Goal: Information Seeking & Learning: Learn about a topic

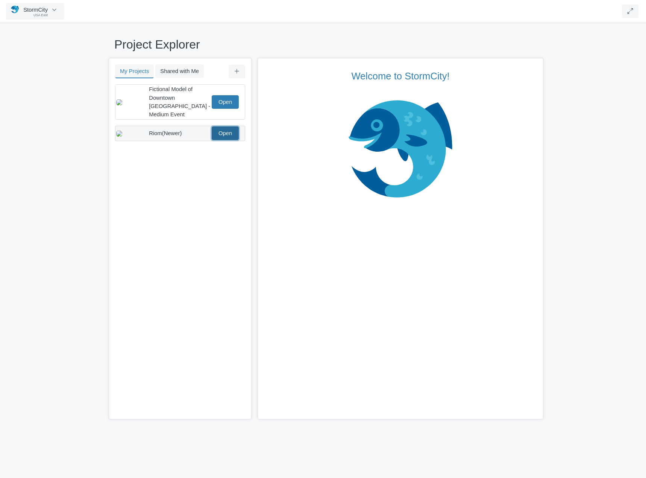
click at [238, 128] on link "Open" at bounding box center [225, 133] width 27 height 14
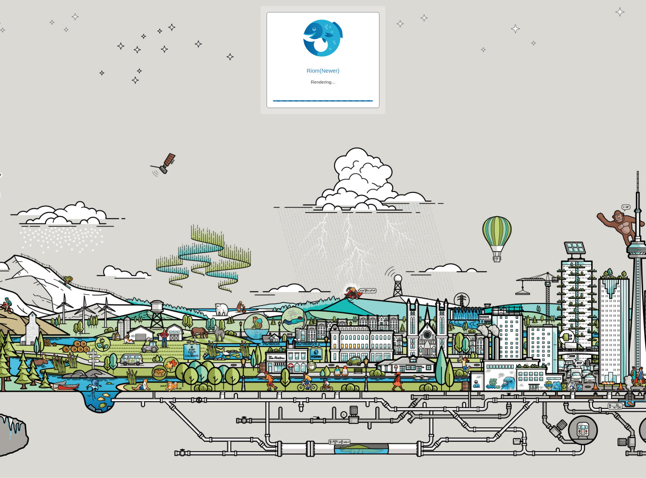
checkbox input "true"
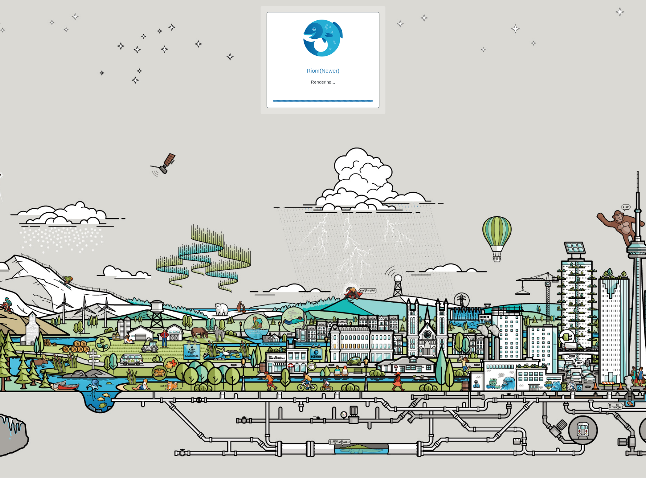
checkbox input "true"
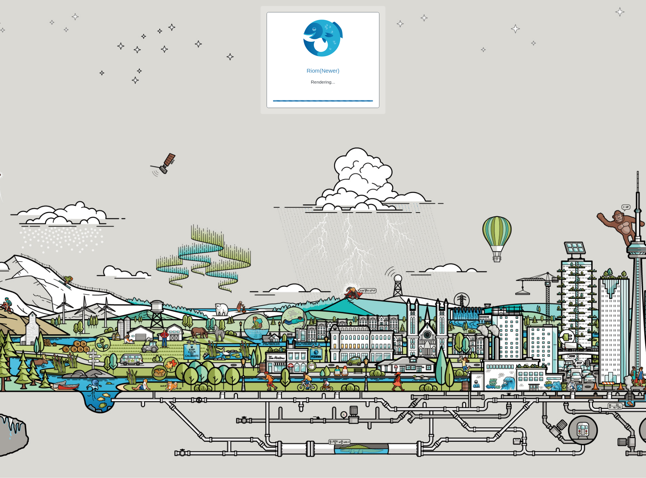
checkbox input "false"
checkbox input "true"
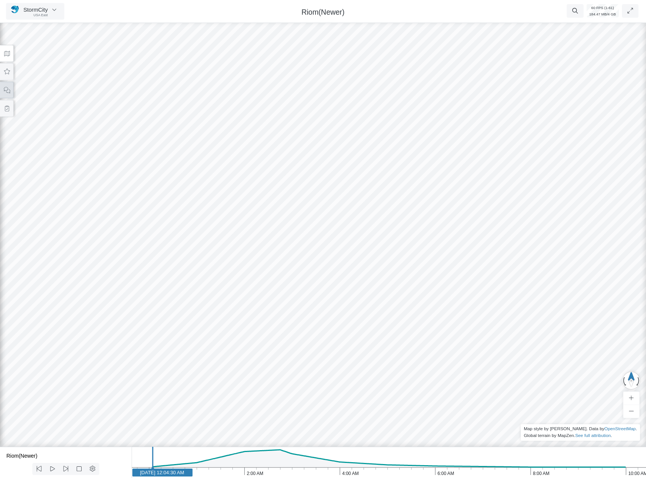
click at [8, 93] on icon at bounding box center [7, 90] width 6 height 6
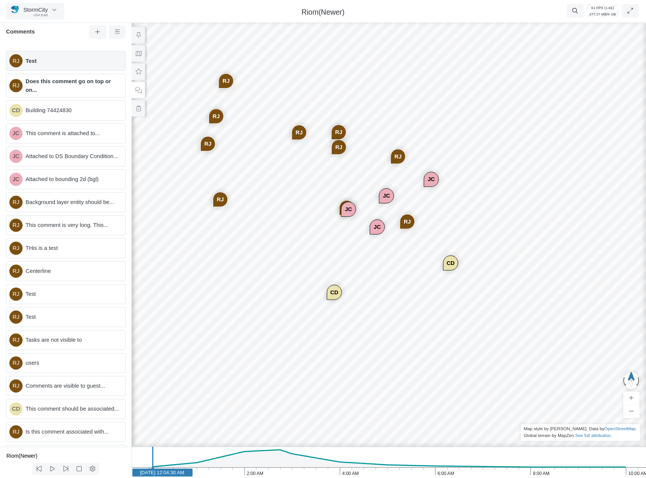
click at [65, 62] on span "Test" at bounding box center [73, 61] width 94 height 8
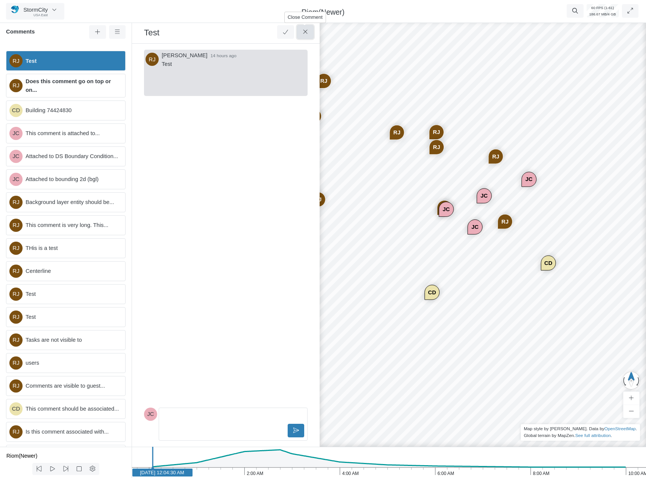
click at [305, 35] on icon at bounding box center [305, 32] width 7 height 6
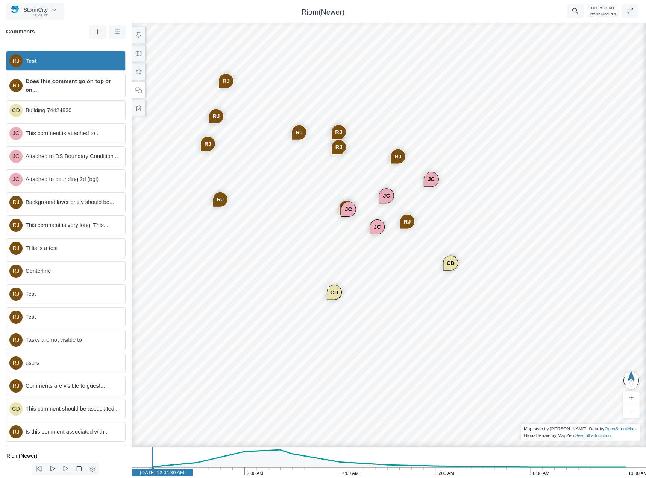
click at [77, 121] on div "RJ Test [GEOGRAPHIC_DATA] Does this comment go on top or on... CD Building 7442…" at bounding box center [66, 246] width 132 height 402
click at [82, 105] on div "CD Building 74424830" at bounding box center [66, 110] width 120 height 20
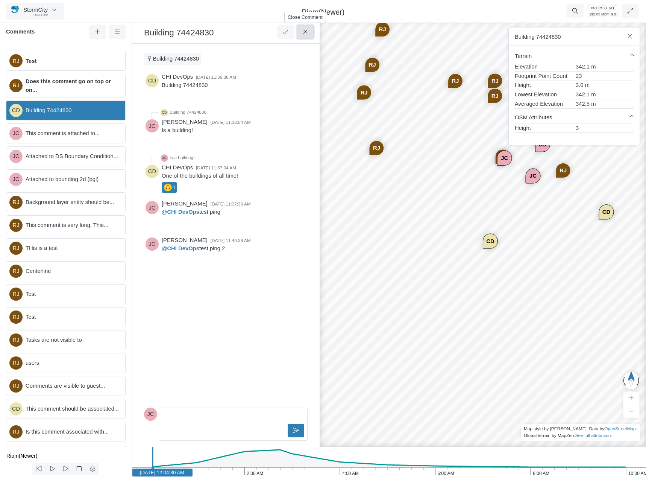
click at [301, 35] on button at bounding box center [305, 32] width 17 height 14
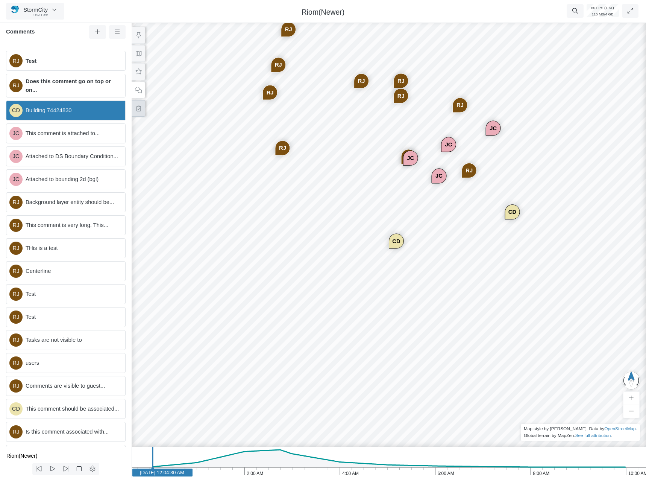
click at [137, 110] on icon at bounding box center [138, 109] width 7 height 6
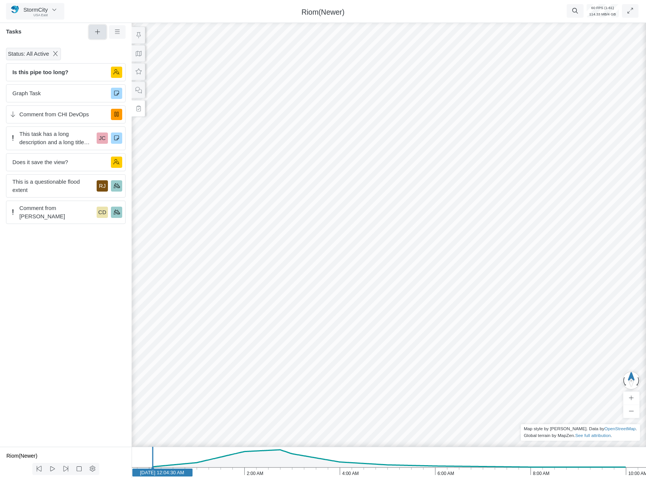
click at [93, 29] on button at bounding box center [97, 32] width 17 height 14
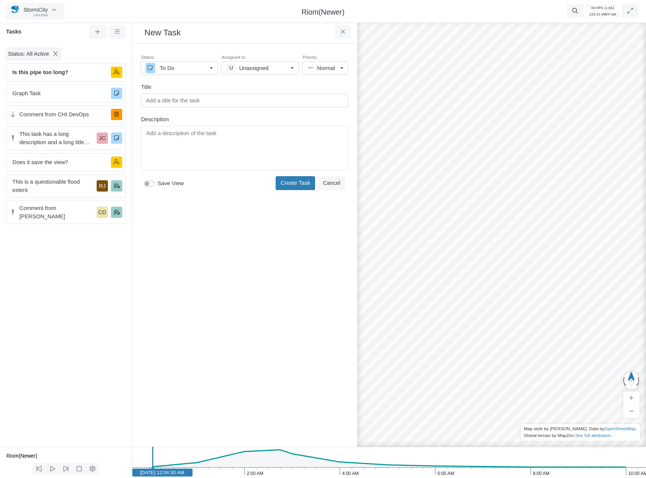
click at [161, 156] on div "Editor editing area: main" at bounding box center [244, 148] width 200 height 38
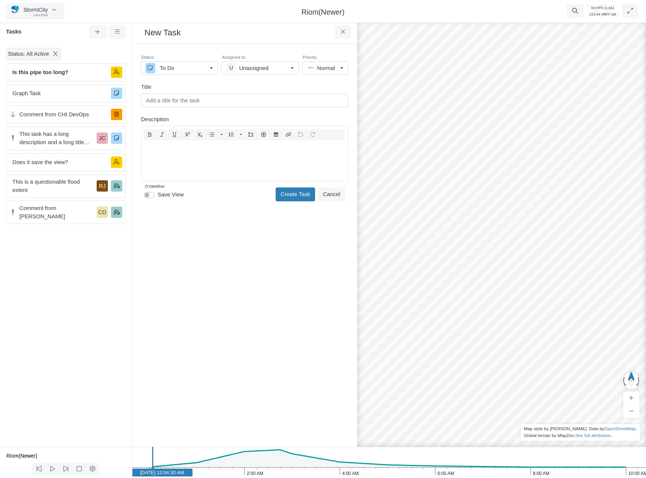
click at [158, 194] on label "Save View" at bounding box center [171, 194] width 26 height 8
click at [150, 194] on input "Save View" at bounding box center [147, 193] width 6 height 7
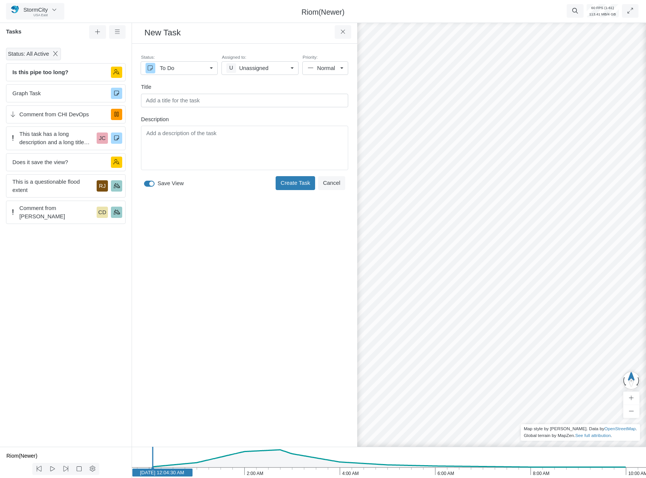
click at [160, 139] on div "Toggle Dropdown Toggle Dropdown" at bounding box center [244, 148] width 207 height 44
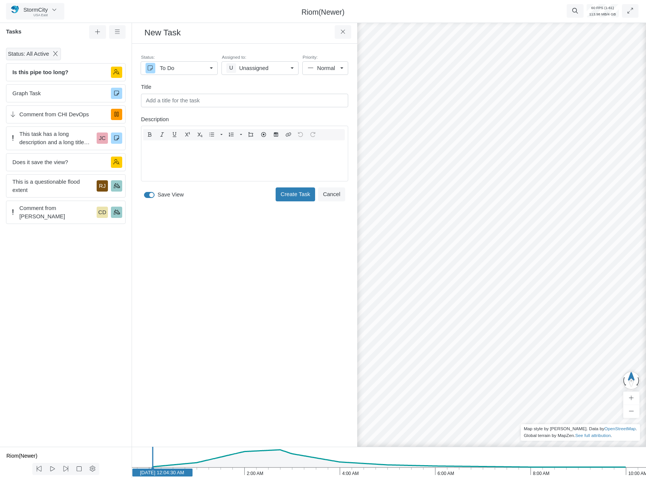
click at [158, 194] on label "Save View" at bounding box center [171, 194] width 26 height 8
click at [150, 194] on input "Save View" at bounding box center [147, 193] width 6 height 7
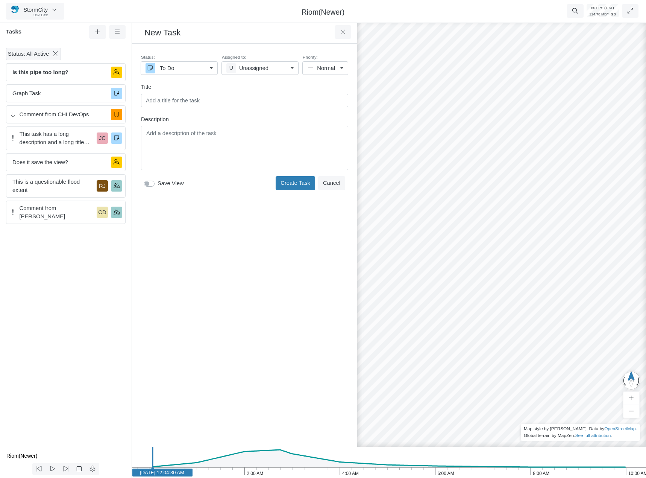
click at [159, 152] on div "Editor editing area: main" at bounding box center [244, 148] width 200 height 38
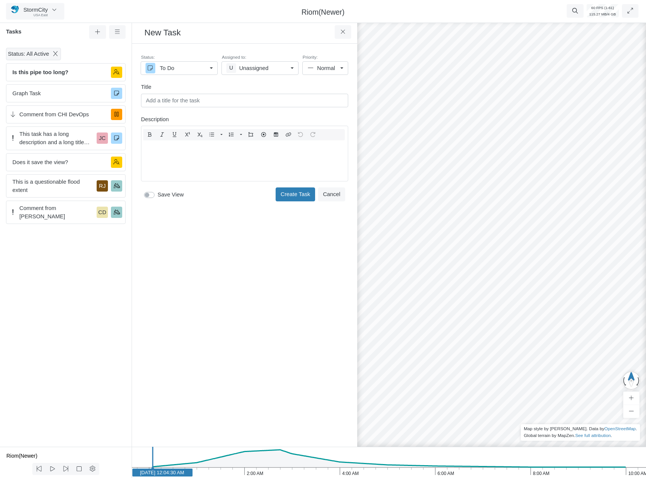
click at [158, 193] on label "Save View" at bounding box center [171, 194] width 26 height 8
click at [149, 193] on input "Save View" at bounding box center [147, 193] width 6 height 7
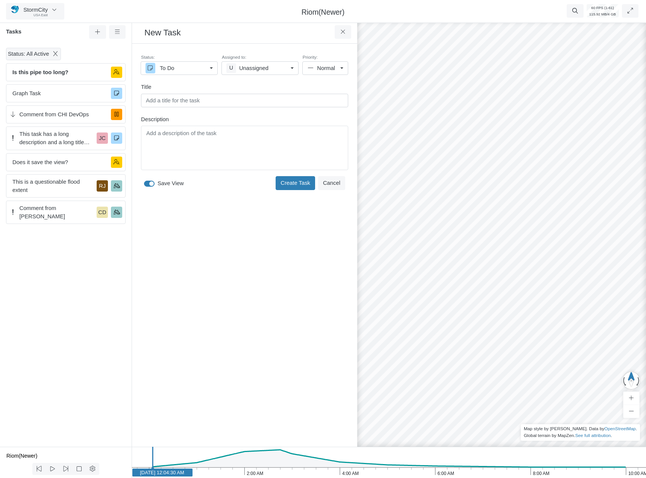
click at [161, 150] on div "Editor editing area: main" at bounding box center [244, 148] width 200 height 38
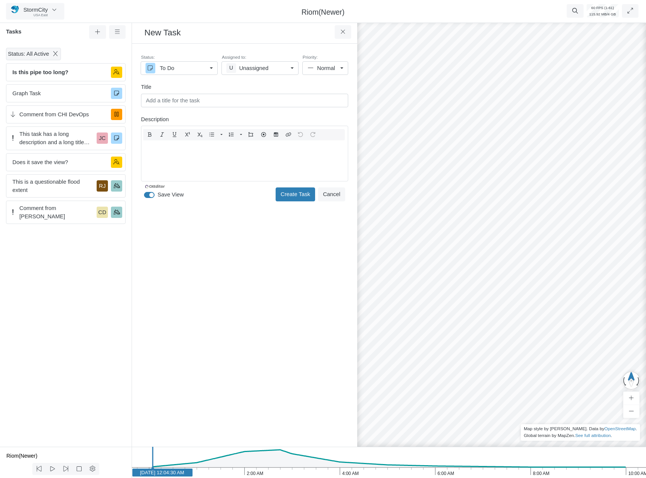
click at [158, 196] on label "Save View" at bounding box center [171, 194] width 26 height 8
click at [150, 196] on input "Save View" at bounding box center [147, 193] width 6 height 7
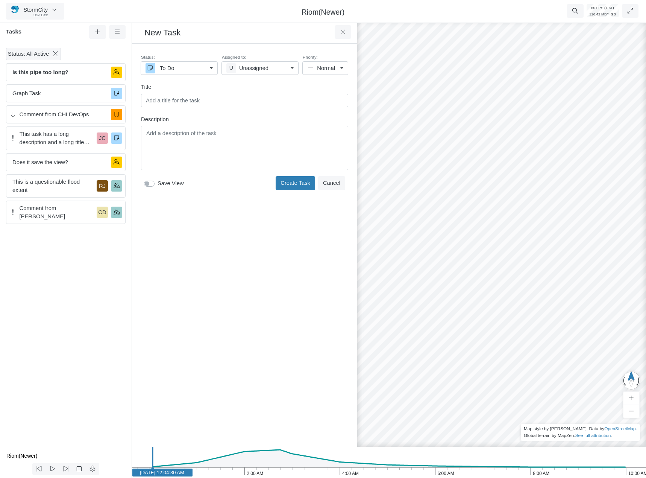
click at [150, 205] on div "Created just now by you Status: To Do In Progress On Hold For Review Completed …" at bounding box center [244, 245] width 213 height 391
click at [176, 104] on input "text" at bounding box center [244, 101] width 207 height 14
click at [166, 134] on div "Toggle Dropdown Toggle Dropdown" at bounding box center [244, 148] width 207 height 44
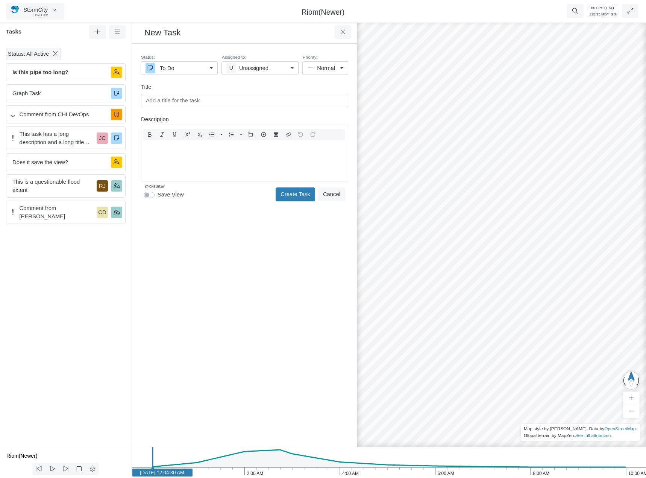
click at [173, 110] on div "Status: To Do To Do In Progress On Hold For Review Completed Deferred Canceled …" at bounding box center [244, 128] width 213 height 157
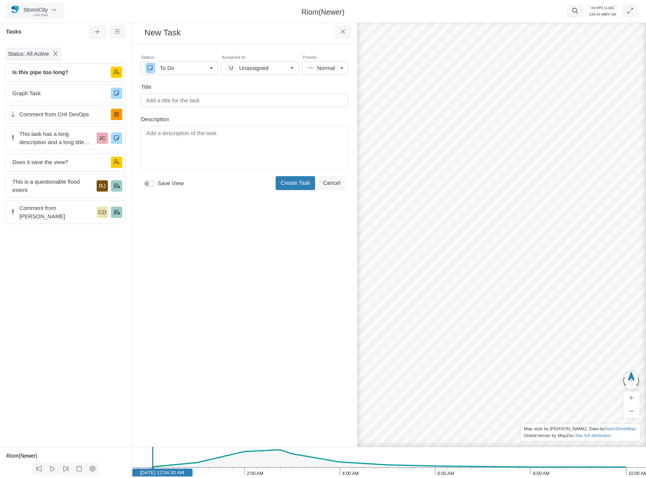
click at [175, 99] on input "text" at bounding box center [244, 101] width 207 height 14
click at [174, 238] on div "Created just now by you Status: To Do In Progress On Hold For Review Completed …" at bounding box center [244, 245] width 213 height 391
click at [163, 157] on div "Editor editing area: main" at bounding box center [244, 148] width 200 height 38
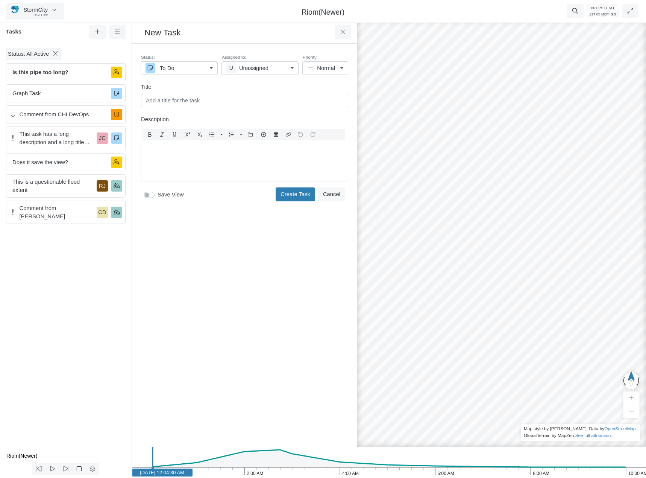
click at [158, 195] on label "Save View" at bounding box center [171, 194] width 26 height 8
click at [150, 195] on input "Save View" at bounding box center [147, 193] width 6 height 7
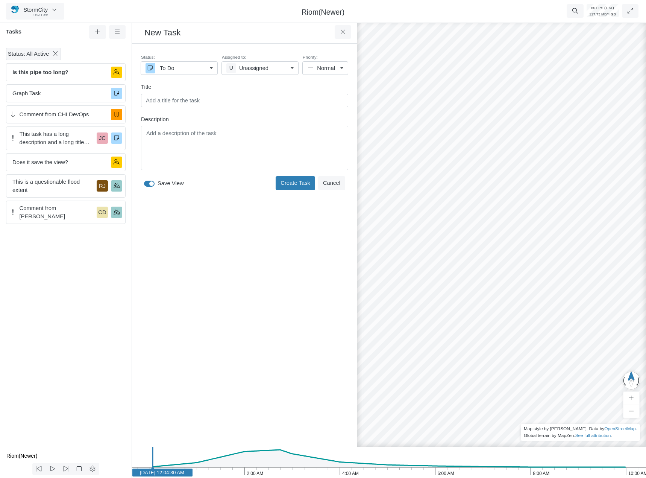
click at [154, 153] on div "Editor editing area: main" at bounding box center [244, 148] width 200 height 38
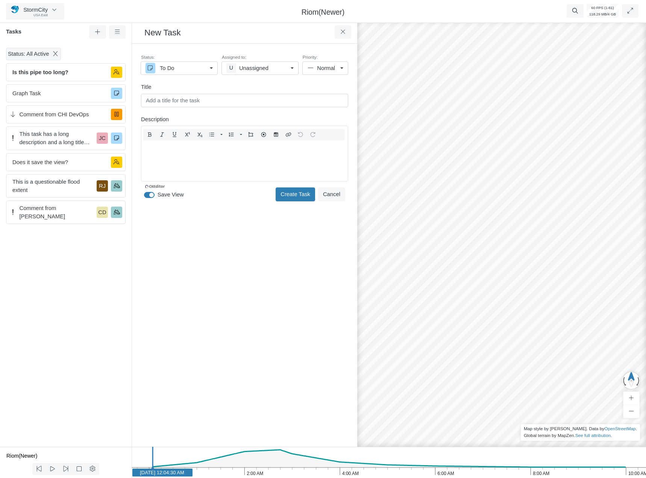
click at [160, 103] on input "text" at bounding box center [244, 101] width 207 height 14
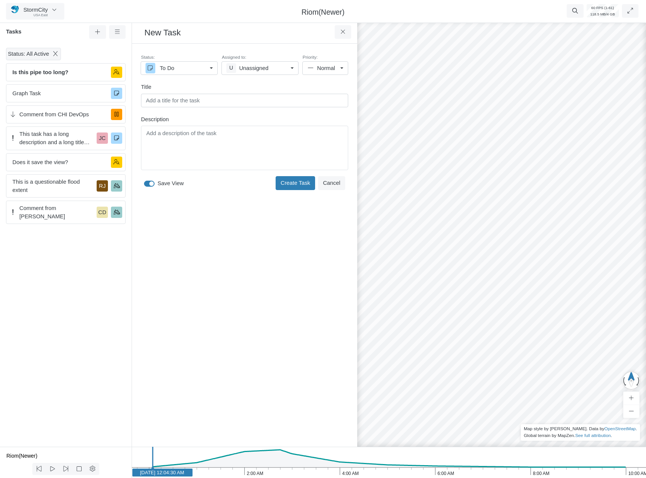
click at [158, 184] on label "Save View" at bounding box center [171, 183] width 26 height 8
click at [150, 184] on input "Save View" at bounding box center [147, 182] width 6 height 7
checkbox input "false"
click at [150, 240] on div "Created just now by you Status: To Do In Progress On Hold For Review Completed …" at bounding box center [244, 245] width 213 height 391
click at [318, 8] on span "Riom(Newer)" at bounding box center [323, 12] width 43 height 8
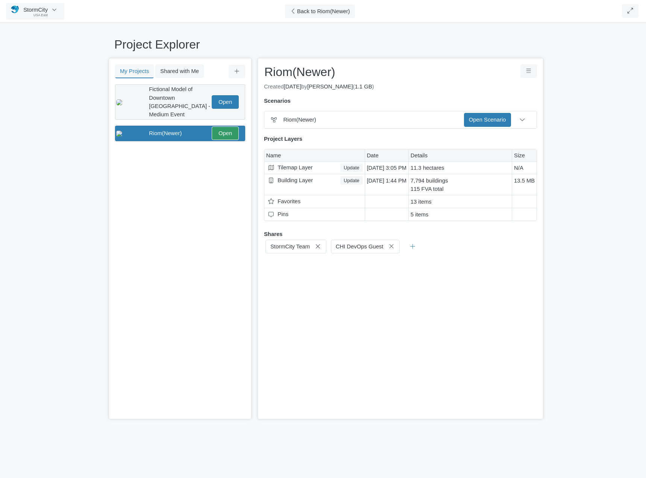
click at [195, 93] on div "Fictional Model of Downtown [GEOGRAPHIC_DATA] - Medium Event" at bounding box center [179, 101] width 61 height 33
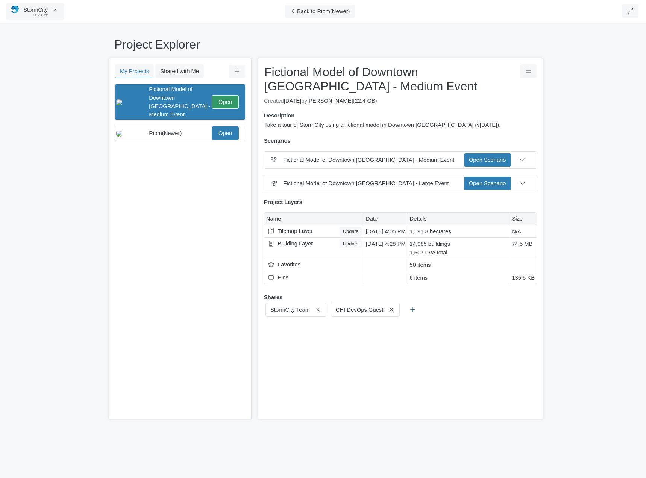
click at [234, 88] on div "Fictional Model of Downtown [GEOGRAPHIC_DATA] - Medium Event Open" at bounding box center [177, 101] width 123 height 33
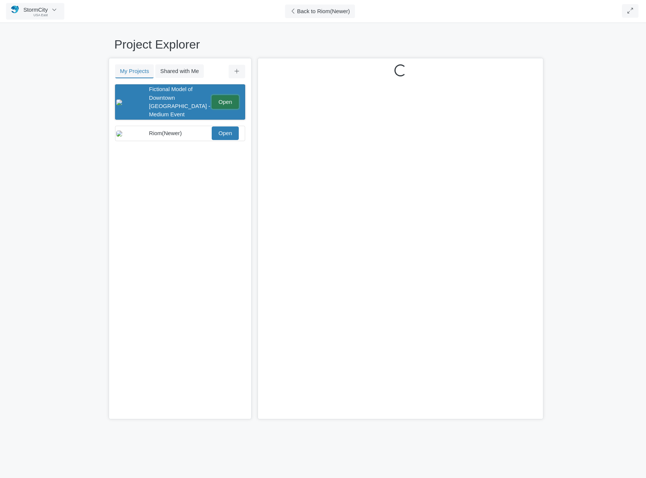
click at [231, 96] on link "Open" at bounding box center [225, 102] width 27 height 14
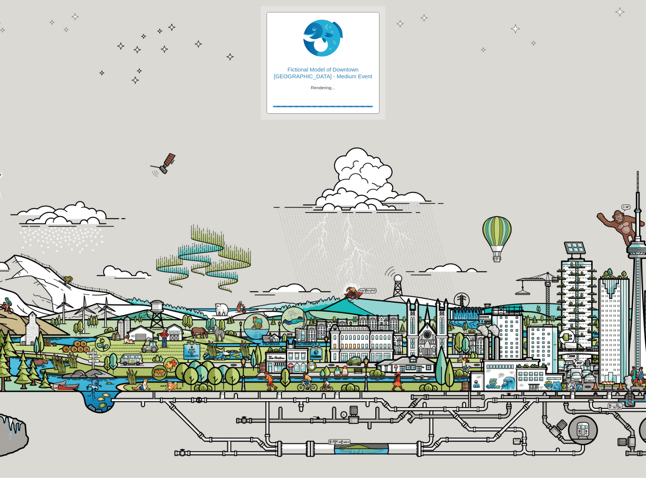
checkbox input "true"
type input "Visible"
checkbox input "true"
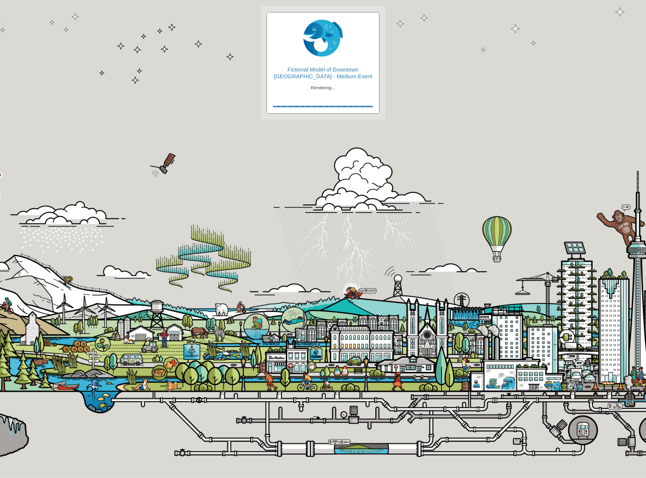
type input "2"
type input "0"
type input "2"
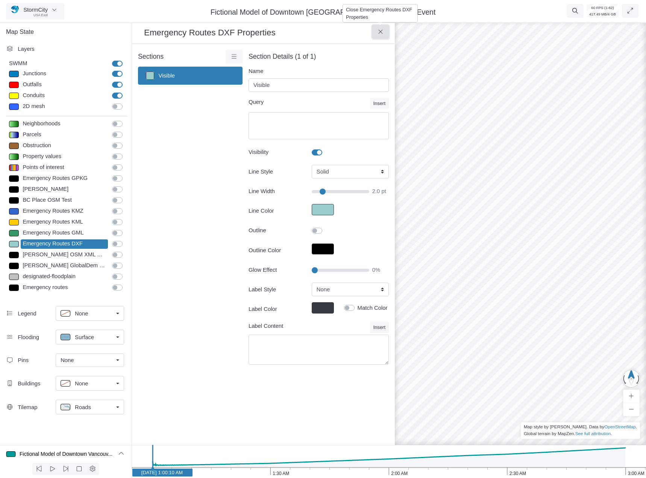
click at [380, 31] on icon at bounding box center [380, 32] width 7 height 6
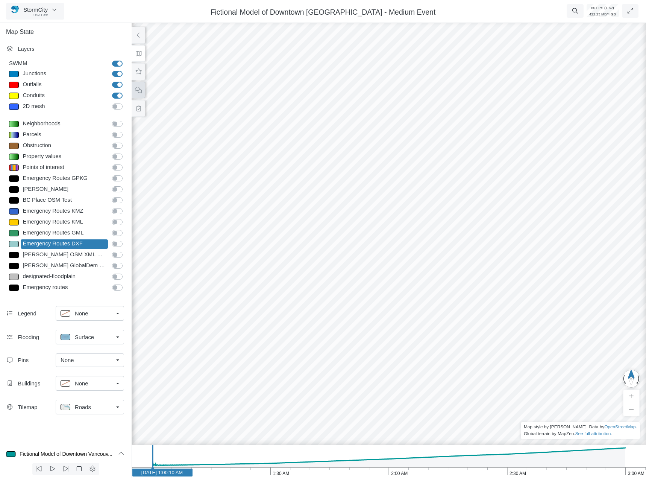
click at [136, 90] on icon at bounding box center [138, 90] width 7 height 6
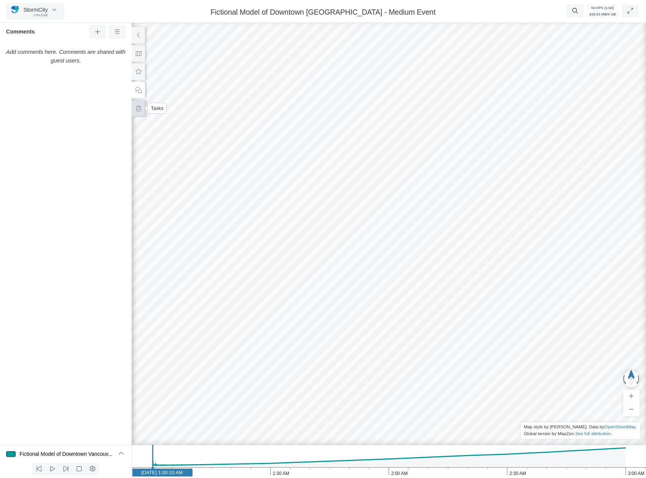
click at [137, 106] on icon at bounding box center [138, 109] width 7 height 6
click at [138, 93] on button at bounding box center [139, 90] width 14 height 17
click at [100, 31] on icon at bounding box center [97, 32] width 7 height 6
click at [215, 184] on div at bounding box center [389, 248] width 646 height 458
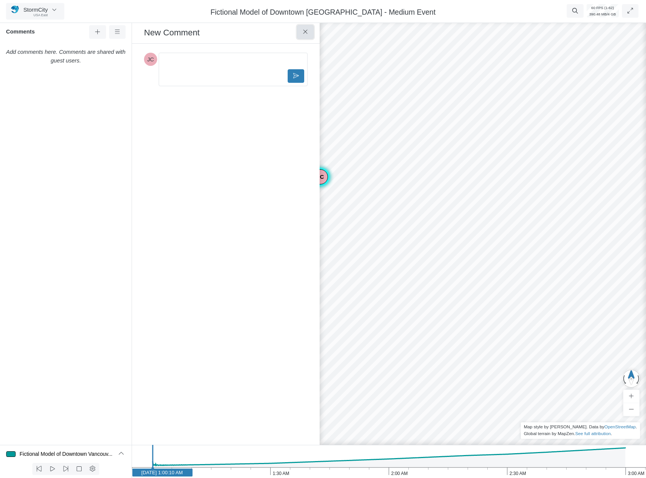
click at [303, 30] on icon at bounding box center [305, 32] width 7 height 6
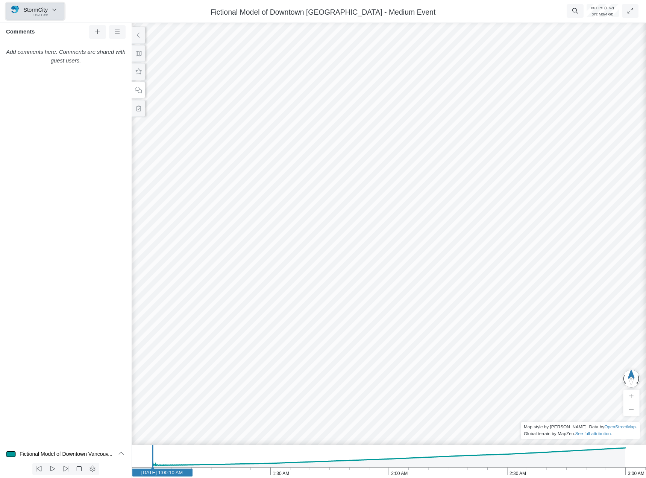
click at [54, 14] on button "StormCity USA East" at bounding box center [35, 11] width 58 height 17
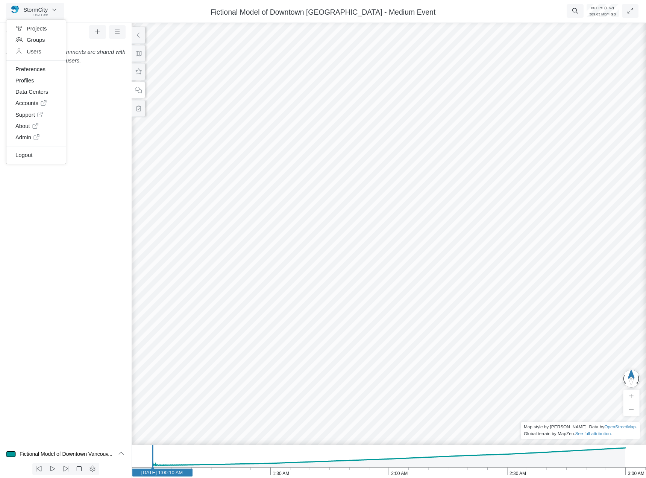
click at [116, 165] on div "Add comments here. Comments are shared with guest users." at bounding box center [66, 245] width 132 height 400
click at [144, 59] on button at bounding box center [139, 53] width 14 height 17
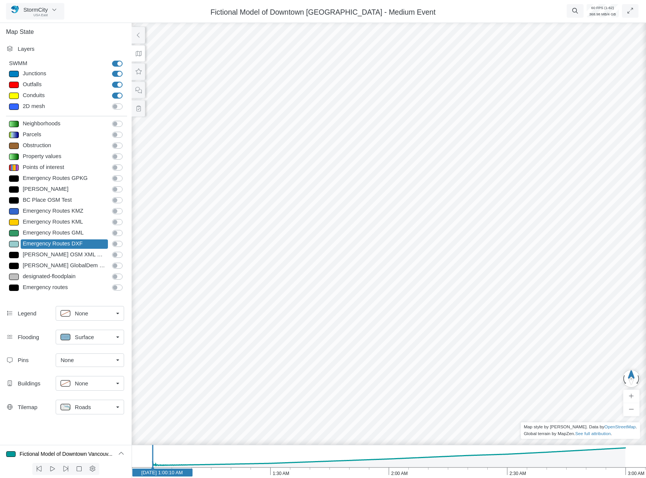
click at [105, 361] on div "None" at bounding box center [87, 360] width 53 height 8
click at [82, 426] on span "Manage Pins..." at bounding box center [79, 428] width 37 height 8
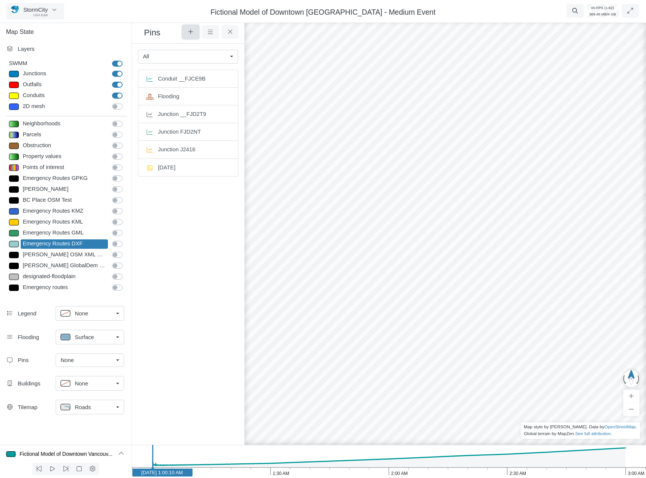
click at [192, 31] on icon at bounding box center [190, 32] width 7 height 6
click at [322, 218] on div at bounding box center [483, 248] width 646 height 458
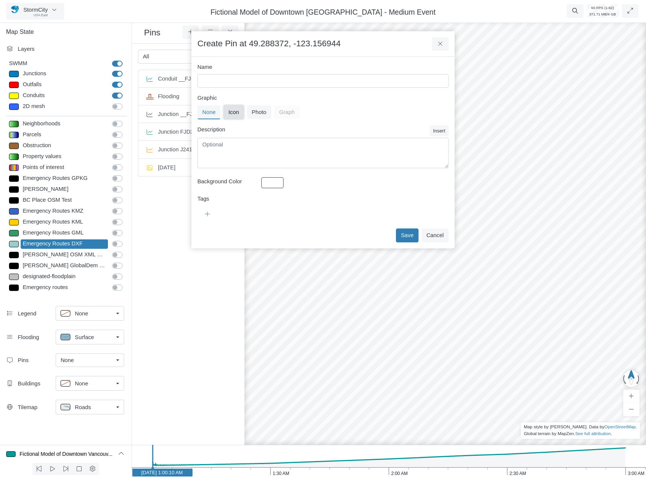
click at [243, 112] on button "Icon" at bounding box center [234, 112] width 20 height 14
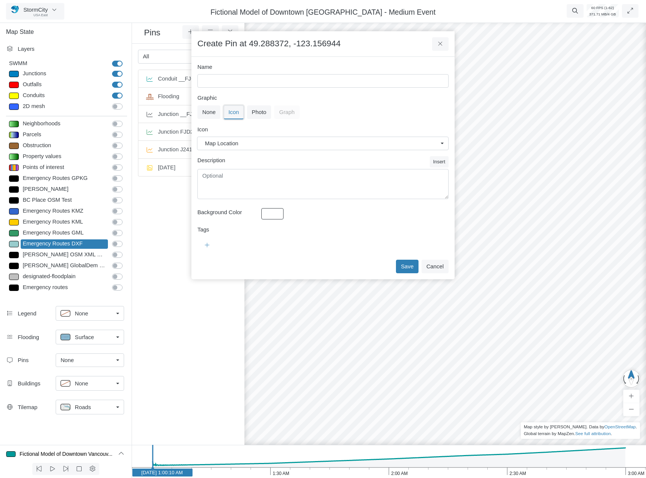
click at [240, 112] on button "Icon" at bounding box center [234, 112] width 20 height 14
click at [257, 145] on span "Map Location" at bounding box center [325, 143] width 226 height 8
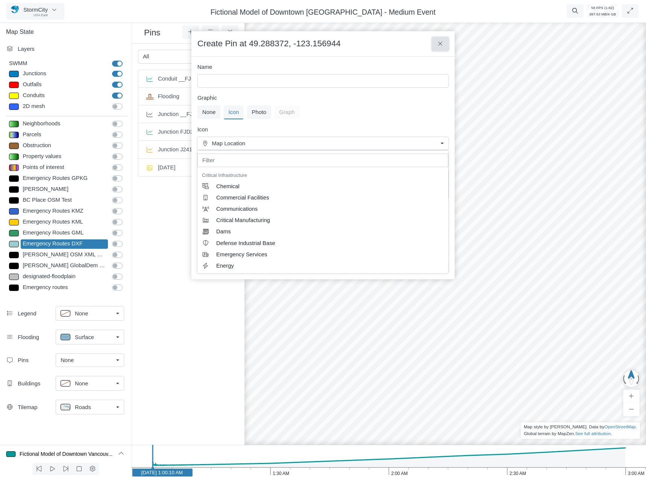
click at [441, 44] on icon at bounding box center [440, 44] width 7 height 6
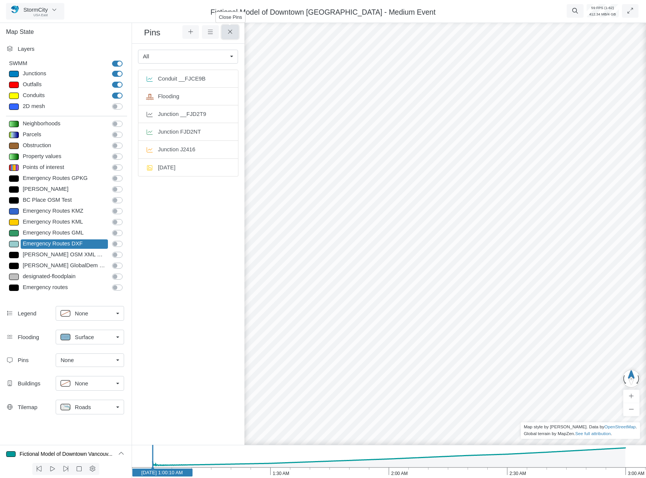
click at [228, 30] on icon at bounding box center [230, 32] width 7 height 6
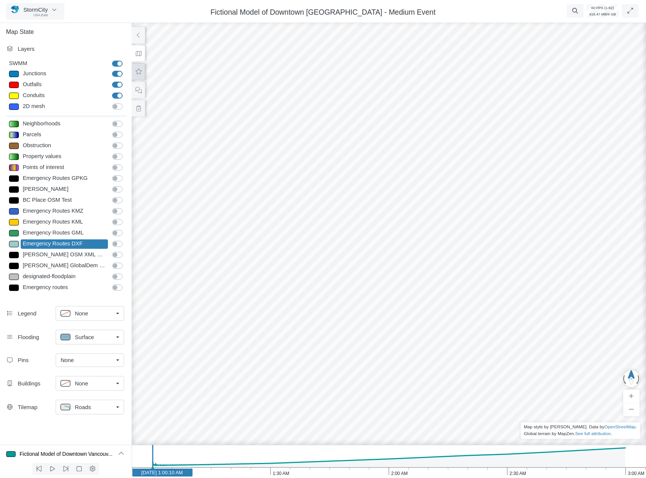
click at [139, 71] on icon at bounding box center [138, 72] width 7 height 6
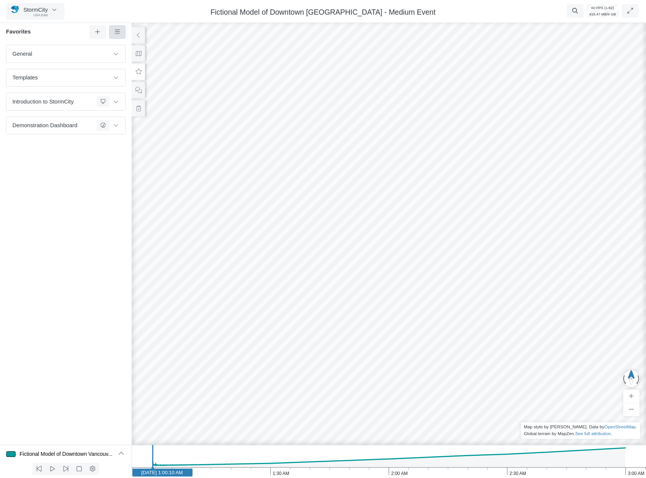
click at [115, 32] on icon at bounding box center [117, 32] width 5 height 4
click at [131, 100] on span "Manage Templates" at bounding box center [148, 98] width 47 height 6
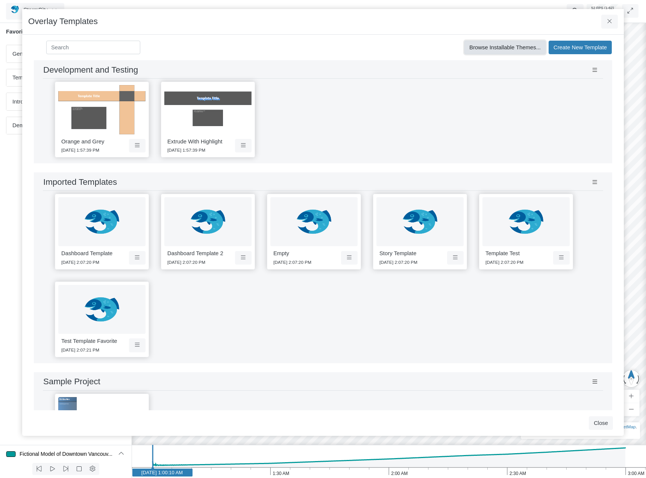
click at [509, 43] on button "Browse Installable Themes..." at bounding box center [505, 48] width 81 height 14
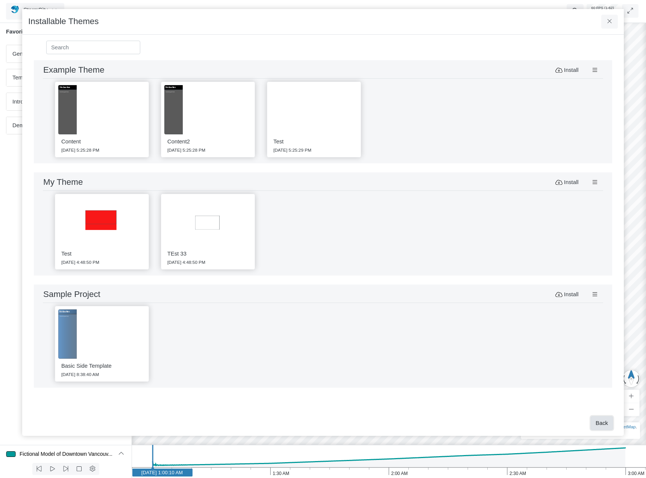
click at [604, 424] on button "Back" at bounding box center [602, 423] width 22 height 14
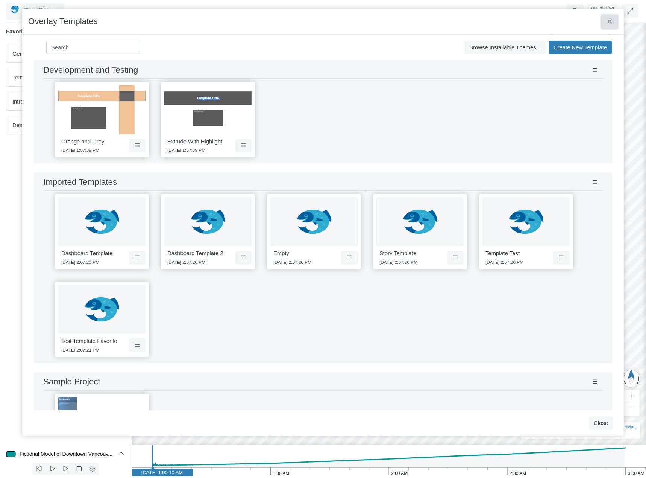
drag, startPoint x: 610, startPoint y: 17, endPoint x: 595, endPoint y: 27, distance: 18.5
click at [610, 17] on button at bounding box center [609, 22] width 17 height 14
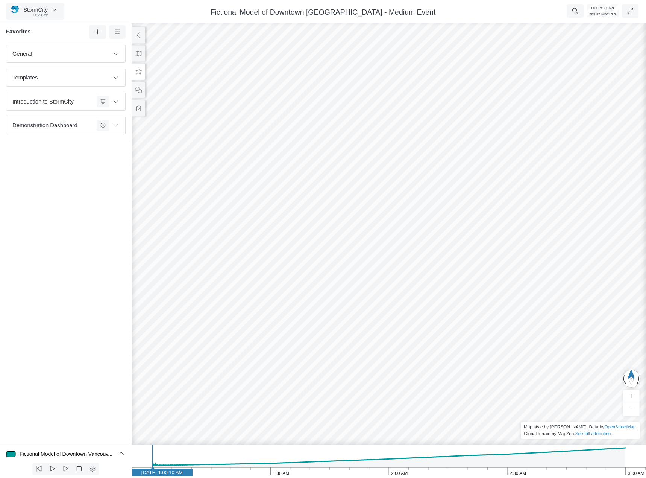
click at [143, 73] on button at bounding box center [139, 71] width 14 height 17
click at [92, 37] on button at bounding box center [97, 32] width 17 height 14
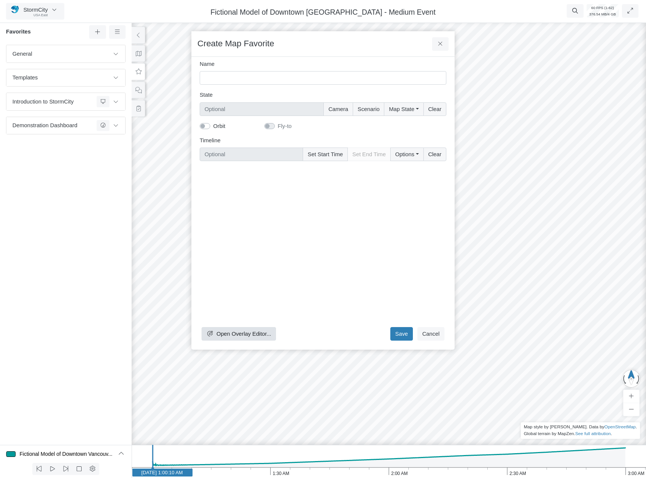
click at [241, 341] on div "Open Overlay Editor... Save Cancel" at bounding box center [323, 255] width 247 height 176
click at [249, 328] on button "Open Overlay Editor..." at bounding box center [239, 334] width 74 height 14
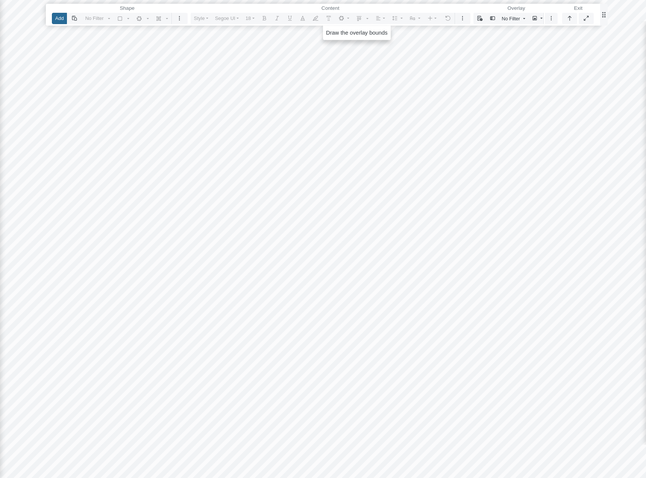
click at [60, 20] on button "Add" at bounding box center [59, 18] width 15 height 11
drag, startPoint x: 129, startPoint y: 108, endPoint x: 459, endPoint y: 290, distance: 376.1
click at [405, 278] on div at bounding box center [323, 239] width 647 height 478
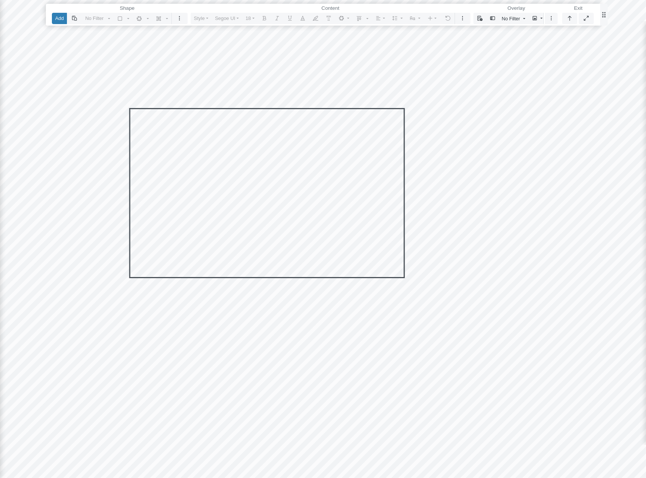
click at [228, 229] on div "Editor editing area: main" at bounding box center [267, 193] width 276 height 170
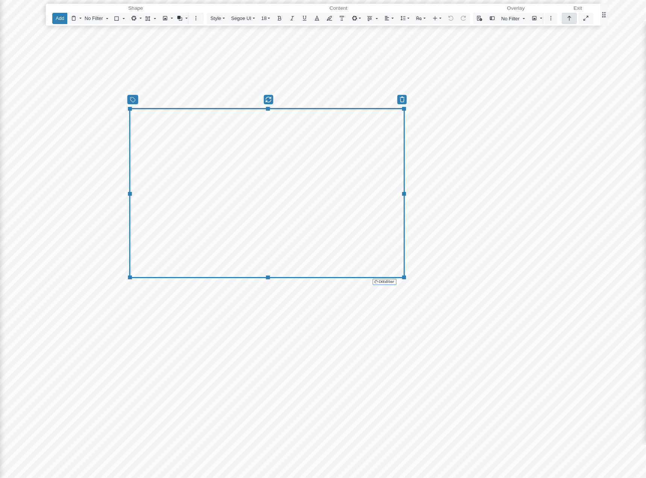
click at [570, 13] on button "button" at bounding box center [569, 18] width 15 height 11
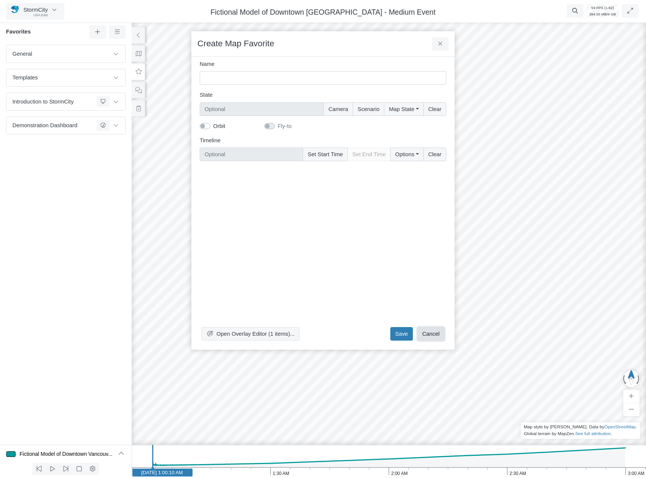
click at [436, 333] on button "Cancel" at bounding box center [431, 334] width 27 height 14
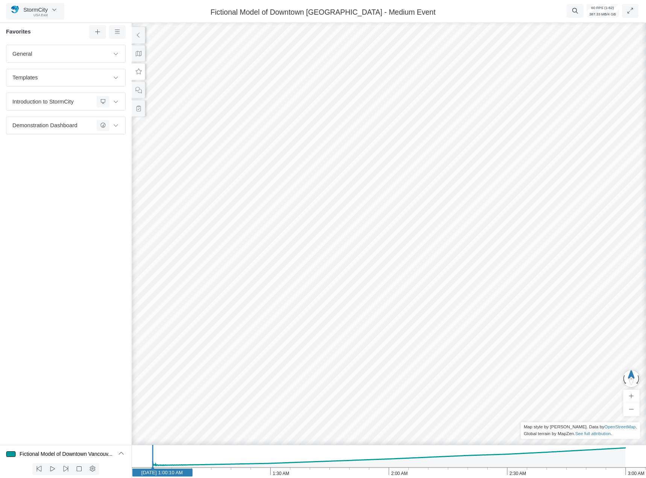
click at [89, 261] on div "General Default Map View Default Camera View Menu Test23 Water Depth Test Templ…" at bounding box center [66, 245] width 132 height 400
click at [100, 33] on icon at bounding box center [97, 32] width 7 height 6
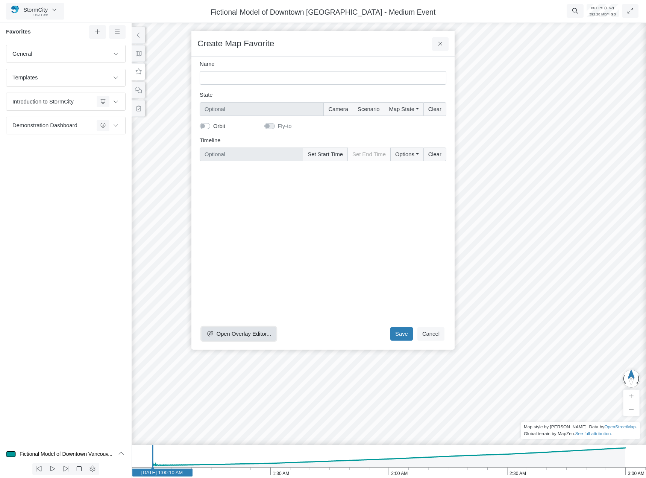
click at [254, 329] on button "Open Overlay Editor..." at bounding box center [239, 334] width 74 height 14
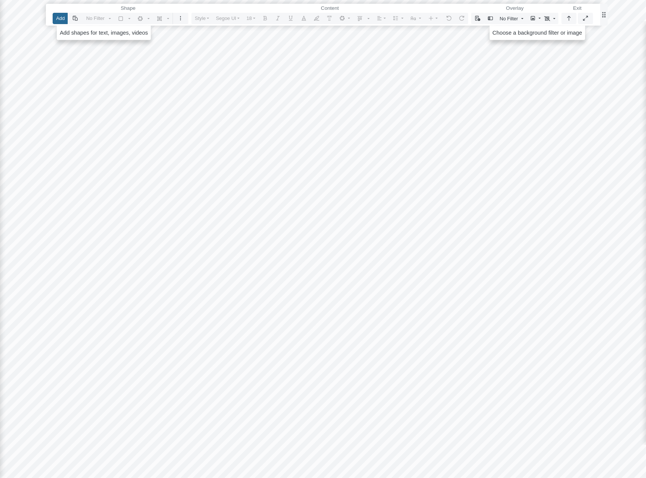
click at [64, 16] on button "Add" at bounding box center [60, 18] width 15 height 11
drag, startPoint x: 279, startPoint y: 137, endPoint x: 357, endPoint y: 215, distance: 110.4
click at [312, 154] on div at bounding box center [323, 239] width 647 height 478
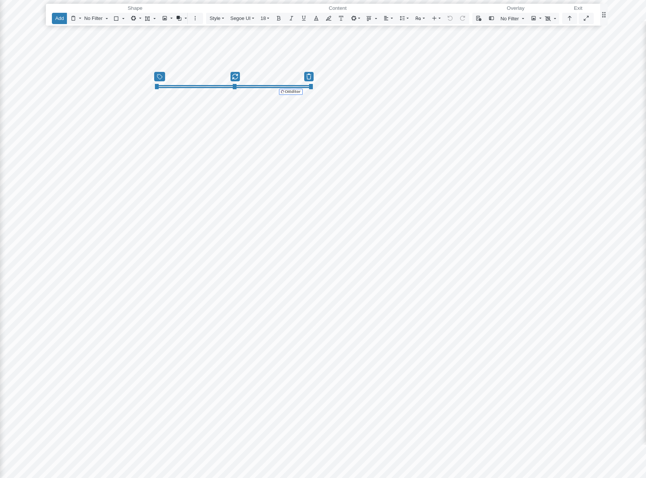
drag, startPoint x: 233, startPoint y: 152, endPoint x: 249, endPoint y: 88, distance: 65.8
click at [249, 88] on div "Reset Content" at bounding box center [234, 86] width 156 height 3
click at [539, 20] on button "button" at bounding box center [535, 18] width 15 height 11
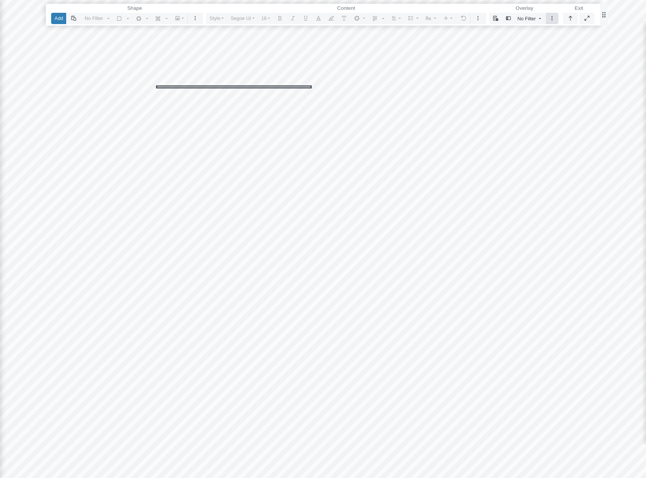
click at [551, 22] on button "button" at bounding box center [552, 18] width 13 height 11
click at [534, 31] on button "button" at bounding box center [527, 32] width 15 height 11
click at [301, 95] on div "Reset Content" at bounding box center [323, 239] width 647 height 478
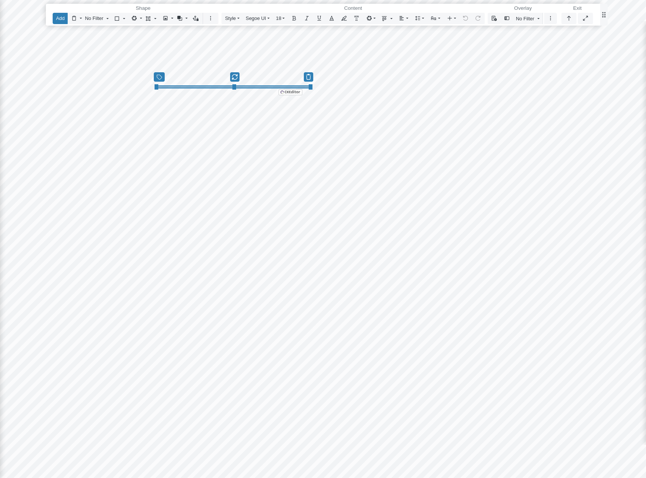
click at [292, 84] on div at bounding box center [234, 86] width 156 height 4
click at [540, 21] on link "No Filter" at bounding box center [528, 18] width 30 height 11
click at [550, 18] on icon "button" at bounding box center [551, 18] width 6 height 5
click at [525, 32] on icon "button" at bounding box center [525, 32] width 6 height 5
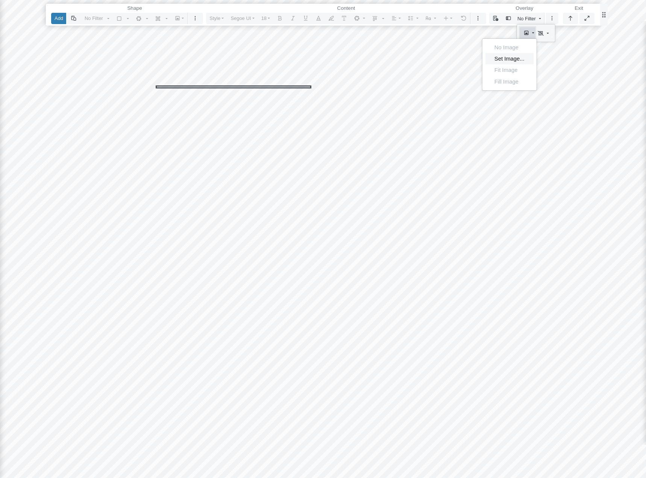
click at [513, 61] on link "Set Image..." at bounding box center [510, 58] width 48 height 11
click at [112, 45] on div "Reset Content" at bounding box center [323, 239] width 647 height 478
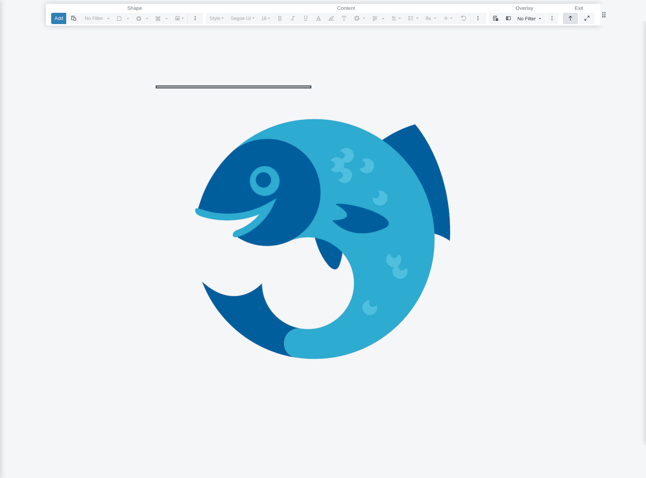
click at [571, 17] on icon "button" at bounding box center [571, 18] width 4 height 5
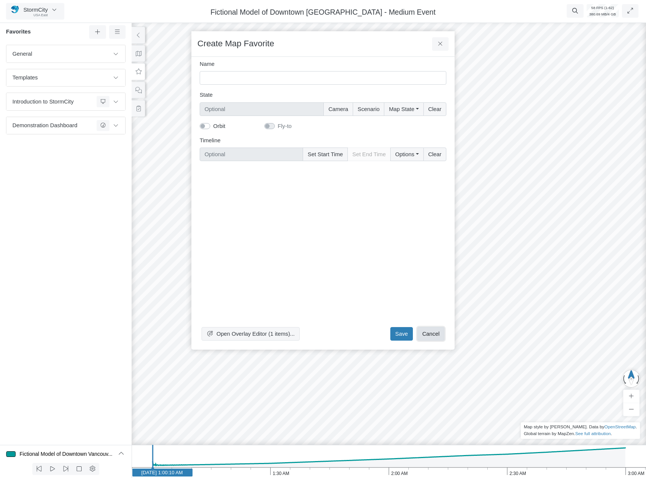
click at [428, 329] on button "Cancel" at bounding box center [431, 334] width 27 height 14
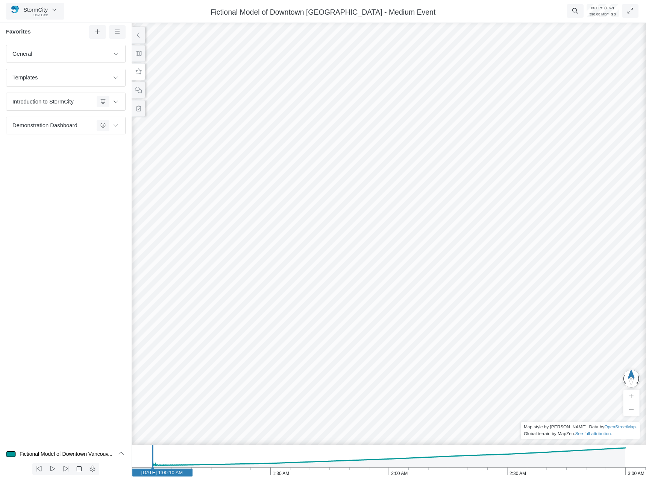
click at [107, 227] on div "General Default Map View Default Camera View Menu Test23 Water Depth Test Templ…" at bounding box center [66, 245] width 132 height 400
click at [92, 33] on button at bounding box center [97, 32] width 17 height 14
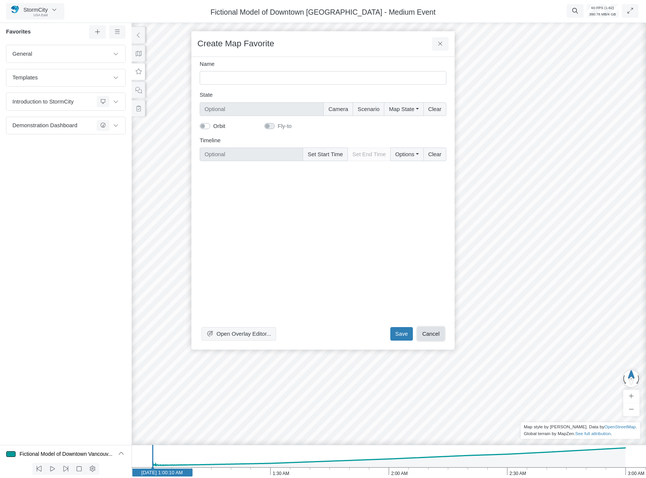
click at [435, 335] on button "Cancel" at bounding box center [431, 334] width 27 height 14
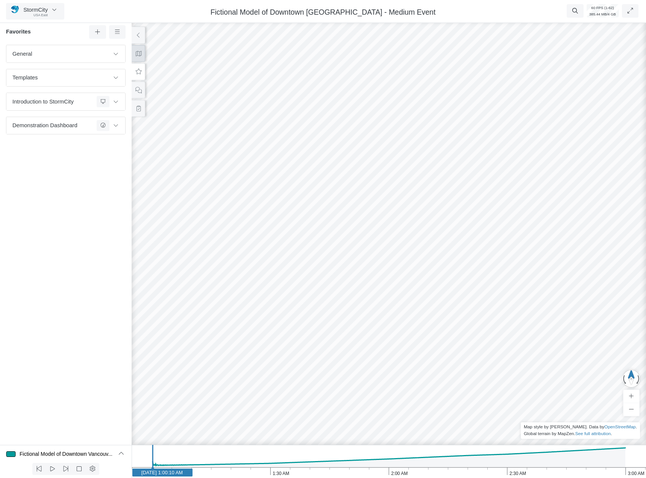
click at [144, 59] on button at bounding box center [139, 53] width 14 height 17
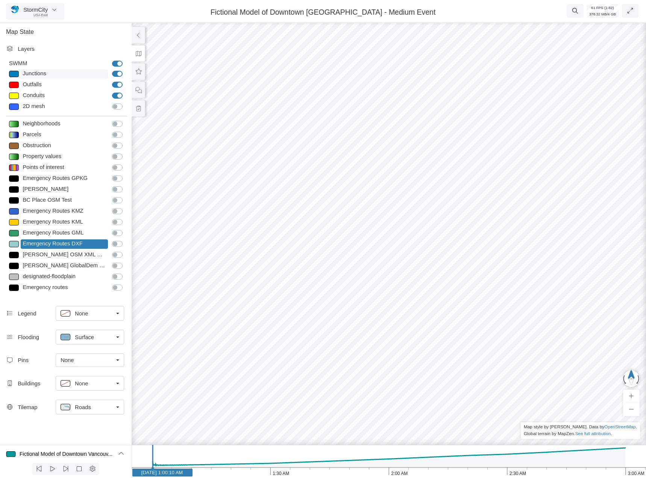
click at [70, 78] on div "Junctions" at bounding box center [64, 73] width 87 height 9
select select "CIRCLE"
type input "7"
checkbox input "true"
type input "7"
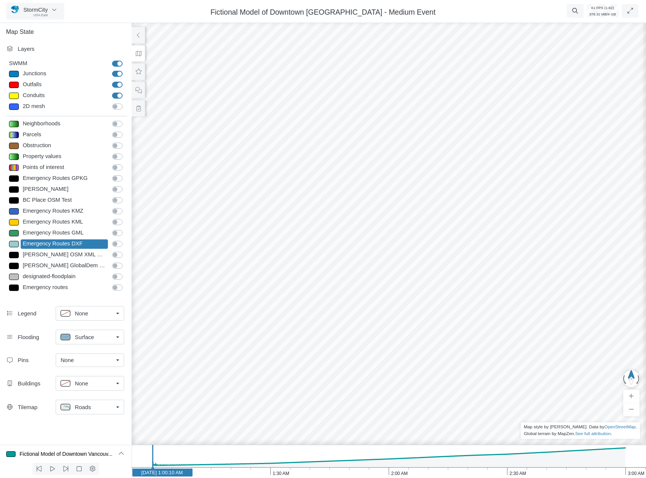
select select "None"
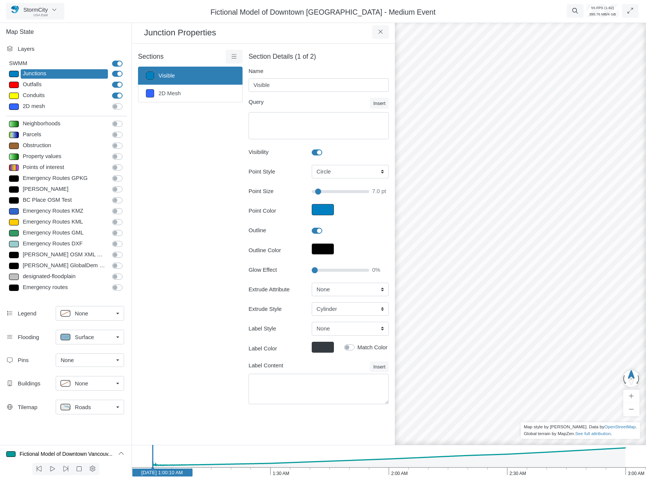
click at [70, 357] on span "None" at bounding box center [67, 360] width 13 height 8
click at [89, 427] on span "Manage Pins..." at bounding box center [79, 428] width 37 height 8
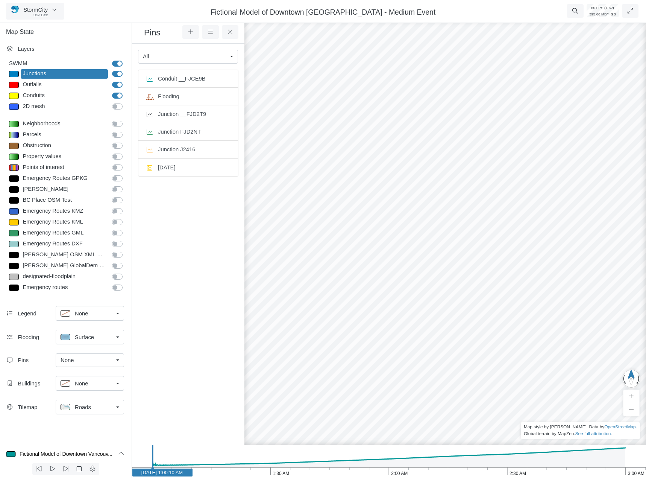
click at [71, 74] on div "Junctions" at bounding box center [64, 73] width 87 height 9
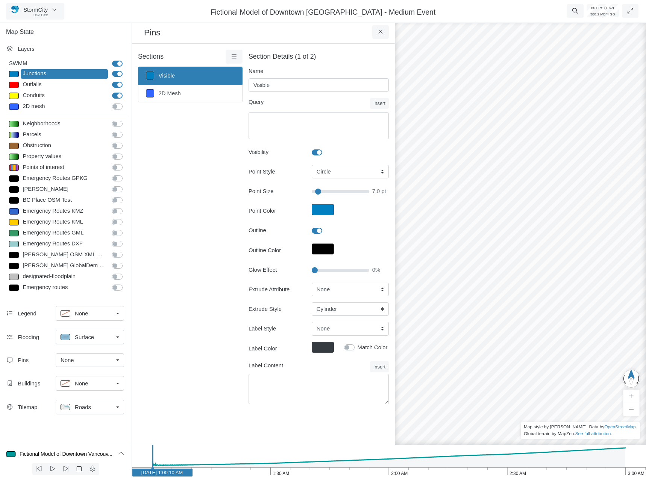
click at [89, 365] on link "None" at bounding box center [90, 360] width 68 height 14
click at [91, 430] on span "Manage Pins..." at bounding box center [79, 428] width 37 height 8
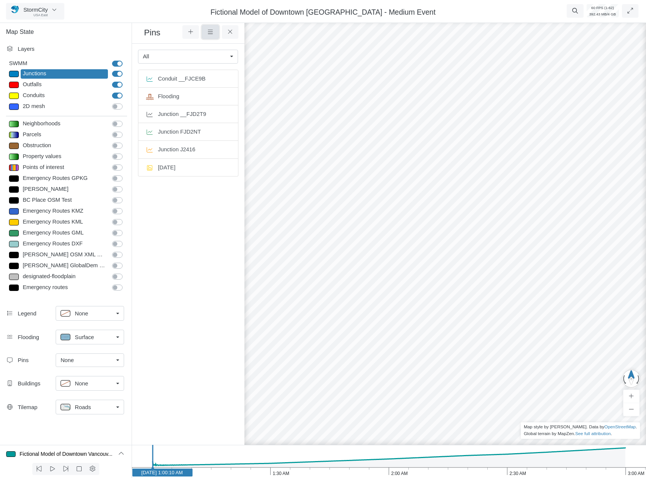
click at [204, 33] on button at bounding box center [210, 32] width 17 height 14
click at [207, 29] on button at bounding box center [210, 32] width 17 height 14
click at [231, 32] on icon at bounding box center [230, 32] width 7 height 6
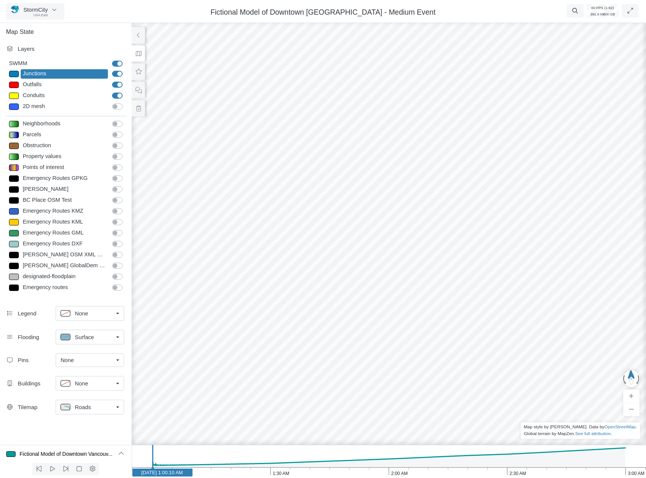
drag, startPoint x: 355, startPoint y: 245, endPoint x: 363, endPoint y: 175, distance: 71.2
click at [351, 255] on div at bounding box center [389, 248] width 646 height 458
click at [352, 256] on div at bounding box center [389, 248] width 646 height 458
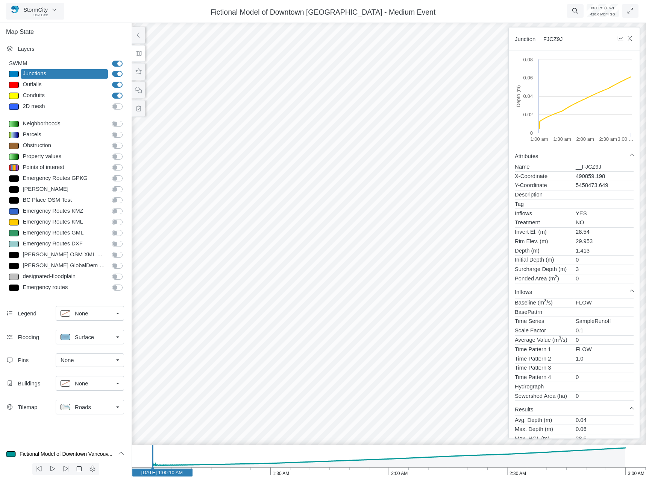
click at [339, 296] on div at bounding box center [389, 248] width 646 height 458
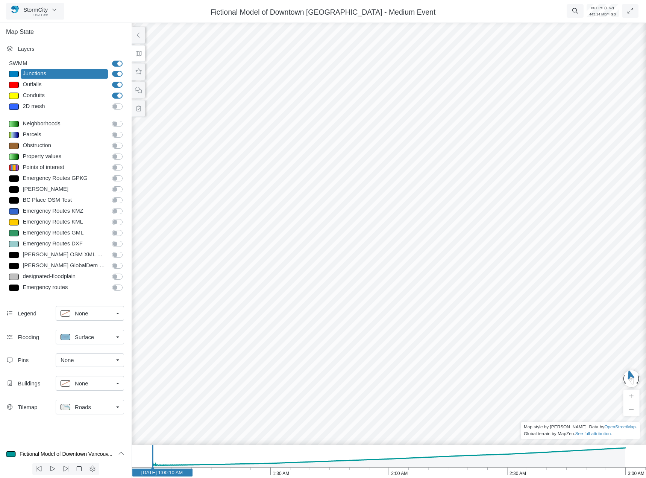
drag, startPoint x: 278, startPoint y: 305, endPoint x: 393, endPoint y: 260, distance: 123.4
drag, startPoint x: 310, startPoint y: 306, endPoint x: 536, endPoint y: 288, distance: 226.4
click at [450, 287] on div at bounding box center [389, 248] width 646 height 458
drag, startPoint x: 443, startPoint y: 322, endPoint x: 337, endPoint y: 347, distance: 109.4
drag, startPoint x: 549, startPoint y: 261, endPoint x: 369, endPoint y: 299, distance: 183.8
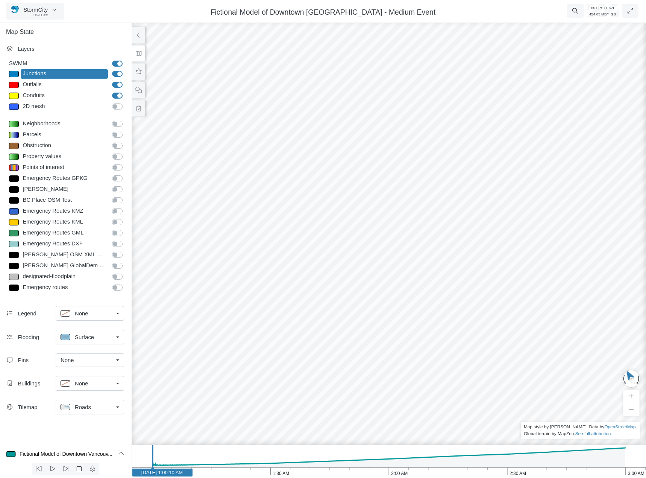
drag, startPoint x: 377, startPoint y: 299, endPoint x: 427, endPoint y: 275, distance: 55.7
click at [434, 299] on div at bounding box center [389, 248] width 646 height 458
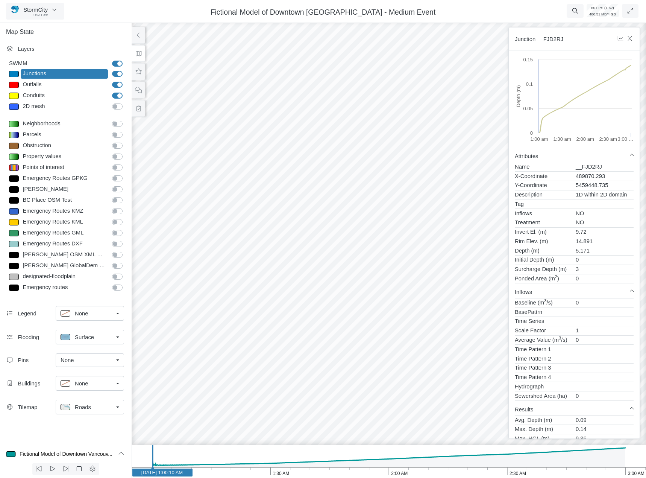
click at [414, 254] on div at bounding box center [389, 248] width 646 height 458
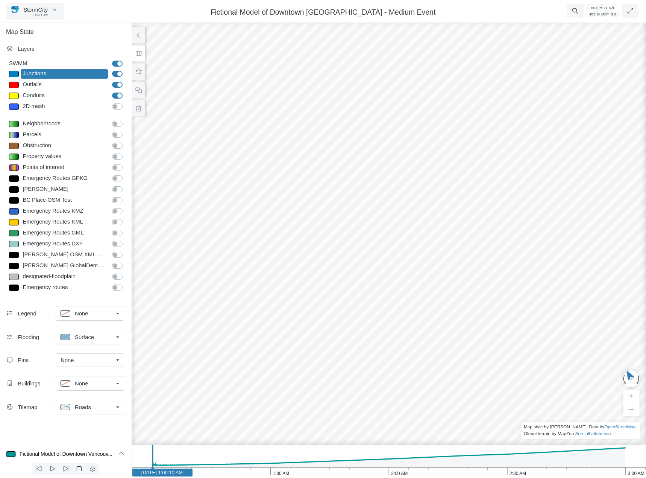
drag, startPoint x: 446, startPoint y: 280, endPoint x: 243, endPoint y: 231, distance: 209.0
click at [265, 226] on div at bounding box center [389, 248] width 646 height 458
click at [493, 221] on div at bounding box center [389, 248] width 646 height 458
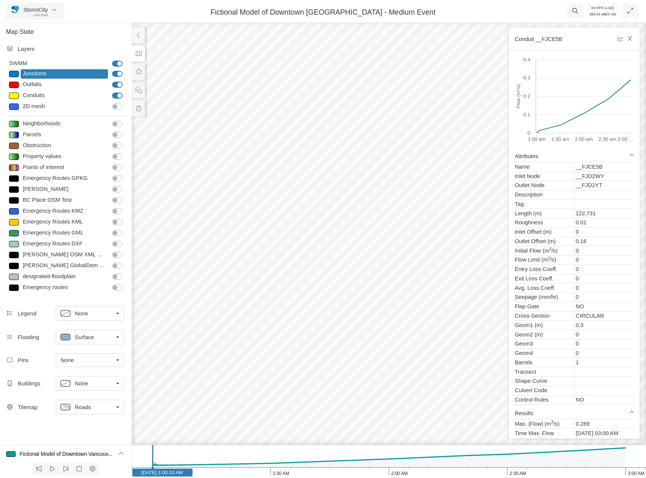
click at [474, 244] on div at bounding box center [389, 248] width 646 height 458
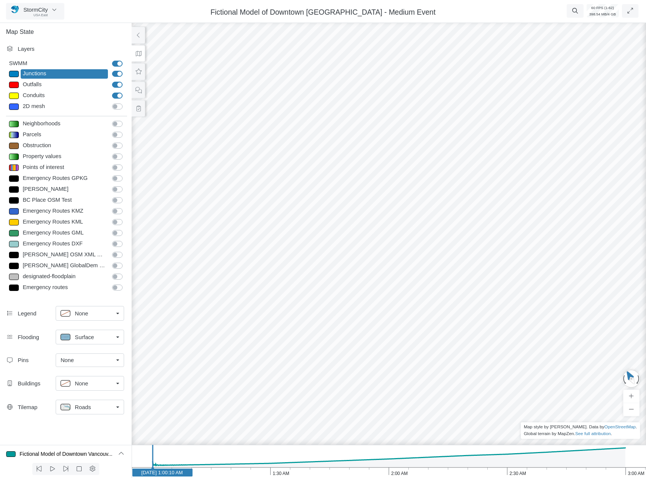
drag, startPoint x: 506, startPoint y: 244, endPoint x: 326, endPoint y: 249, distance: 179.5
click at [181, 242] on div at bounding box center [389, 248] width 646 height 458
drag, startPoint x: 424, startPoint y: 220, endPoint x: 309, endPoint y: 176, distance: 123.0
drag, startPoint x: 375, startPoint y: 264, endPoint x: 478, endPoint y: 276, distance: 104.2
drag, startPoint x: 580, startPoint y: 270, endPoint x: 658, endPoint y: 265, distance: 78.8
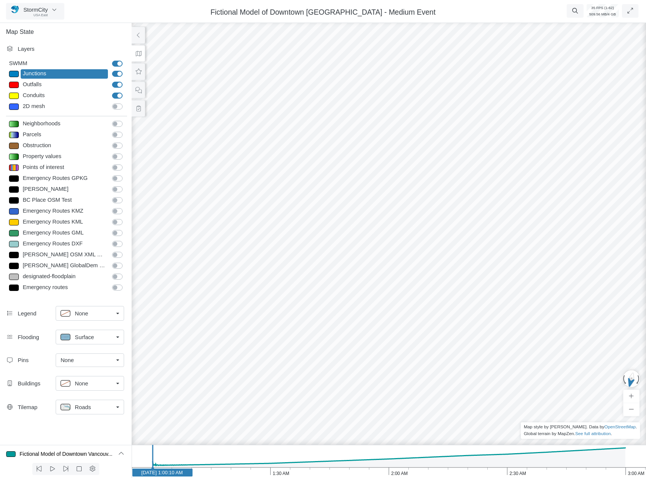
drag, startPoint x: 468, startPoint y: 282, endPoint x: 499, endPoint y: 280, distance: 31.3
click at [500, 280] on div at bounding box center [389, 248] width 646 height 458
drag, startPoint x: 392, startPoint y: 302, endPoint x: 361, endPoint y: 325, distance: 39.0
drag, startPoint x: 422, startPoint y: 323, endPoint x: 463, endPoint y: 317, distance: 41.8
click at [489, 316] on div at bounding box center [389, 248] width 646 height 458
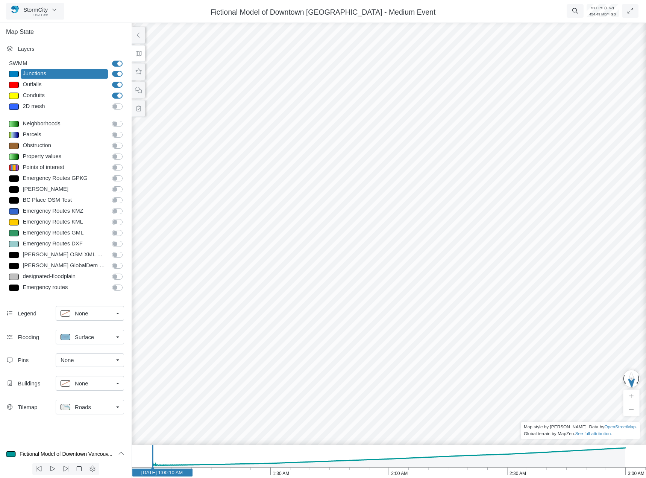
drag, startPoint x: 339, startPoint y: 311, endPoint x: 356, endPoint y: 327, distance: 23.4
drag, startPoint x: 473, startPoint y: 325, endPoint x: 301, endPoint y: 327, distance: 172.3
click at [481, 325] on div at bounding box center [389, 248] width 646 height 458
drag, startPoint x: 284, startPoint y: 322, endPoint x: 431, endPoint y: 320, distance: 146.3
drag, startPoint x: 318, startPoint y: 336, endPoint x: 470, endPoint y: 313, distance: 153.4
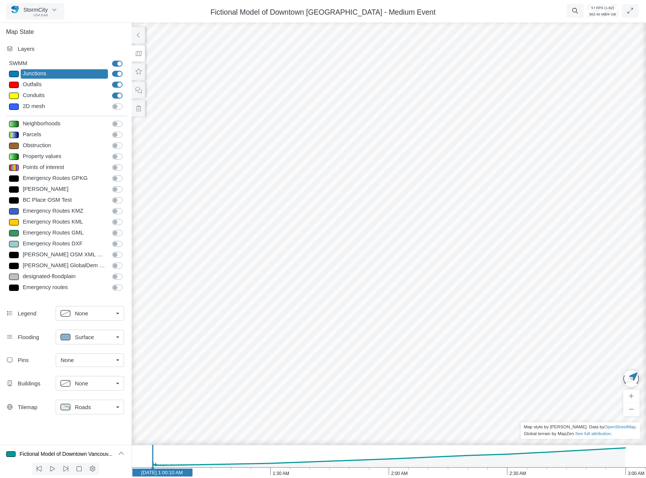
click at [470, 313] on div at bounding box center [389, 248] width 646 height 458
drag, startPoint x: 477, startPoint y: 293, endPoint x: 182, endPoint y: 334, distance: 297.7
drag, startPoint x: 389, startPoint y: 277, endPoint x: 161, endPoint y: 275, distance: 227.9
drag, startPoint x: 277, startPoint y: 286, endPoint x: 357, endPoint y: 266, distance: 82.3
click at [357, 266] on div at bounding box center [389, 248] width 646 height 458
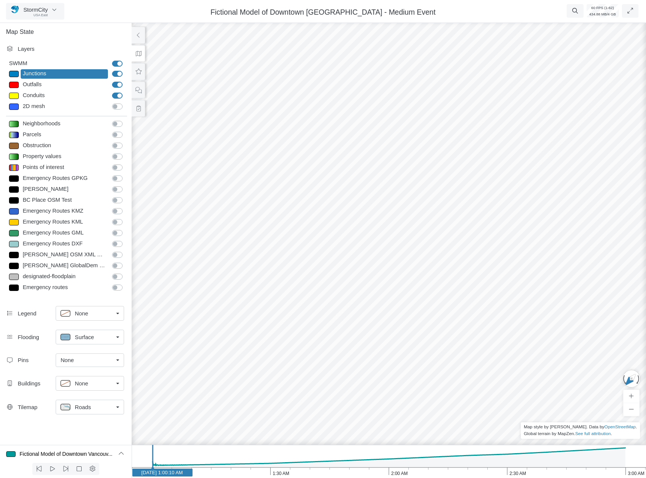
drag, startPoint x: 445, startPoint y: 267, endPoint x: 354, endPoint y: 266, distance: 90.6
drag, startPoint x: 468, startPoint y: 290, endPoint x: 436, endPoint y: 277, distance: 34.4
click at [436, 277] on div at bounding box center [389, 248] width 646 height 458
drag, startPoint x: 281, startPoint y: 267, endPoint x: 231, endPoint y: 272, distance: 50.7
drag, startPoint x: 302, startPoint y: 267, endPoint x: 361, endPoint y: 422, distance: 166.1
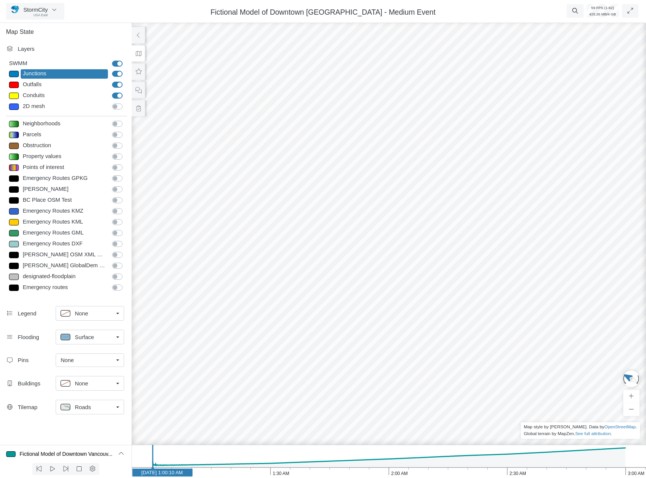
click at [358, 418] on div at bounding box center [389, 248] width 646 height 458
drag, startPoint x: 410, startPoint y: 251, endPoint x: 392, endPoint y: 226, distance: 30.5
drag, startPoint x: 403, startPoint y: 211, endPoint x: 398, endPoint y: 294, distance: 82.5
click at [398, 293] on div at bounding box center [389, 248] width 646 height 458
drag, startPoint x: 450, startPoint y: 281, endPoint x: 376, endPoint y: 281, distance: 74.1
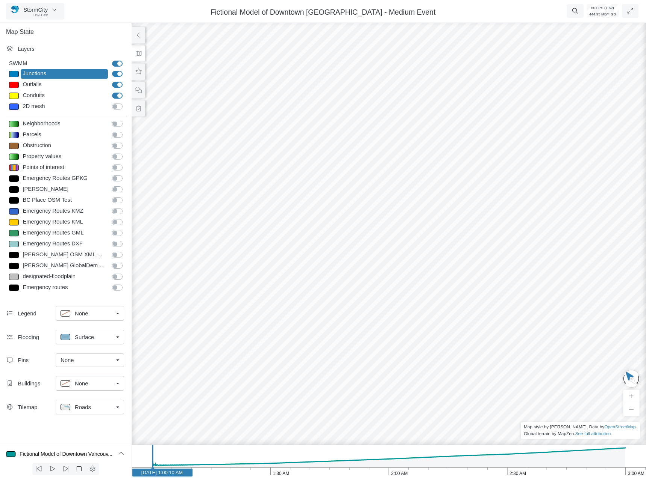
drag, startPoint x: 376, startPoint y: 281, endPoint x: 414, endPoint y: 286, distance: 38.4
drag, startPoint x: 419, startPoint y: 276, endPoint x: 384, endPoint y: 275, distance: 35.0
drag, startPoint x: 384, startPoint y: 275, endPoint x: 398, endPoint y: 274, distance: 13.2
drag, startPoint x: 402, startPoint y: 268, endPoint x: 395, endPoint y: 267, distance: 7.5
drag, startPoint x: 523, startPoint y: 294, endPoint x: 439, endPoint y: 267, distance: 88.6
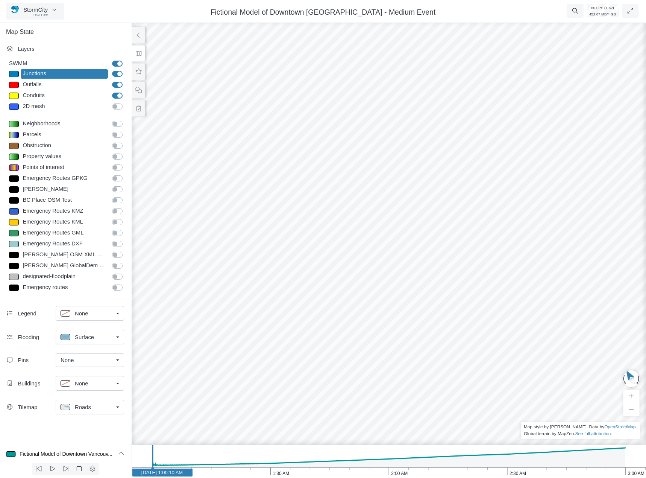
click at [439, 267] on div at bounding box center [389, 248] width 646 height 458
click at [126, 229] on label "Emergency Routes GML" at bounding box center [126, 229] width 0 height 0
click at [118, 232] on input "Emergency Routes GML" at bounding box center [115, 232] width 6 height 7
click at [126, 229] on label "Emergency Routes GML" at bounding box center [126, 229] width 0 height 0
click at [118, 232] on input "Emergency Routes GML" at bounding box center [115, 232] width 6 height 7
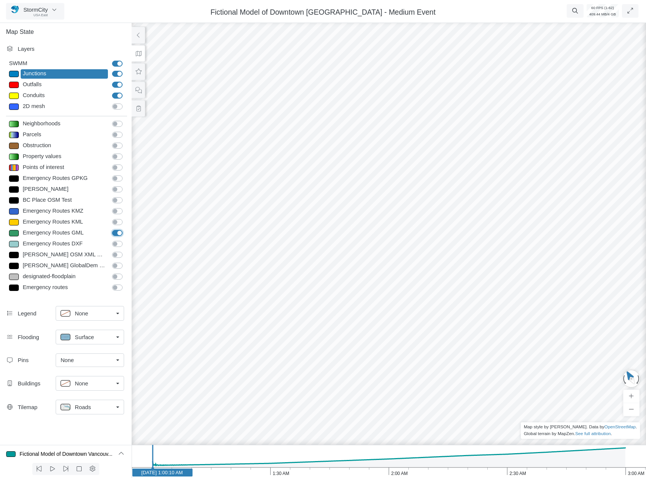
checkbox input "false"
drag, startPoint x: 369, startPoint y: 246, endPoint x: 332, endPoint y: 237, distance: 37.9
click at [332, 237] on div at bounding box center [389, 248] width 646 height 458
drag, startPoint x: 418, startPoint y: 233, endPoint x: 254, endPoint y: 179, distance: 172.5
drag, startPoint x: 415, startPoint y: 246, endPoint x: 263, endPoint y: 241, distance: 151.6
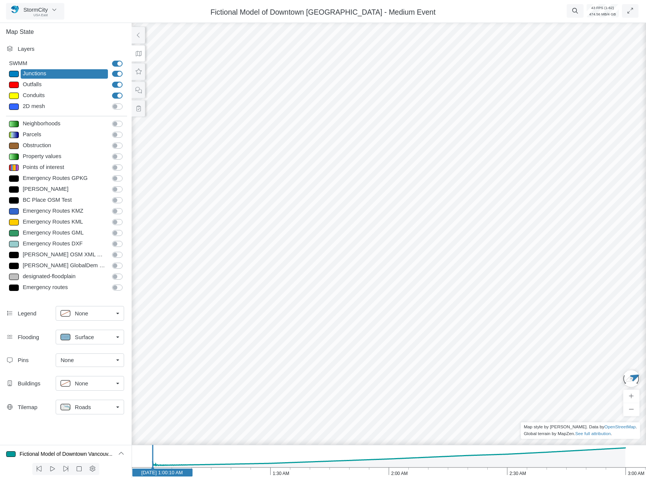
drag, startPoint x: 376, startPoint y: 251, endPoint x: 404, endPoint y: 252, distance: 28.2
drag, startPoint x: 442, startPoint y: 261, endPoint x: 329, endPoint y: 241, distance: 114.3
click at [326, 241] on div at bounding box center [389, 248] width 646 height 458
drag, startPoint x: 489, startPoint y: 243, endPoint x: 386, endPoint y: 226, distance: 104.1
click at [375, 225] on div at bounding box center [389, 248] width 646 height 458
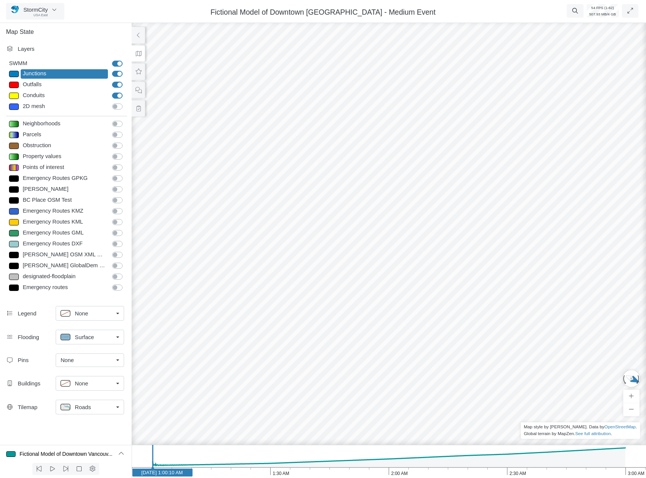
drag, startPoint x: 416, startPoint y: 230, endPoint x: 430, endPoint y: 226, distance: 14.5
drag, startPoint x: 465, startPoint y: 224, endPoint x: 272, endPoint y: 276, distance: 200.0
click at [253, 279] on div at bounding box center [389, 248] width 646 height 458
drag, startPoint x: 399, startPoint y: 225, endPoint x: 317, endPoint y: 297, distance: 109.3
click at [321, 294] on div at bounding box center [389, 248] width 646 height 458
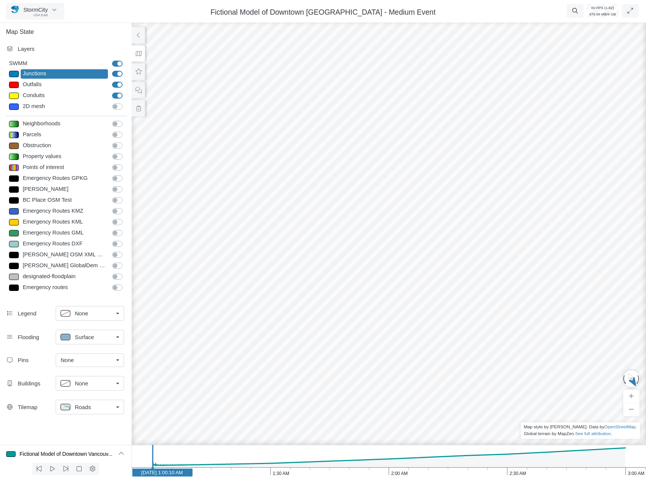
drag, startPoint x: 375, startPoint y: 260, endPoint x: 328, endPoint y: 320, distance: 77.1
drag, startPoint x: 362, startPoint y: 310, endPoint x: 353, endPoint y: 248, distance: 62.7
click at [353, 248] on div at bounding box center [389, 248] width 646 height 458
drag, startPoint x: 393, startPoint y: 260, endPoint x: 396, endPoint y: 229, distance: 31.4
click at [402, 223] on div at bounding box center [389, 248] width 646 height 458
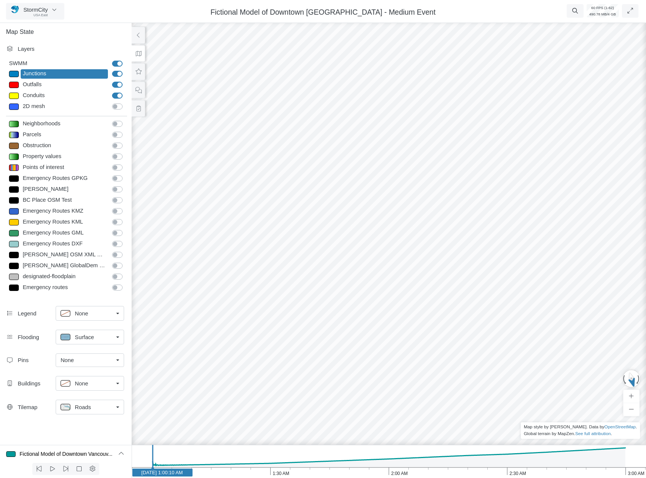
drag, startPoint x: 388, startPoint y: 323, endPoint x: 399, endPoint y: 269, distance: 55.2
click at [400, 267] on div at bounding box center [389, 248] width 646 height 458
drag, startPoint x: 435, startPoint y: 261, endPoint x: 392, endPoint y: 313, distance: 66.8
click at [554, 295] on div at bounding box center [389, 248] width 646 height 458
drag, startPoint x: 254, startPoint y: 307, endPoint x: 641, endPoint y: 264, distance: 389.0
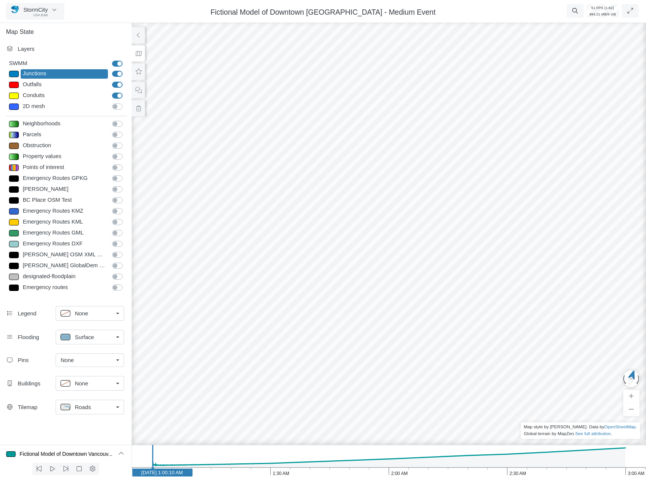
drag, startPoint x: 512, startPoint y: 310, endPoint x: 563, endPoint y: 309, distance: 50.4
click at [563, 309] on div at bounding box center [389, 248] width 646 height 458
drag, startPoint x: 305, startPoint y: 299, endPoint x: 510, endPoint y: 297, distance: 205.0
click at [510, 297] on div at bounding box center [389, 248] width 646 height 458
drag, startPoint x: 355, startPoint y: 313, endPoint x: 496, endPoint y: 329, distance: 141.1
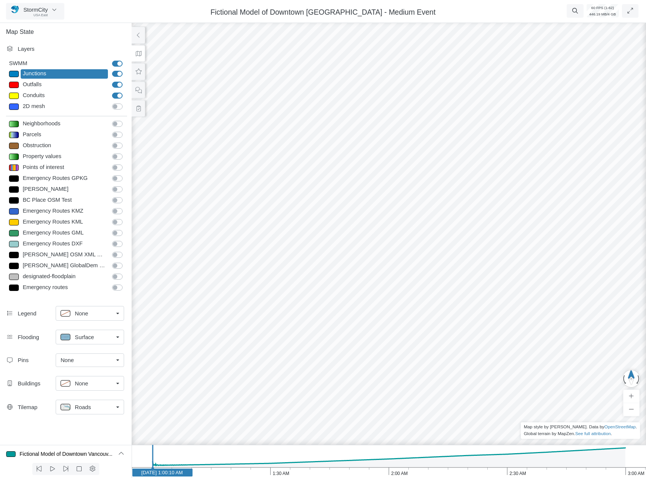
click at [126, 152] on label "Property values" at bounding box center [126, 152] width 0 height 0
click at [117, 157] on input "Property values" at bounding box center [115, 155] width 6 height 7
checkbox input "true"
drag, startPoint x: 439, startPoint y: 424, endPoint x: 296, endPoint y: 158, distance: 302.1
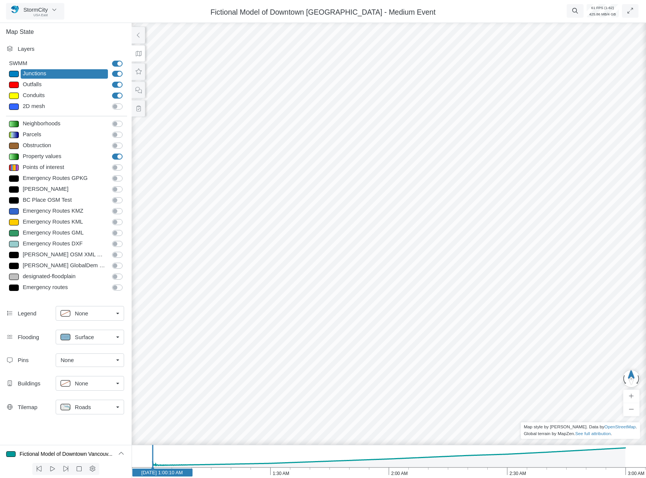
click at [296, 159] on div at bounding box center [389, 248] width 646 height 458
drag, startPoint x: 370, startPoint y: 266, endPoint x: 334, endPoint y: 304, distance: 52.2
click at [334, 304] on div at bounding box center [389, 248] width 646 height 458
click at [69, 157] on div "Property values" at bounding box center [64, 156] width 87 height 9
type input "< 0.2"
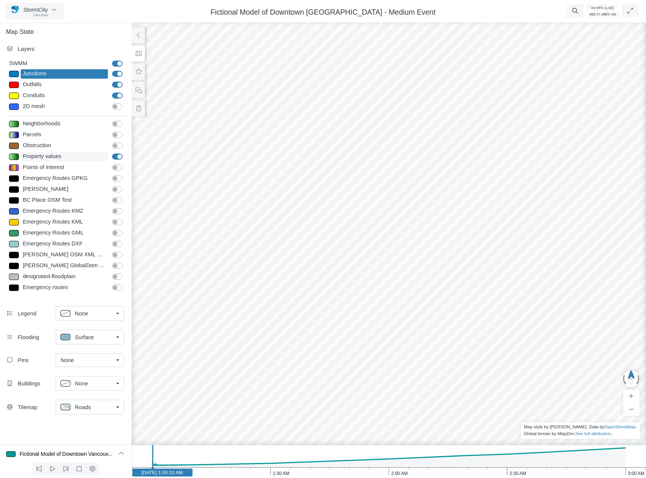
type textarea "growth < 0.2"
type input "0.5"
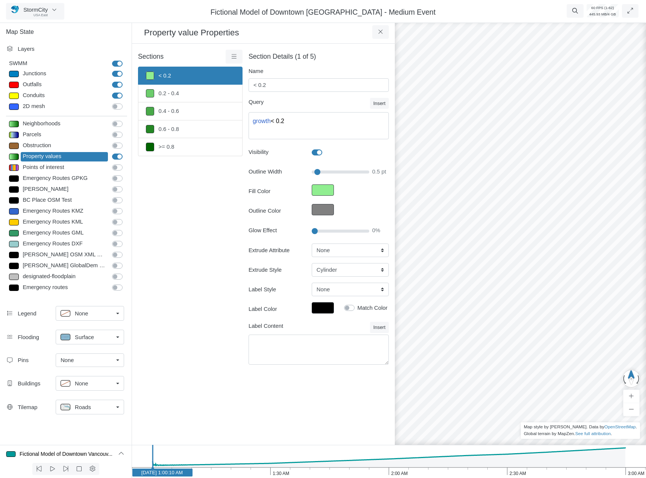
click at [96, 362] on div "None" at bounding box center [87, 360] width 53 height 8
click at [178, 366] on div "Sections < 0.2 0.2 - 0.4 0.4 - 0.6 0.6 - 0.8 >= 0.8 Layer Details Refraction" at bounding box center [190, 212] width 105 height 324
click at [384, 34] on button at bounding box center [380, 32] width 17 height 14
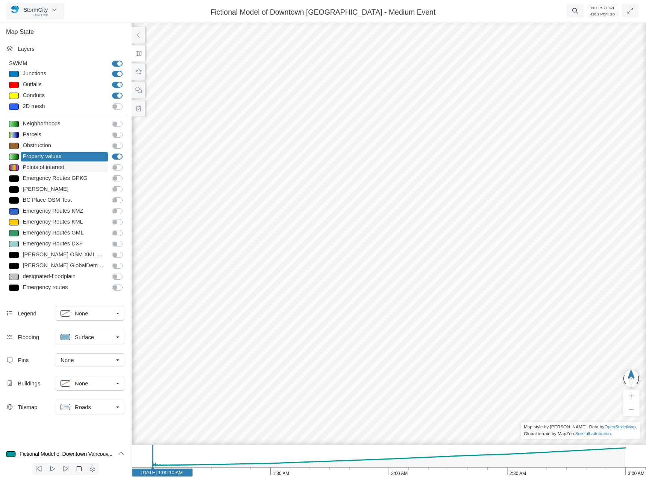
click at [62, 167] on div "Points of interest" at bounding box center [64, 167] width 87 height 9
type input "Fire hall"
type textarea "TYPE = 'Fire hall'"
select select "CROSS"
type input "13"
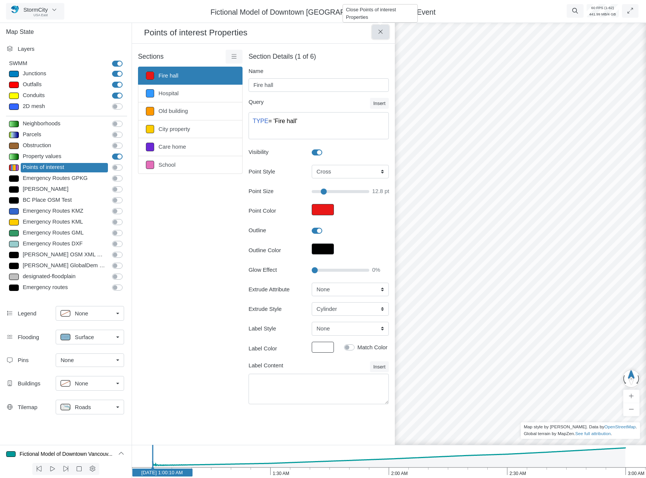
click at [383, 36] on button at bounding box center [380, 32] width 17 height 14
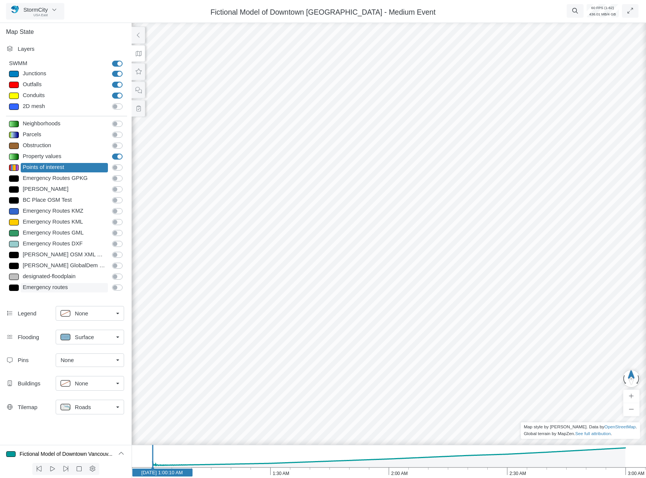
click at [42, 286] on div "Emergency routes" at bounding box center [64, 287] width 87 height 9
type input "Visible"
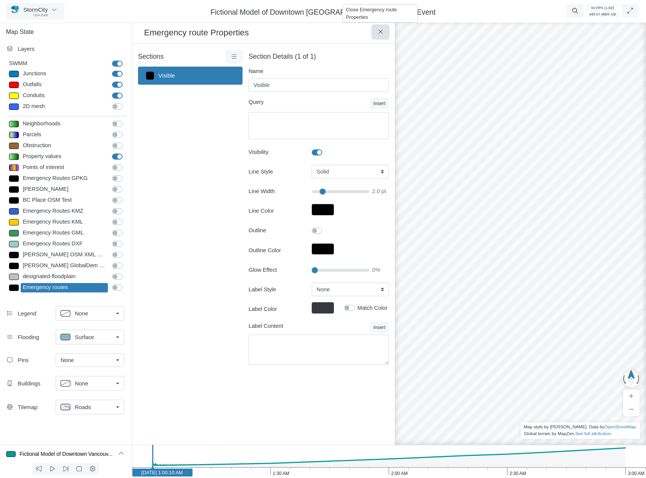
click at [379, 34] on icon at bounding box center [380, 32] width 4 height 4
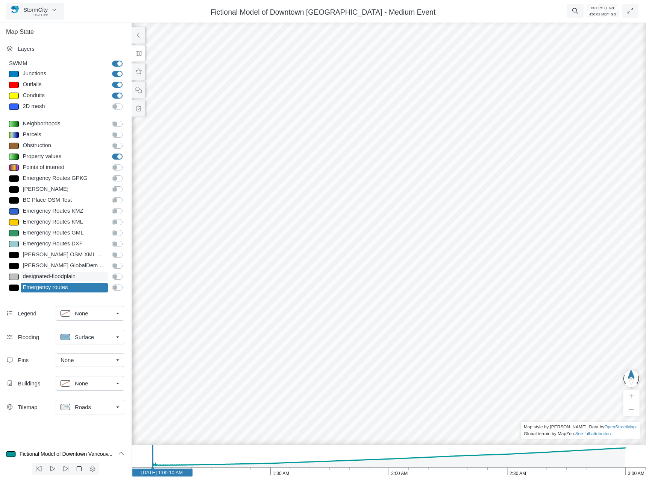
click at [70, 277] on div "designated-floodplain" at bounding box center [64, 276] width 87 height 9
type input "5.5"
type input "0.5"
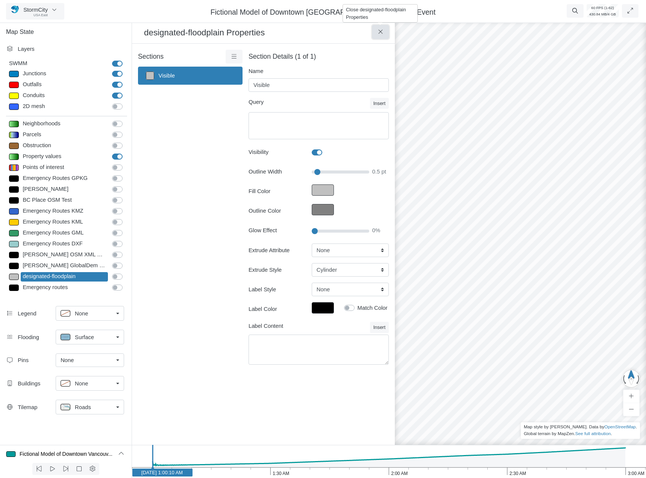
click at [378, 37] on button at bounding box center [380, 32] width 17 height 14
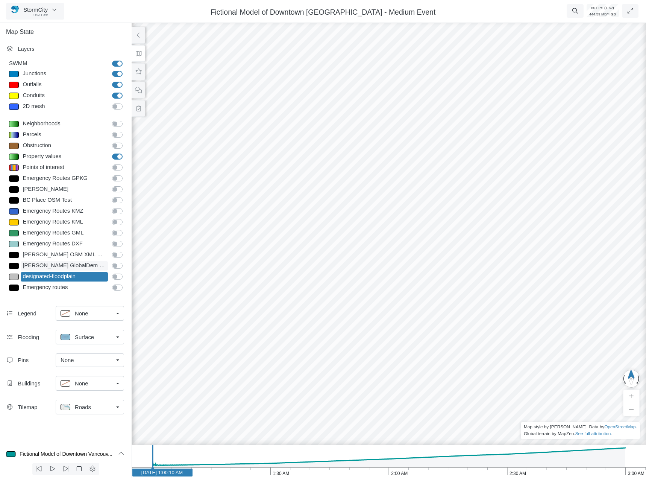
click at [70, 267] on div "Stanley Park GlobalDem Fix" at bounding box center [64, 265] width 87 height 9
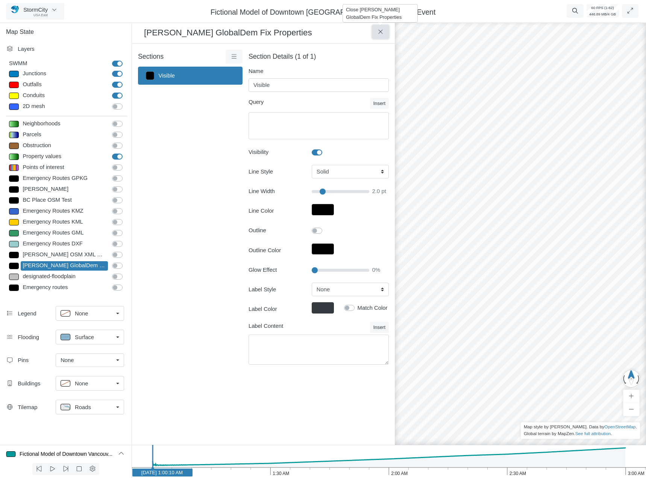
click at [385, 36] on button at bounding box center [380, 32] width 17 height 14
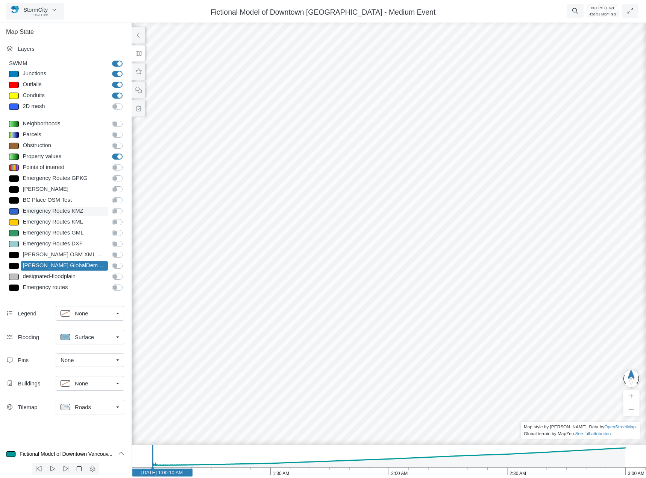
click at [79, 213] on div "Emergency Routes KMZ" at bounding box center [64, 210] width 87 height 9
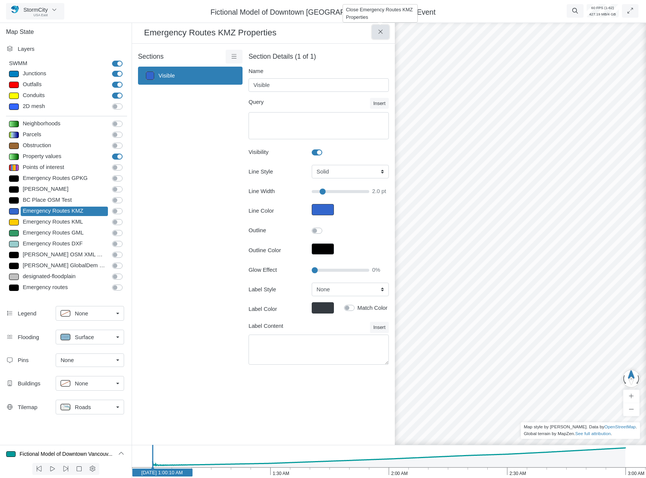
click at [373, 30] on button at bounding box center [380, 32] width 17 height 14
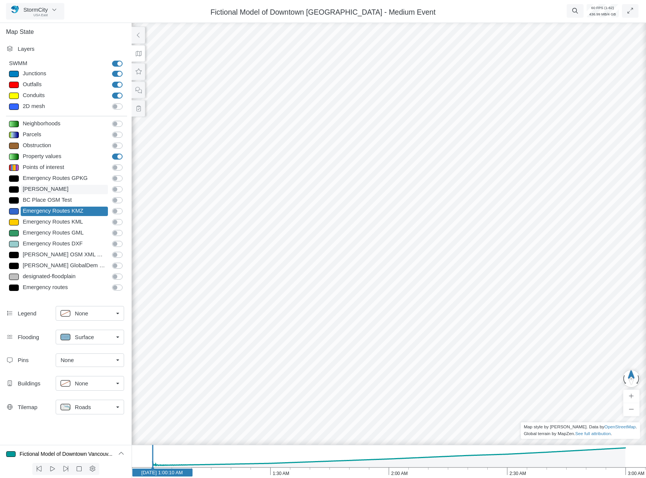
click at [61, 189] on div "Stanley Park" at bounding box center [64, 189] width 87 height 9
type input "2"
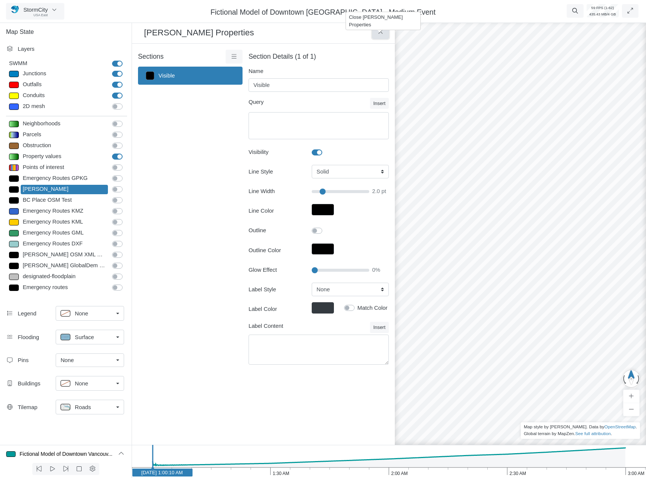
click at [382, 31] on icon at bounding box center [380, 32] width 7 height 6
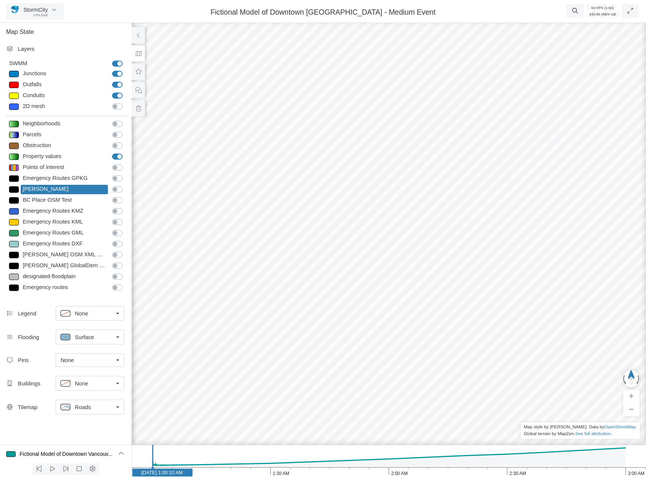
click at [361, 396] on div at bounding box center [389, 248] width 646 height 458
click at [182, 185] on div at bounding box center [389, 248] width 646 height 458
click at [65, 159] on div "Property values" at bounding box center [64, 156] width 87 height 9
type input "< 0.2"
type textarea "growth < 0.2"
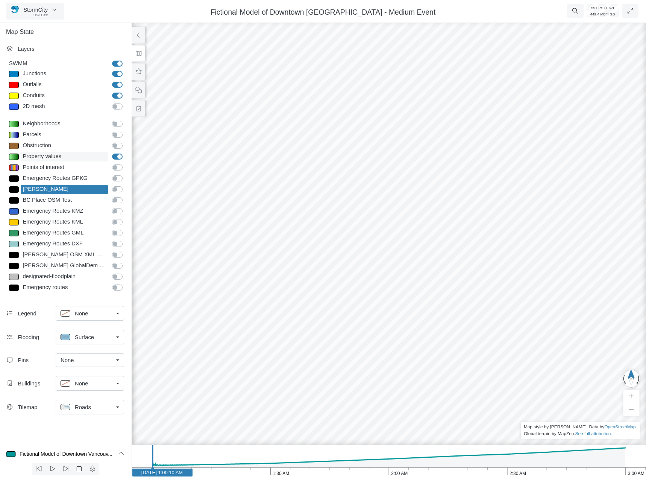
type input "0.5"
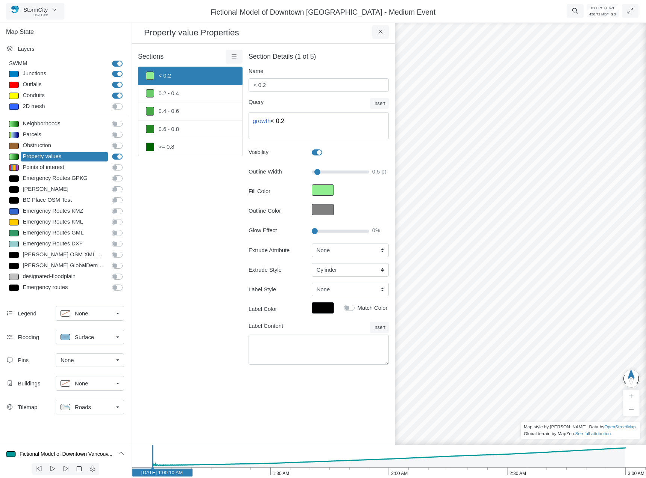
drag, startPoint x: 311, startPoint y: 275, endPoint x: 323, endPoint y: 273, distance: 12.2
click at [311, 275] on div "Cylinder Hexagonal Prism Rectangular Prism Sphere" at bounding box center [350, 270] width 88 height 14
click at [323, 273] on select "Cylinder Hexagonal Prism Rectangular Prism Sphere" at bounding box center [350, 270] width 77 height 14
click at [340, 253] on select "None Fixed Height VALUEPERSQ GROWTH PERCENTILE" at bounding box center [350, 250] width 77 height 14
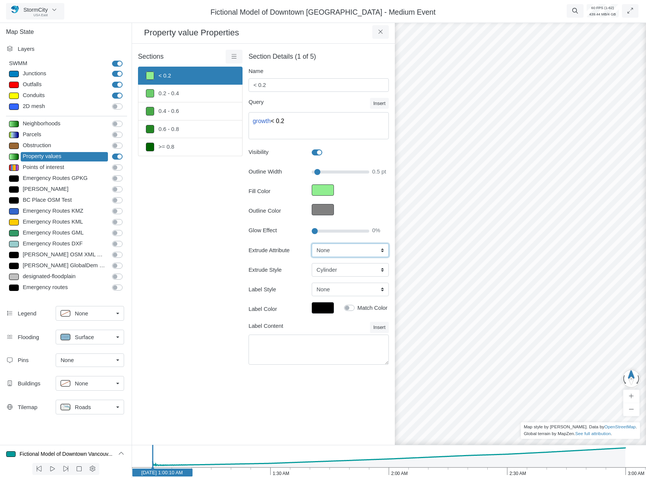
select select "VALUEPERSQ"
click at [312, 243] on select "None Fixed Height VALUEPERSQ GROWTH PERCENTILE" at bounding box center [350, 250] width 77 height 14
drag, startPoint x: 337, startPoint y: 271, endPoint x: 277, endPoint y: 266, distance: 59.6
click at [279, 266] on div "Max Extrude Height 10 m" at bounding box center [319, 270] width 152 height 14
type input "100"
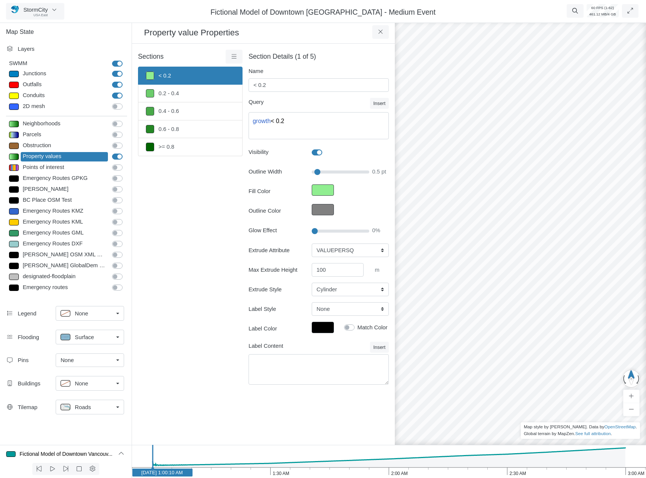
click at [216, 290] on div "Sections < 0.2 0.2 - 0.4 0.4 - 0.6 0.6 - 0.8 >= 0.8 Layer Details Refraction" at bounding box center [190, 221] width 105 height 343
drag, startPoint x: 448, startPoint y: 302, endPoint x: 532, endPoint y: 187, distance: 142.9
click at [531, 185] on div at bounding box center [520, 248] width 646 height 458
drag, startPoint x: 413, startPoint y: 269, endPoint x: 558, endPoint y: 281, distance: 145.3
click at [576, 279] on div at bounding box center [520, 248] width 646 height 458
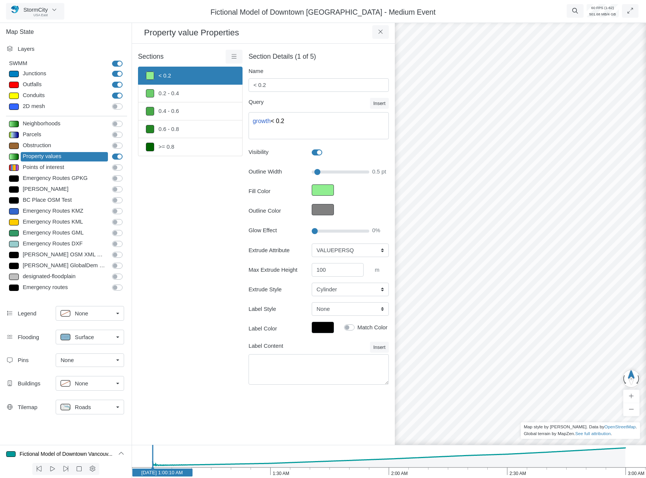
drag, startPoint x: 462, startPoint y: 281, endPoint x: 594, endPoint y: 326, distance: 139.9
click at [594, 326] on div at bounding box center [520, 248] width 646 height 458
click at [361, 290] on select "Cylinder Hexagonal Prism Rectangular Prism Sphere" at bounding box center [350, 289] width 77 height 14
drag, startPoint x: 284, startPoint y: 405, endPoint x: 313, endPoint y: 365, distance: 49.7
click at [284, 405] on div "× Sections < 0.2 0.2 - 0.4 0.4 - 0.6 0.6 - 0.8 >= 0.8 Layer Details Refraction =" at bounding box center [263, 244] width 263 height 401
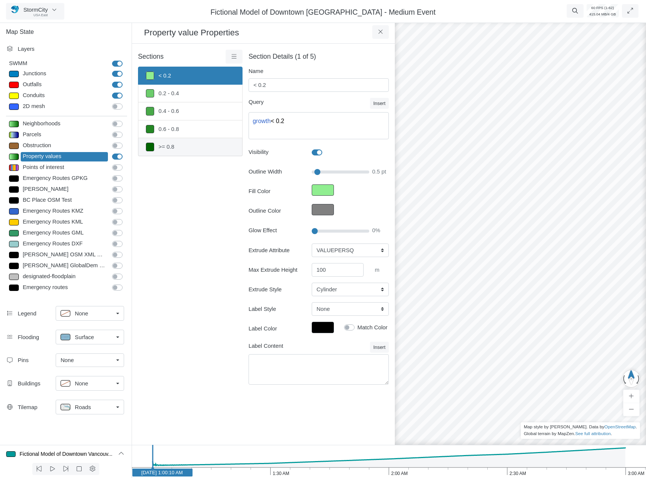
click at [216, 146] on link ">= 0.8" at bounding box center [190, 147] width 105 height 18
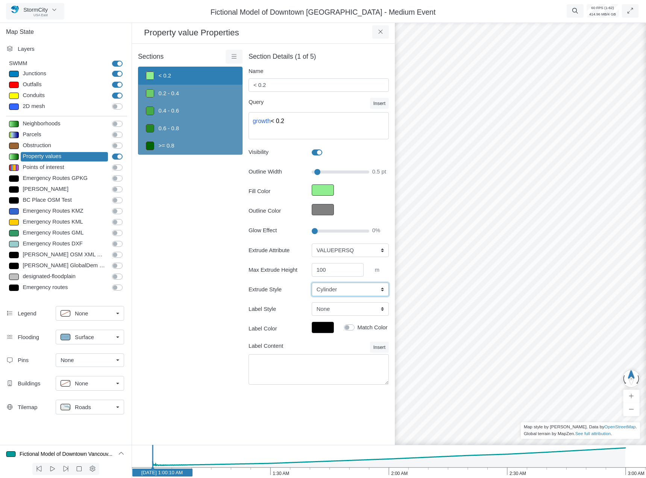
click at [367, 291] on select "Cylinder Hexagonal Prism Rectangular Prism Sphere" at bounding box center [350, 289] width 77 height 14
click at [337, 270] on input "100" at bounding box center [338, 270] width 52 height 14
click at [170, 265] on div "Sections < 0.2 0.2 - 0.4 0.4 - 0.6 0.6 - 0.8 >= 0.8 Layer Details Refraction" at bounding box center [190, 221] width 105 height 343
click at [219, 88] on link "0.2 - 0.4" at bounding box center [190, 93] width 105 height 17
type input "0.2 - 0.4"
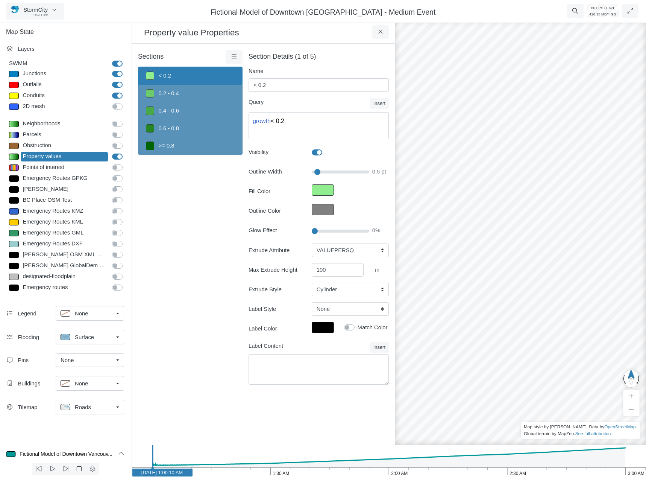
type textarea "growth >= 0.2 AND growth < 0.4"
select select "None"
type input "10"
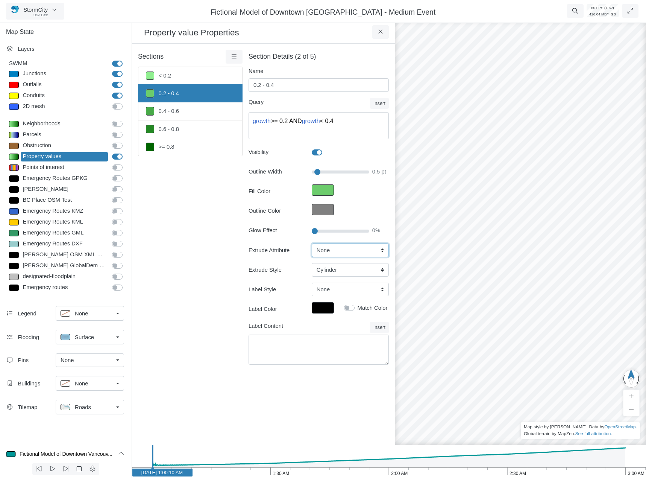
click at [326, 252] on select "None Fixed Height VALUEPERSQ GROWTH PERCENTILE" at bounding box center [350, 250] width 77 height 14
select select "VALUEPERSQ"
click at [312, 243] on select "None Fixed Height VALUEPERSQ GROWTH PERCENTILE" at bounding box center [350, 250] width 77 height 14
drag, startPoint x: 326, startPoint y: 271, endPoint x: 252, endPoint y: 256, distance: 75.6
click at [267, 259] on div "Extrude Attribute None Fixed Height VALUEPERSQ GROWTH PERCENTILE Max Extrude He…" at bounding box center [319, 269] width 140 height 53
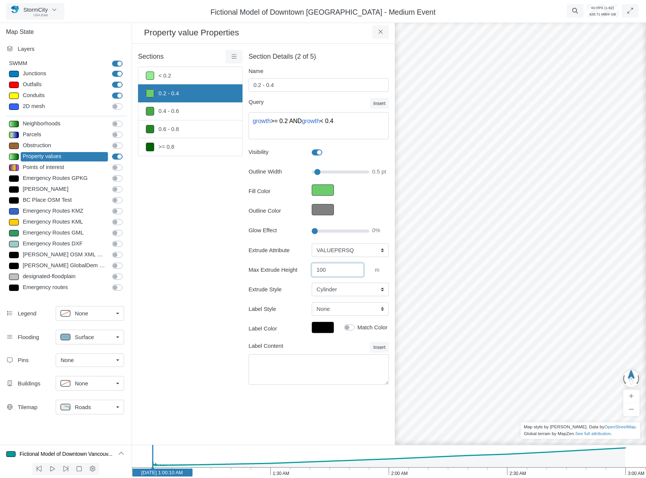
type input "100"
click at [199, 262] on div "Sections < 0.2 0.2 - 0.4 0.4 - 0.6 0.6 - 0.8 >= 0.8 Layer Details Refraction" at bounding box center [190, 221] width 105 height 343
click at [182, 115] on link "0.4 - 0.6" at bounding box center [190, 111] width 105 height 18
type input "0.4 - 0.6"
type textarea "growth >= 0.4 AND growth < 0.6"
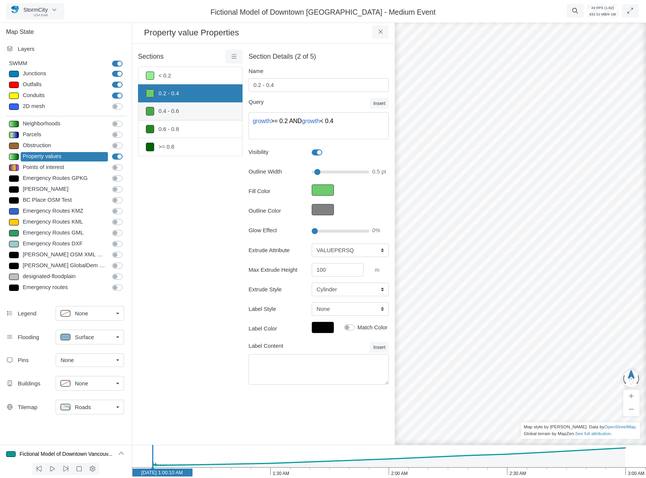
select select "None"
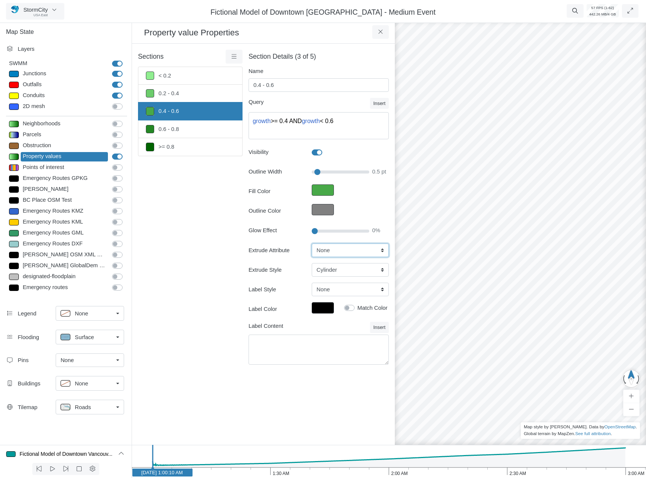
drag, startPoint x: 0, startPoint y: 0, endPoint x: 343, endPoint y: 252, distance: 425.3
click at [343, 252] on select "None Fixed Height VALUEPERSQ GROWTH PERCENTILE" at bounding box center [350, 250] width 77 height 14
select select "VALUEPERSQ"
click at [312, 243] on select "None Fixed Height VALUEPERSQ GROWTH PERCENTILE" at bounding box center [350, 250] width 77 height 14
drag, startPoint x: 335, startPoint y: 269, endPoint x: 223, endPoint y: 251, distance: 113.2
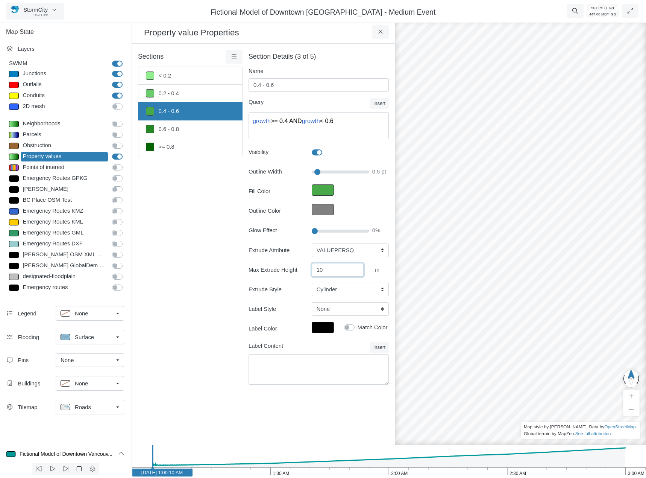
click at [279, 267] on div "Max Extrude Height 10 m" at bounding box center [319, 270] width 152 height 14
type input "100"
click at [150, 237] on div "Sections < 0.2 0.2 - 0.4 0.4 - 0.6 0.6 - 0.8 >= 0.8 Layer Details Refraction" at bounding box center [190, 221] width 105 height 343
click at [178, 130] on link "0.6 - 0.8" at bounding box center [190, 129] width 105 height 18
type input "0.6 - 0.8"
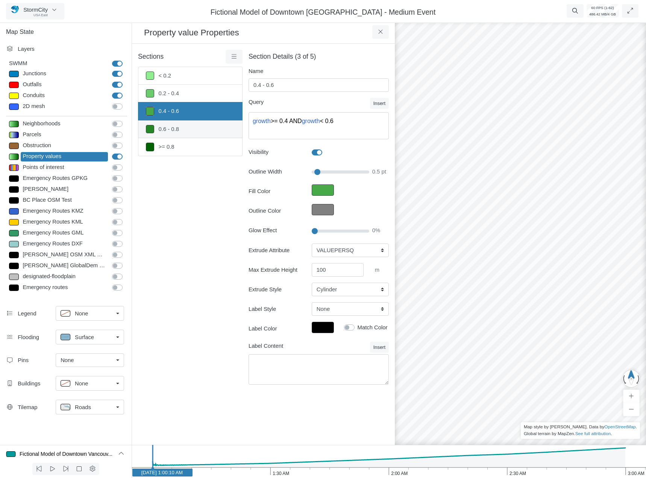
type textarea "growth >= 0.6 AND growth < 0.8"
select select "None"
type input "10"
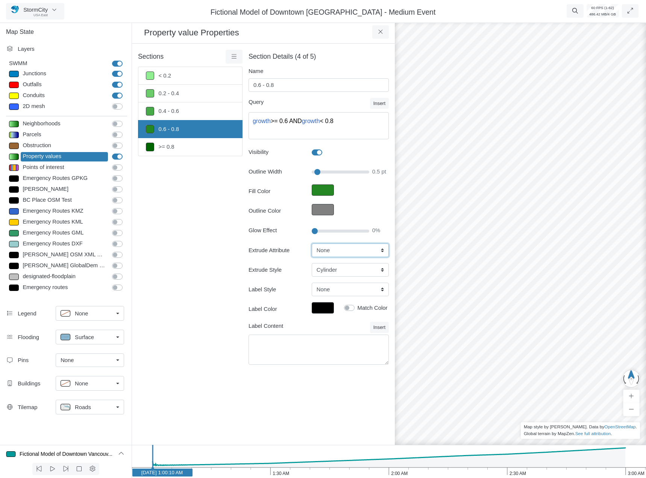
click at [341, 252] on select "None Fixed Height VALUEPERSQ GROWTH PERCENTILE" at bounding box center [350, 250] width 77 height 14
select select "VALUEPERSQ"
click at [312, 243] on select "None Fixed Height VALUEPERSQ GROWTH PERCENTILE" at bounding box center [350, 250] width 77 height 14
drag, startPoint x: 330, startPoint y: 269, endPoint x: 325, endPoint y: 268, distance: 4.8
click at [326, 269] on input "10" at bounding box center [338, 270] width 52 height 14
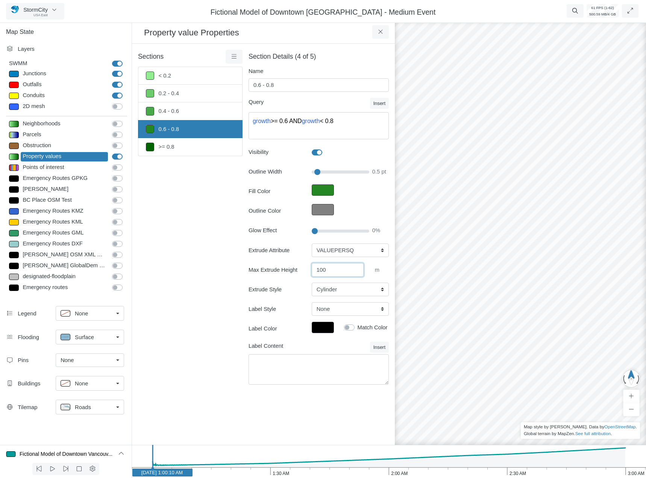
type input "100"
click at [197, 299] on div "Sections < 0.2 0.2 - 0.4 0.4 - 0.6 0.6 - 0.8 >= 0.8 Layer Details Refraction" at bounding box center [190, 221] width 105 height 343
click at [197, 149] on link ">= 0.8" at bounding box center [190, 147] width 105 height 18
type input ">= 0.8"
type textarea "growth >= 0.8"
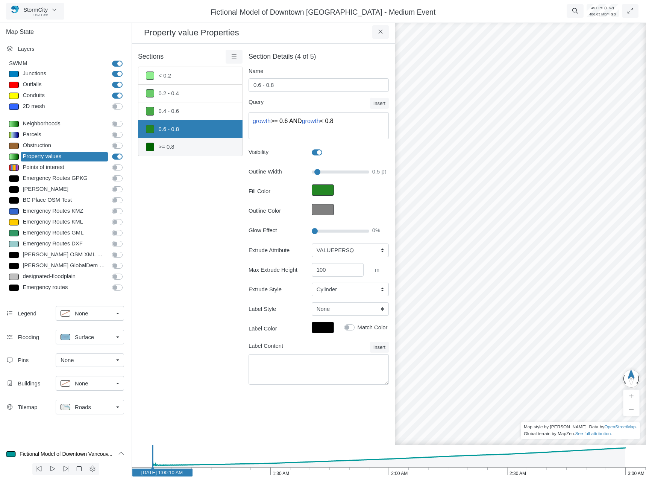
select select "None"
type input "10"
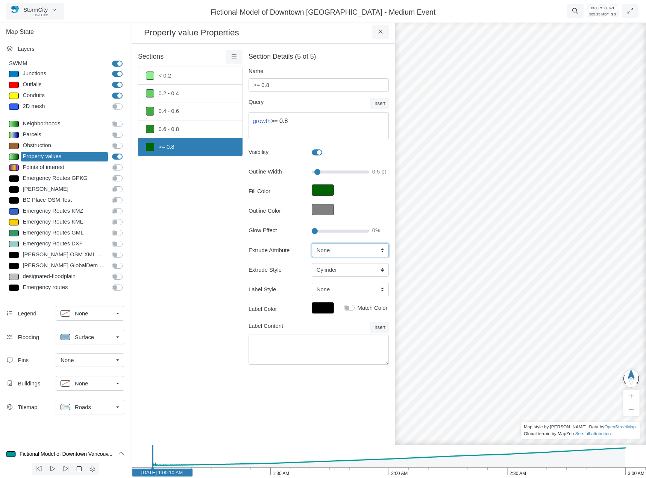
drag, startPoint x: 345, startPoint y: 248, endPoint x: 342, endPoint y: 257, distance: 8.9
click at [345, 248] on select "None Fixed Height VALUEPERSQ GROWTH PERCENTILE" at bounding box center [350, 250] width 77 height 14
select select "VALUEPERSQ"
click at [312, 243] on select "None Fixed Height VALUEPERSQ GROWTH PERCENTILE" at bounding box center [350, 250] width 77 height 14
click at [331, 268] on input "10" at bounding box center [338, 270] width 52 height 14
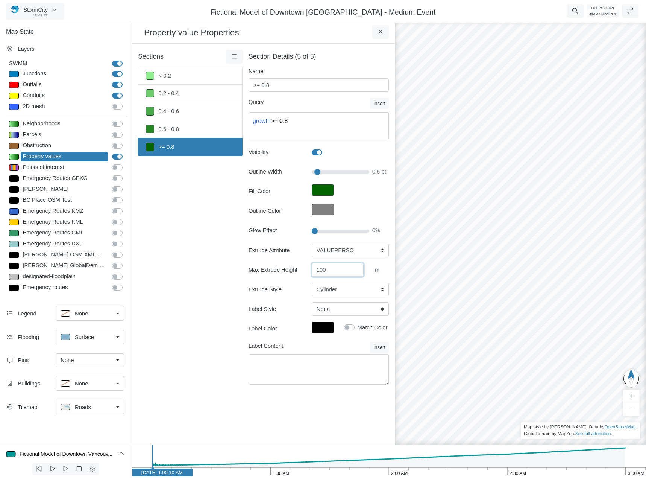
type input "100"
click at [182, 336] on div "Sections < 0.2 0.2 - 0.4 0.4 - 0.6 0.6 - 0.8 >= 0.8 Layer Details Refraction" at bounding box center [190, 221] width 105 height 343
drag, startPoint x: 496, startPoint y: 295, endPoint x: 547, endPoint y: 251, distance: 67.7
drag, startPoint x: 507, startPoint y: 231, endPoint x: 566, endPoint y: 375, distance: 156.2
click at [567, 382] on div at bounding box center [520, 248] width 646 height 458
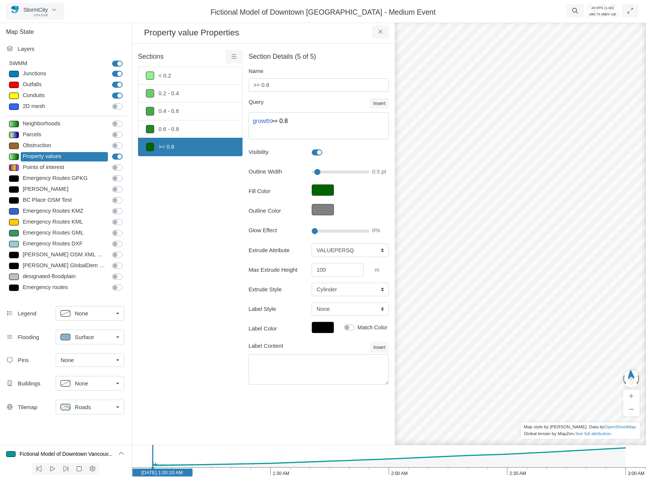
drag, startPoint x: 442, startPoint y: 305, endPoint x: 511, endPoint y: 301, distance: 69.7
drag, startPoint x: 481, startPoint y: 305, endPoint x: 606, endPoint y: 302, distance: 124.9
click at [219, 128] on link "0.6 - 0.8" at bounding box center [190, 129] width 105 height 18
type input "0.6 - 0.8"
type textarea "growth >= 0.6 AND growth < 0.8"
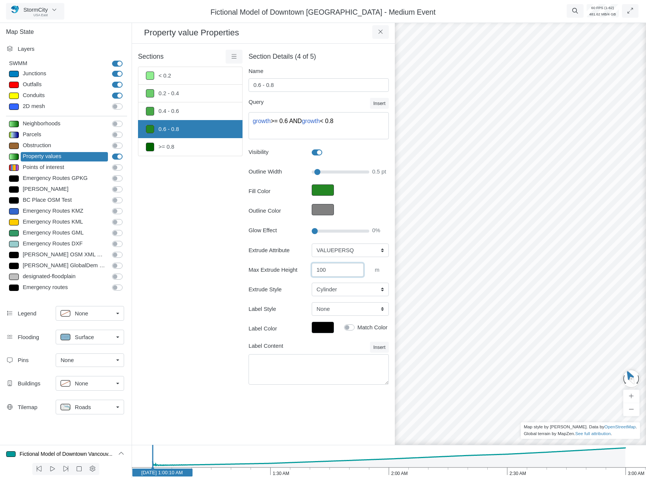
click at [341, 274] on input "100" at bounding box center [338, 270] width 52 height 14
drag, startPoint x: 346, startPoint y: 272, endPoint x: 160, endPoint y: 237, distance: 189.0
click at [165, 237] on div "Sections < 0.2 0.2 - 0.4 0.4 - 0.6 0.6 - 0.8 >= 0.8 Layer Details Refraction =" at bounding box center [263, 221] width 251 height 343
type input "75"
click at [155, 239] on div "Sections < 0.2 0.2 - 0.4 0.4 - 0.6 0.6 - 0.8 >= 0.8 Layer Details Refraction" at bounding box center [190, 221] width 105 height 343
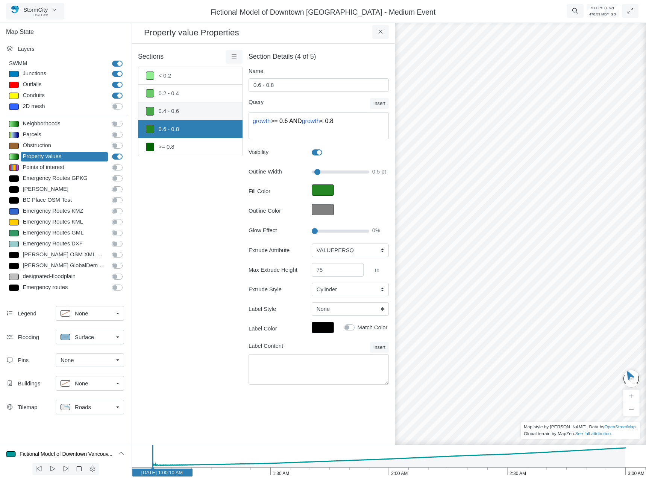
click at [181, 112] on link "0.4 - 0.6" at bounding box center [190, 111] width 105 height 18
type input "0.4 - 0.6"
type textarea "growth >= 0.4 AND growth < 0.6"
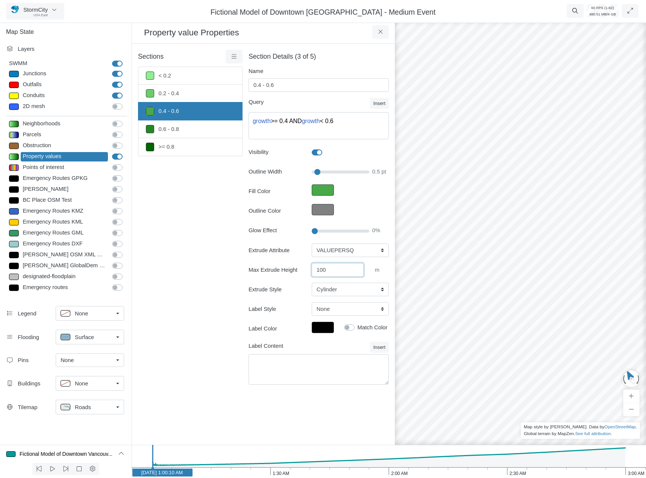
drag, startPoint x: 350, startPoint y: 272, endPoint x: 164, endPoint y: 243, distance: 188.5
click at [166, 243] on div "Sections < 0.2 0.2 - 0.4 0.4 - 0.6 0.6 - 0.8 >= 0.8 Layer Details Refraction =" at bounding box center [263, 221] width 251 height 343
type input "50"
click at [178, 240] on div "Sections < 0.2 0.2 - 0.4 0.4 - 0.6 0.6 - 0.8 >= 0.8 Layer Details Refraction" at bounding box center [190, 221] width 105 height 343
click at [169, 92] on link "0.2 - 0.4" at bounding box center [190, 94] width 105 height 18
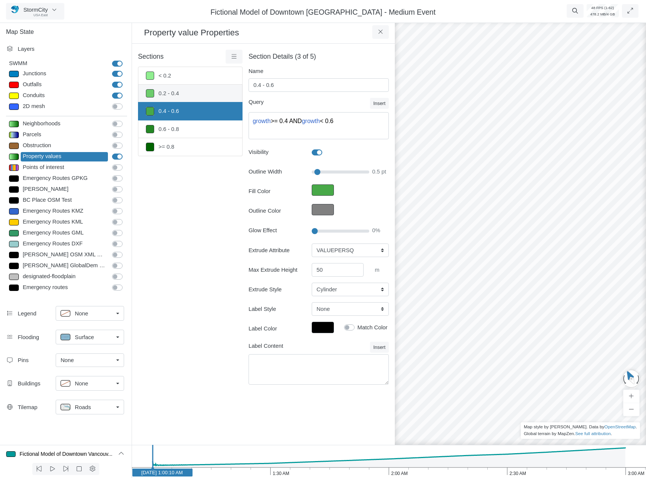
type input "0.2 - 0.4"
type textarea "growth >= 0.2 AND growth < 0.4"
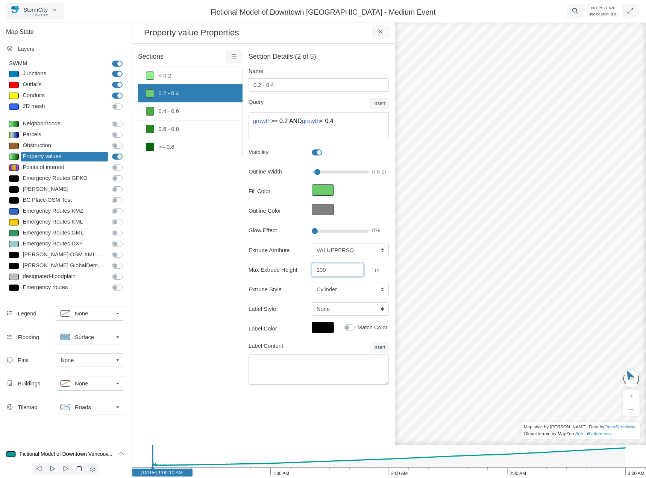
drag, startPoint x: 343, startPoint y: 269, endPoint x: 121, endPoint y: 251, distance: 222.3
click at [179, 260] on div "Sections < 0.2 0.2 - 0.4 0.4 - 0.6 0.6 - 0.8 >= 0.8 Layer Details Refraction =" at bounding box center [263, 221] width 251 height 343
type input "25"
click at [109, 247] on div "Emergency Routes DXF" at bounding box center [118, 243] width 25 height 9
click at [177, 73] on link "< 0.2" at bounding box center [190, 76] width 105 height 18
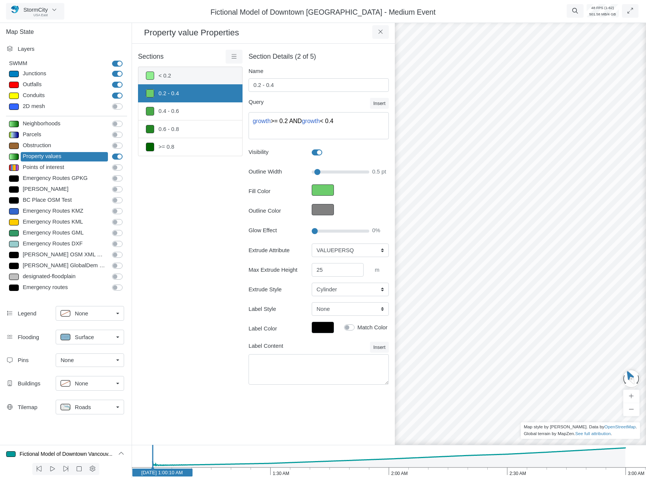
type input "< 0.2"
type textarea "growth < 0.2"
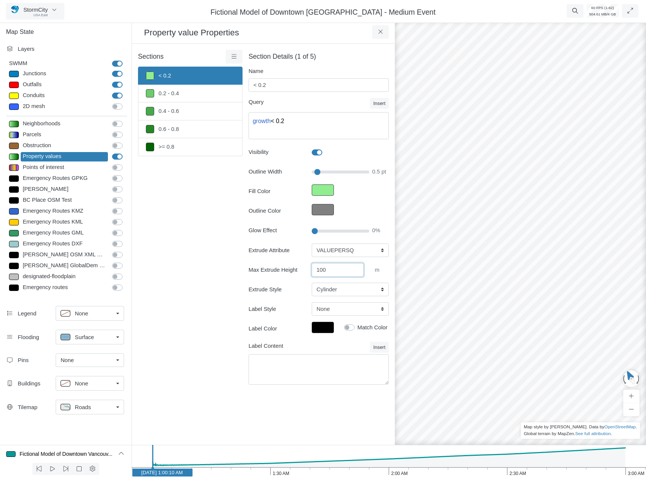
click at [336, 264] on input "100" at bounding box center [338, 270] width 52 height 14
drag, startPoint x: 337, startPoint y: 268, endPoint x: 145, endPoint y: 243, distance: 193.8
click at [213, 251] on div "Sections < 0.2 0.2 - 0.4 0.4 - 0.6 0.6 - 0.8 >= 0.8 Layer Details Refraction =" at bounding box center [263, 221] width 251 height 343
type input "0"
click at [167, 288] on div "Sections < 0.2 0.2 - 0.4 0.4 - 0.6 0.6 - 0.8 >= 0.8 Layer Details Refraction" at bounding box center [190, 221] width 105 height 343
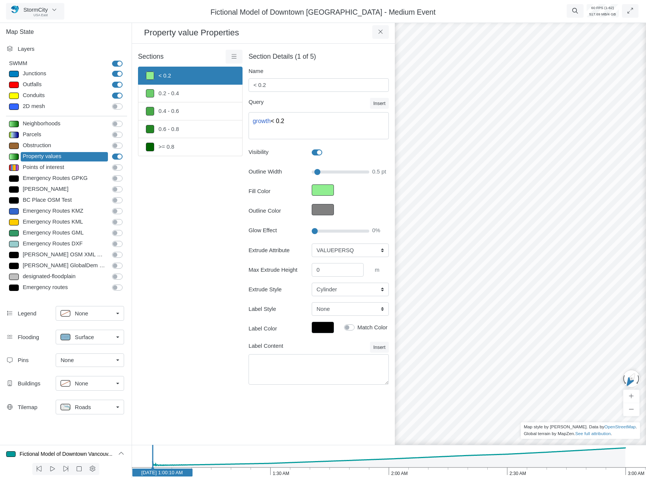
drag, startPoint x: 447, startPoint y: 303, endPoint x: 679, endPoint y: 380, distance: 244.2
drag, startPoint x: 504, startPoint y: 340, endPoint x: 494, endPoint y: 359, distance: 21.5
drag, startPoint x: 495, startPoint y: 358, endPoint x: 585, endPoint y: 255, distance: 136.8
click at [592, 250] on div at bounding box center [520, 248] width 646 height 458
drag, startPoint x: 453, startPoint y: 366, endPoint x: 601, endPoint y: 347, distance: 149.4
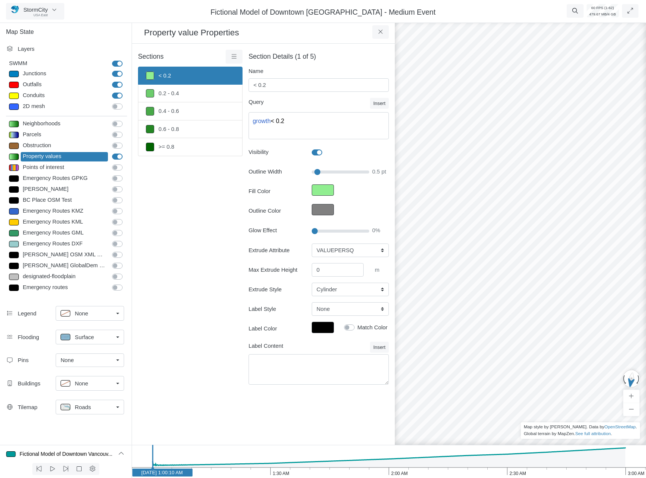
click at [609, 338] on div at bounding box center [520, 248] width 646 height 458
drag, startPoint x: 449, startPoint y: 320, endPoint x: 635, endPoint y: 377, distance: 194.3
click at [632, 373] on div "StormCity USA East Projects Groups Users Preferences Profiles Data Centers Acco…" at bounding box center [323, 239] width 646 height 478
drag, startPoint x: 473, startPoint y: 309, endPoint x: 646, endPoint y: 366, distance: 182.5
click at [646, 0] on html "Version 10928 10/7/2025, 8:33:15 AM Critical Infrastructure Chemical Commercial…" at bounding box center [323, 0] width 646 height 0
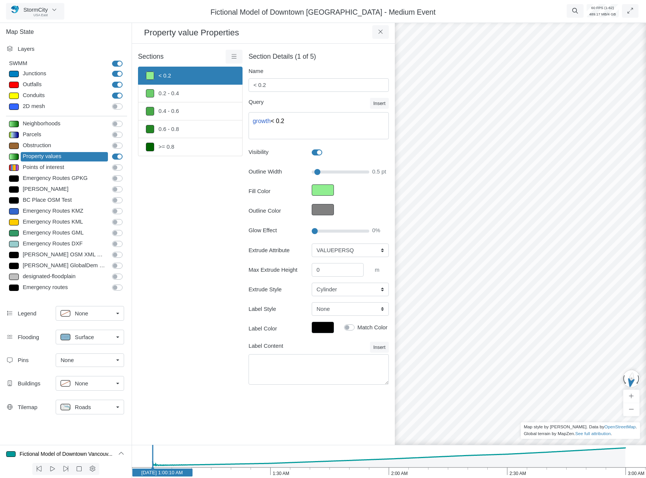
drag, startPoint x: 473, startPoint y: 348, endPoint x: 620, endPoint y: 276, distance: 163.3
click at [617, 276] on div at bounding box center [520, 248] width 646 height 458
drag, startPoint x: 457, startPoint y: 297, endPoint x: 620, endPoint y: 371, distance: 178.8
click at [616, 370] on div at bounding box center [520, 248] width 646 height 458
click at [203, 141] on link ">= 0.8" at bounding box center [190, 147] width 105 height 18
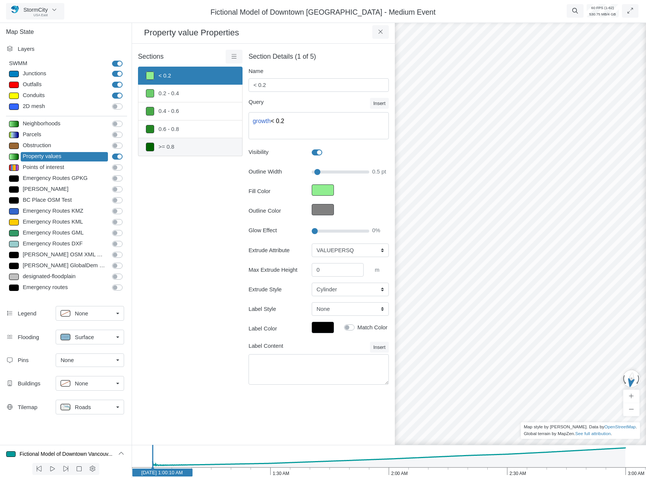
type input ">= 0.8"
type textarea "growth >= 0.8"
type input "100"
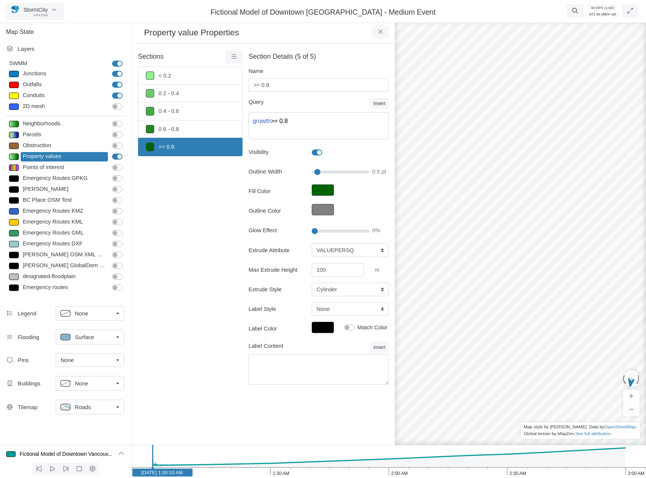
click at [190, 287] on div "Sections < 0.2 0.2 - 0.4 0.4 - 0.6 0.6 - 0.8 >= 0.8 Layer Details Refraction" at bounding box center [190, 221] width 105 height 343
drag, startPoint x: 562, startPoint y: 251, endPoint x: 412, endPoint y: 233, distance: 150.7
click at [412, 233] on div at bounding box center [520, 248] width 646 height 458
drag, startPoint x: 547, startPoint y: 256, endPoint x: 402, endPoint y: 253, distance: 144.8
click at [402, 253] on div at bounding box center [520, 248] width 646 height 458
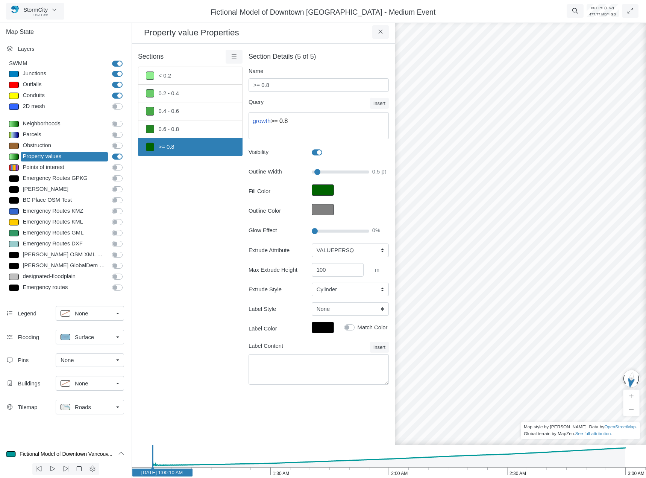
click at [529, 246] on div at bounding box center [520, 248] width 646 height 458
click at [496, 332] on div at bounding box center [520, 248] width 646 height 458
drag, startPoint x: 452, startPoint y: 276, endPoint x: 530, endPoint y: 297, distance: 80.2
drag, startPoint x: 541, startPoint y: 302, endPoint x: 556, endPoint y: 292, distance: 18.2
click at [560, 292] on div at bounding box center [520, 248] width 646 height 458
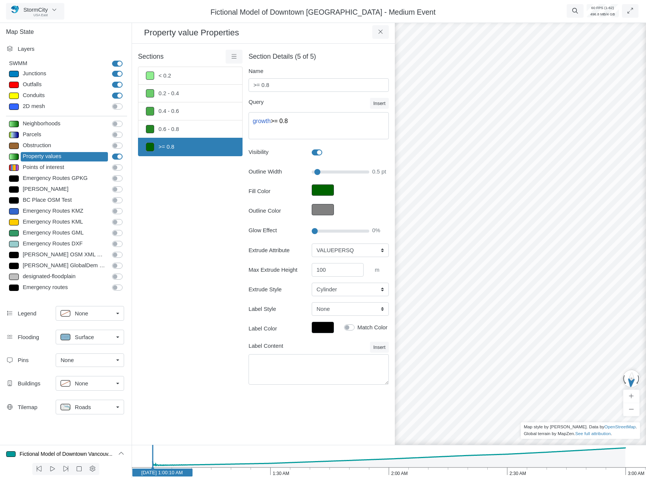
drag, startPoint x: 477, startPoint y: 323, endPoint x: 550, endPoint y: 305, distance: 75.5
click at [553, 302] on div at bounding box center [520, 248] width 646 height 458
drag, startPoint x: 544, startPoint y: 317, endPoint x: 559, endPoint y: 321, distance: 15.1
click at [560, 322] on div at bounding box center [520, 248] width 646 height 458
drag, startPoint x: 480, startPoint y: 310, endPoint x: 538, endPoint y: 322, distance: 59.2
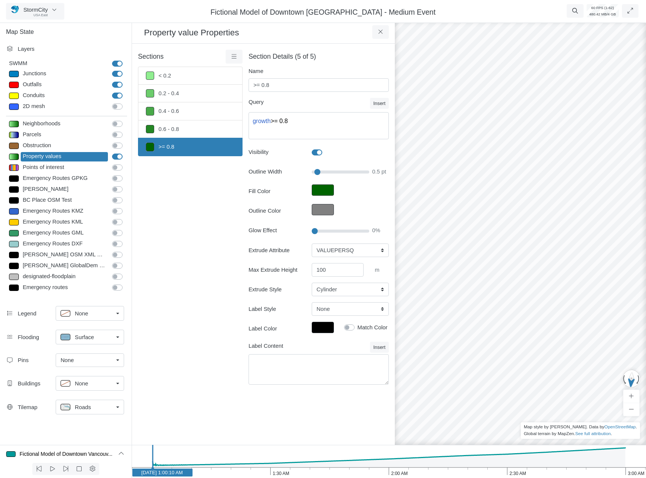
click at [538, 322] on div at bounding box center [520, 248] width 646 height 458
drag, startPoint x: 451, startPoint y: 302, endPoint x: 527, endPoint y: 319, distance: 77.8
click at [382, 256] on select "None Fixed Height VALUEPERSQ GROWTH PERCENTILE" at bounding box center [350, 250] width 77 height 14
select select "Fixed Height"
click at [312, 243] on select "None Fixed Height VALUEPERSQ GROWTH PERCENTILE" at bounding box center [350, 250] width 77 height 14
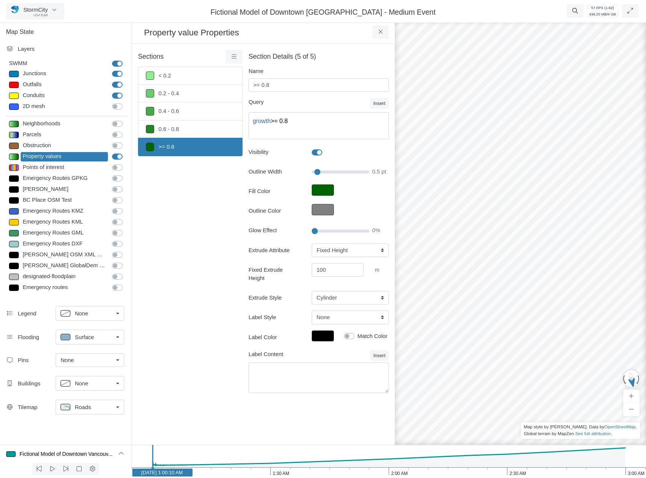
drag, startPoint x: 430, startPoint y: 302, endPoint x: 542, endPoint y: 287, distance: 113.5
click at [542, 287] on div at bounding box center [520, 248] width 646 height 458
drag, startPoint x: 560, startPoint y: 216, endPoint x: 558, endPoint y: 220, distance: 4.5
click at [558, 220] on div at bounding box center [520, 248] width 646 height 458
drag, startPoint x: 506, startPoint y: 285, endPoint x: 529, endPoint y: 219, distance: 69.7
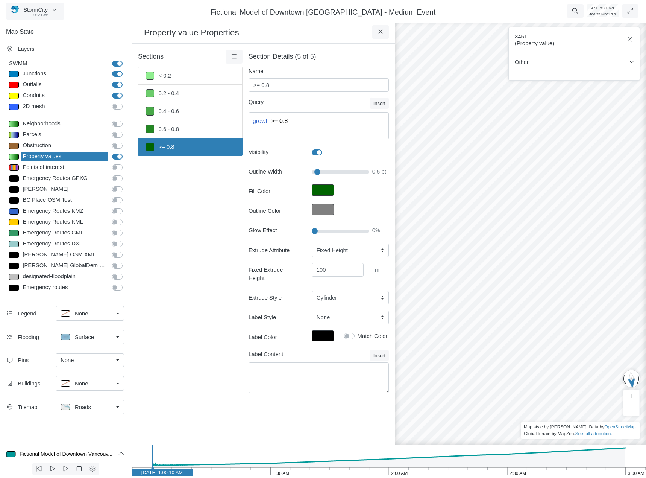
click at [417, 352] on div at bounding box center [520, 248] width 646 height 458
click at [195, 129] on link "0.6 - 0.8" at bounding box center [190, 129] width 105 height 18
type input "0.6 - 0.8"
type textarea "growth >= 0.6 AND growth < 0.8"
select select "VALUEPERSQ"
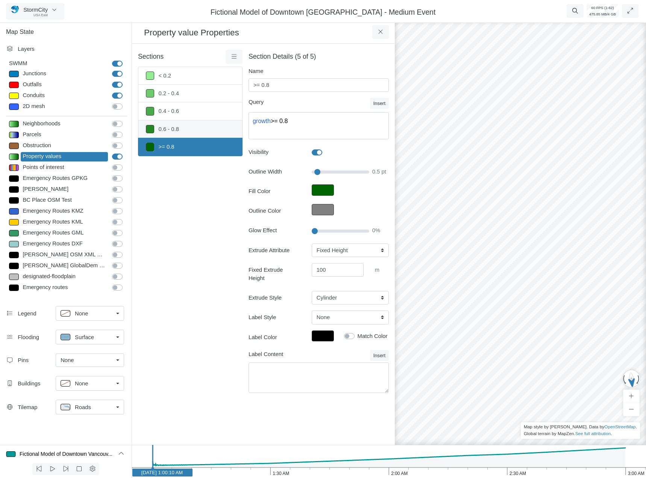
type input "75"
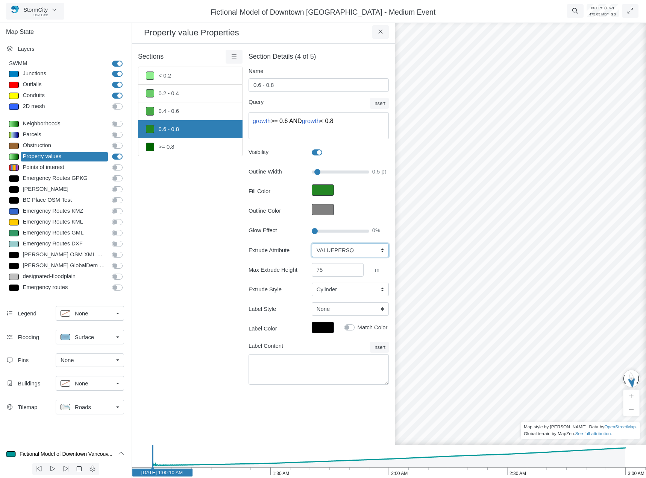
click at [323, 248] on select "None Fixed Height VALUEPERSQ GROWTH PERCENTILE" at bounding box center [350, 250] width 77 height 14
select select "Fixed Height"
click at [312, 243] on select "None Fixed Height VALUEPERSQ GROWTH PERCENTILE" at bounding box center [350, 250] width 77 height 14
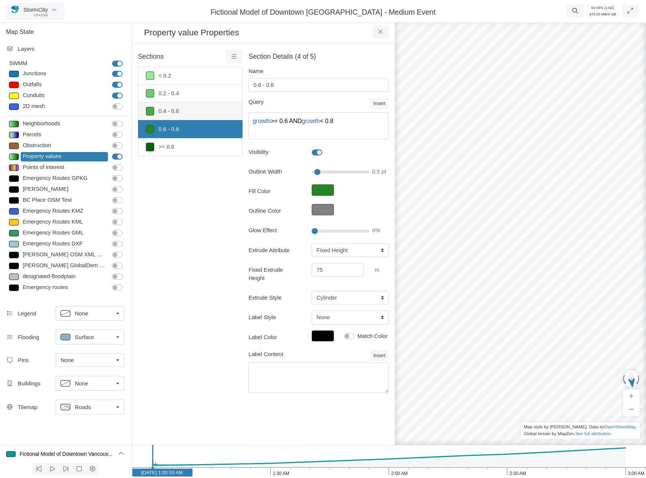
click at [207, 111] on link "0.4 - 0.6" at bounding box center [190, 111] width 105 height 18
type input "0.4 - 0.6"
type textarea "growth >= 0.4 AND growth < 0.6"
select select "VALUEPERSQ"
type input "50"
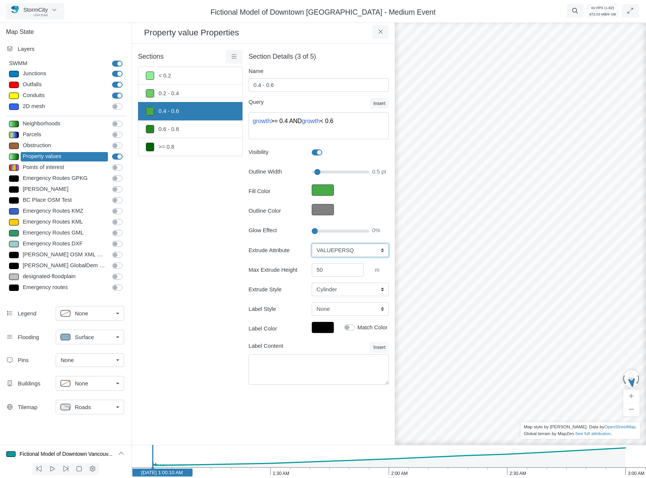
click at [337, 254] on select "None Fixed Height VALUEPERSQ GROWTH PERCENTILE" at bounding box center [350, 250] width 77 height 14
select select "Fixed Height"
click at [312, 243] on select "None Fixed Height VALUEPERSQ GROWTH PERCENTILE" at bounding box center [350, 250] width 77 height 14
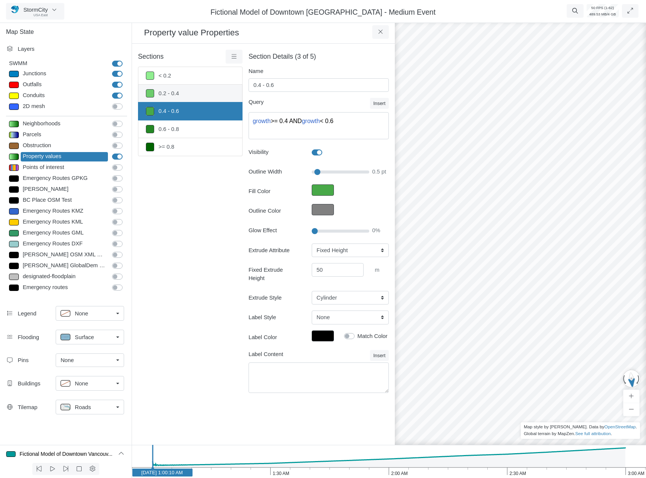
click at [207, 93] on link "0.2 - 0.4" at bounding box center [190, 94] width 105 height 18
type input "0.2 - 0.4"
type textarea "growth >= 0.2 AND growth < 0.4"
select select "VALUEPERSQ"
type input "25"
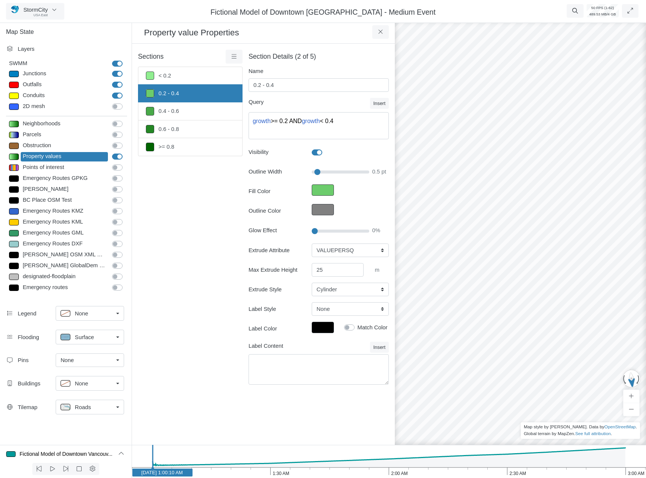
click at [335, 257] on div "Extrude Attribute None Fixed Height VALUEPERSQ GROWTH PERCENTILE Max Extrude He…" at bounding box center [319, 269] width 140 height 53
click at [343, 253] on select "None Fixed Height VALUEPERSQ GROWTH PERCENTILE" at bounding box center [350, 250] width 77 height 14
select select "Fixed Height"
click at [312, 243] on select "None Fixed Height VALUEPERSQ GROWTH PERCENTILE" at bounding box center [350, 250] width 77 height 14
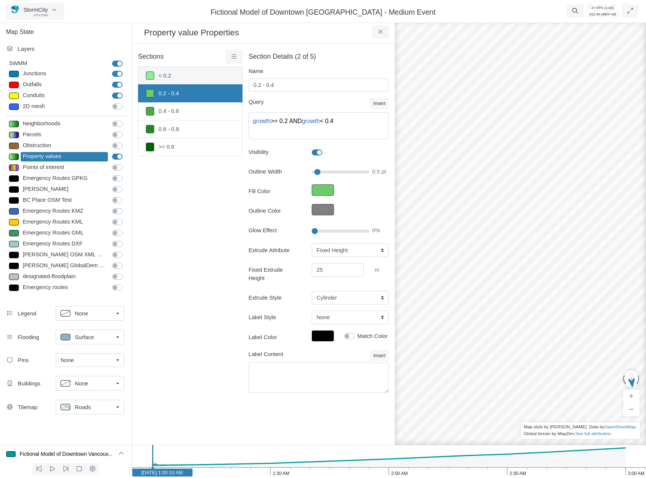
click at [202, 78] on link "< 0.2" at bounding box center [190, 76] width 105 height 18
type input "< 0.2"
type textarea "growth < 0.2"
select select "VALUEPERSQ"
type input "0"
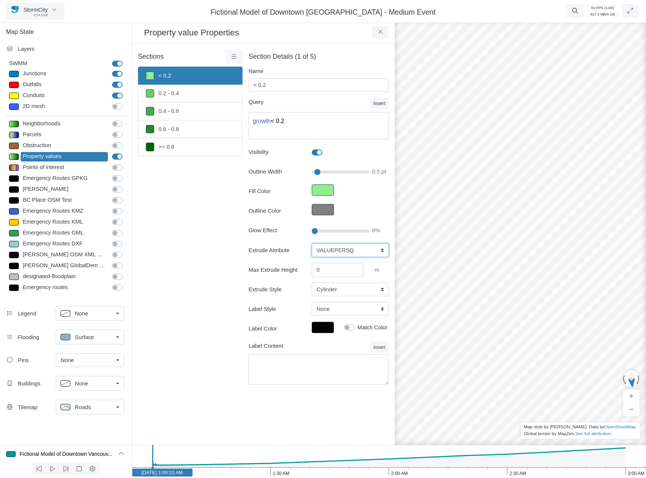
drag, startPoint x: 343, startPoint y: 250, endPoint x: 343, endPoint y: 254, distance: 3.8
click at [343, 250] on select "None Fixed Height VALUEPERSQ GROWTH PERCENTILE" at bounding box center [350, 250] width 77 height 14
select select "Fixed Height"
click at [312, 243] on select "None Fixed Height VALUEPERSQ GROWTH PERCENTILE" at bounding box center [350, 250] width 77 height 14
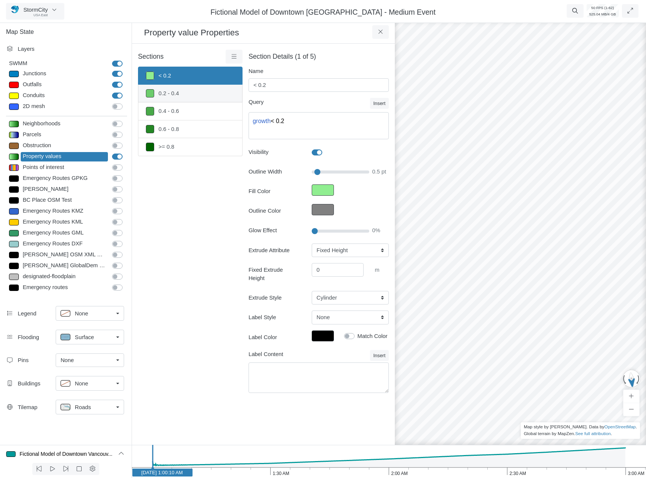
click at [185, 96] on link "0.2 - 0.4" at bounding box center [190, 94] width 105 height 18
type input "0.2 - 0.4"
type textarea "growth >= 0.2 AND growth < 0.4"
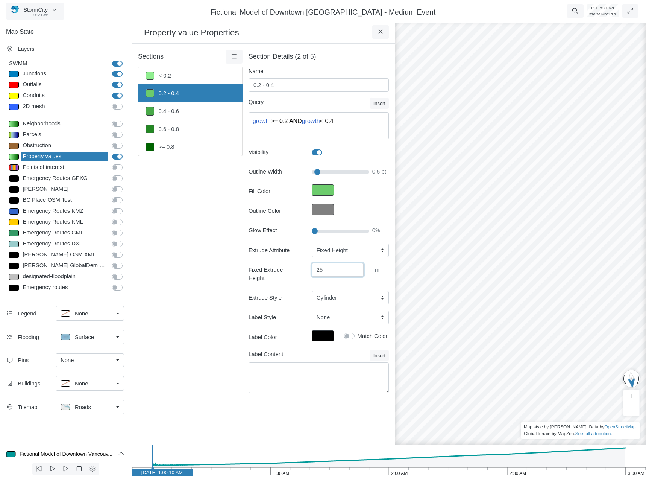
drag, startPoint x: 328, startPoint y: 275, endPoint x: 152, endPoint y: 230, distance: 180.9
click at [175, 235] on div "Sections < 0.2 0.2 - 0.4 0.4 - 0.6 0.6 - 0.8 >= 0.8 Layer Details Refraction =" at bounding box center [263, 226] width 251 height 352
type input "100"
click at [163, 200] on div "Sections < 0.2 0.2 - 0.4 0.4 - 0.6 0.6 - 0.8 >= 0.8 Layer Details Refraction" at bounding box center [190, 226] width 105 height 352
click at [187, 109] on link "0.4 - 0.6" at bounding box center [190, 111] width 105 height 18
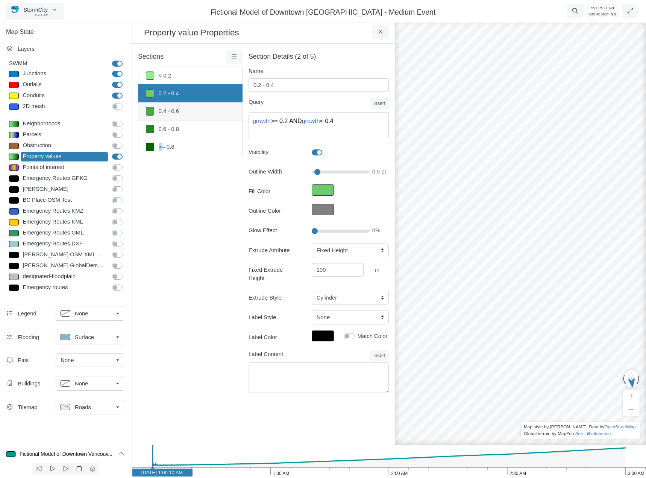
type input "0.4 - 0.6"
type textarea "growth >= 0.4 AND growth < 0.6"
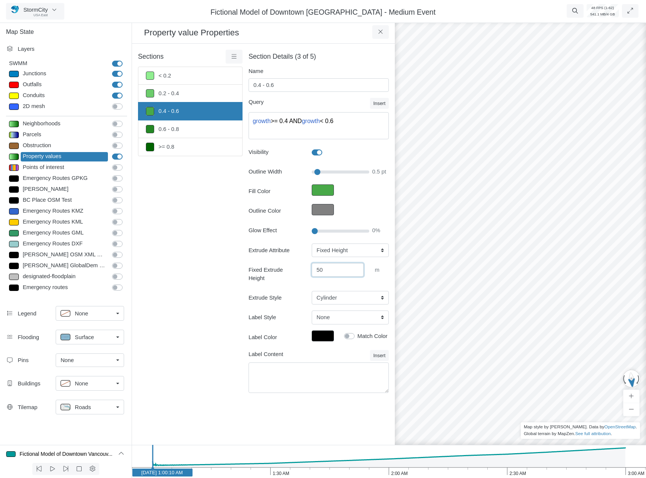
drag, startPoint x: 261, startPoint y: 259, endPoint x: 133, endPoint y: 243, distance: 129.2
click at [133, 243] on div "× Sections < 0.2 0.2 - 0.4 0.4 - 0.6 0.6 - 0.8 >= 0.8 Layer Details Refraction =" at bounding box center [263, 244] width 263 height 401
type input "1"
type input "200"
click at [159, 264] on div "Sections < 0.2 0.2 - 0.4 0.4 - 0.6 0.6 - 0.8 >= 0.8 Layer Details Refraction" at bounding box center [190, 226] width 105 height 352
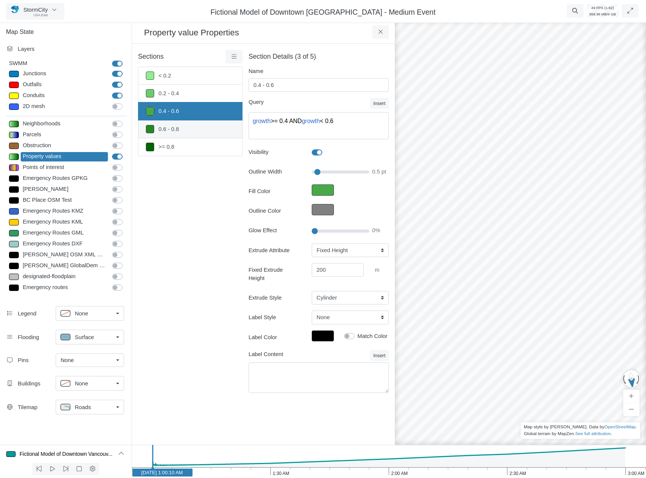
drag, startPoint x: 169, startPoint y: 126, endPoint x: 253, endPoint y: 195, distance: 108.3
click at [170, 126] on link "0.6 - 0.8" at bounding box center [190, 129] width 105 height 18
type input "0.6 - 0.8"
type textarea "growth >= 0.6 AND growth < 0.8"
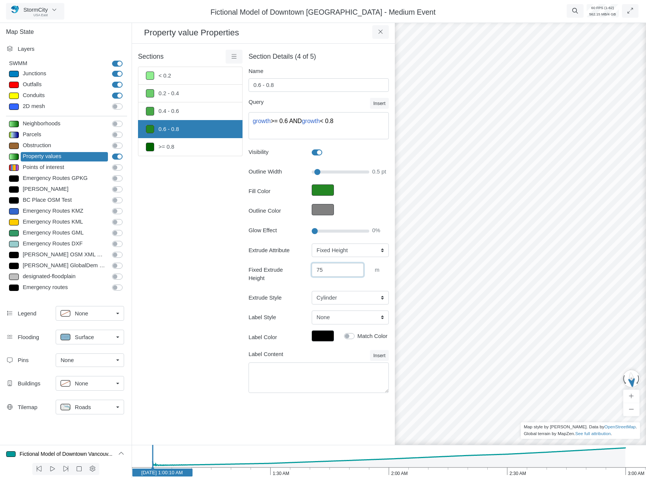
drag, startPoint x: 333, startPoint y: 268, endPoint x: 168, endPoint y: 250, distance: 166.1
click at [172, 250] on div "Sections < 0.2 0.2 - 0.4 0.4 - 0.6 0.6 - 0.8 >= 0.8 Layer Details Refraction =" at bounding box center [263, 226] width 251 height 352
type input "300"
click at [169, 259] on div "Sections < 0.2 0.2 - 0.4 0.4 - 0.6 0.6 - 0.8 >= 0.8 Layer Details Refraction" at bounding box center [190, 226] width 105 height 352
click at [194, 147] on link ">= 0.8" at bounding box center [190, 147] width 105 height 18
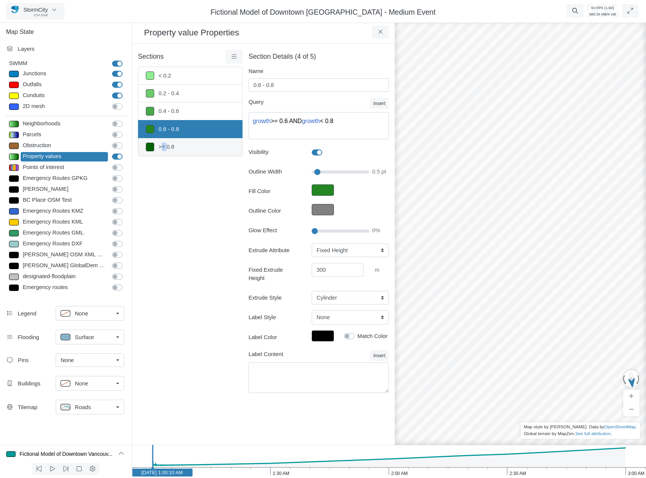
type input ">= 0.8"
type textarea "growth >= 0.8"
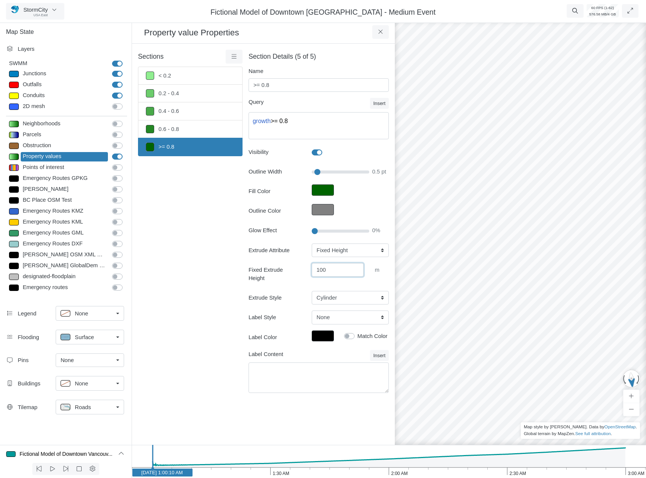
drag, startPoint x: 278, startPoint y: 260, endPoint x: 124, endPoint y: 237, distance: 155.6
click at [147, 239] on div "Sections < 0.2 0.2 - 0.4 0.4 - 0.6 0.6 - 0.8 >= 0.8 Layer Details Refraction =" at bounding box center [263, 226] width 251 height 352
type input "400"
click at [166, 254] on div "Sections < 0.2 0.2 - 0.4 0.4 - 0.6 0.6 - 0.8 >= 0.8 Layer Details Refraction" at bounding box center [190, 226] width 105 height 352
click at [478, 357] on div at bounding box center [520, 248] width 646 height 458
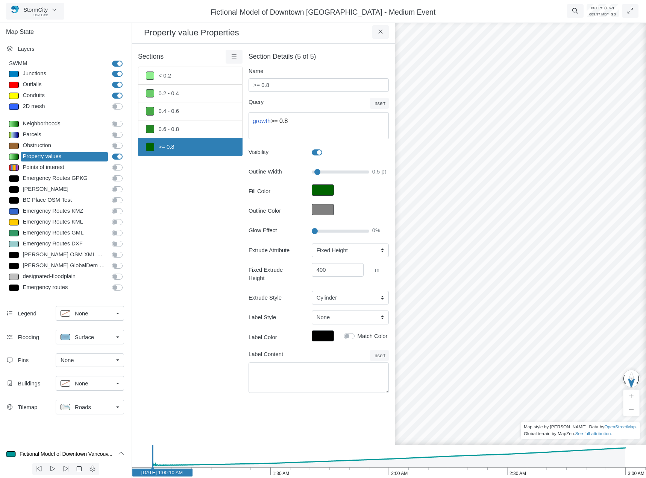
drag, startPoint x: 403, startPoint y: 364, endPoint x: 361, endPoint y: 370, distance: 42.6
drag, startPoint x: 361, startPoint y: 370, endPoint x: 478, endPoint y: 350, distance: 118.7
click at [478, 350] on div at bounding box center [520, 248] width 646 height 458
drag, startPoint x: 447, startPoint y: 348, endPoint x: 540, endPoint y: 376, distance: 97.2
click at [540, 376] on div at bounding box center [520, 248] width 646 height 458
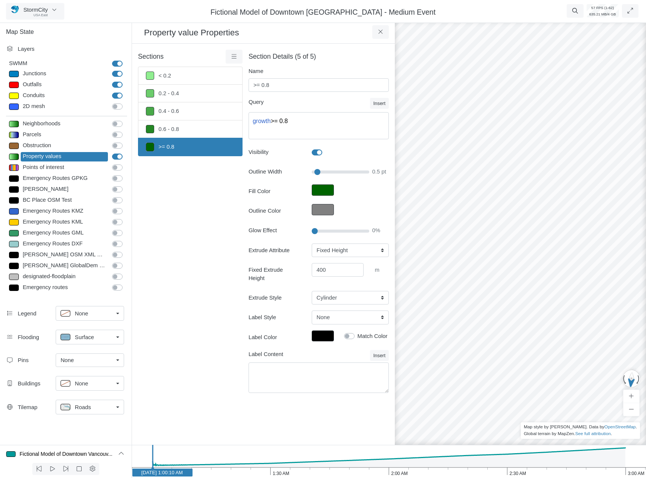
drag, startPoint x: 590, startPoint y: 354, endPoint x: 556, endPoint y: 375, distance: 39.7
click at [485, 101] on div at bounding box center [520, 248] width 646 height 458
click at [348, 292] on select "Cylinder Hexagonal Prism Rectangular Prism Sphere" at bounding box center [350, 298] width 77 height 14
click at [347, 248] on select "None Fixed Height VALUEPERSQ GROWTH PERCENTILE" at bounding box center [350, 250] width 77 height 14
select select "GROWTH"
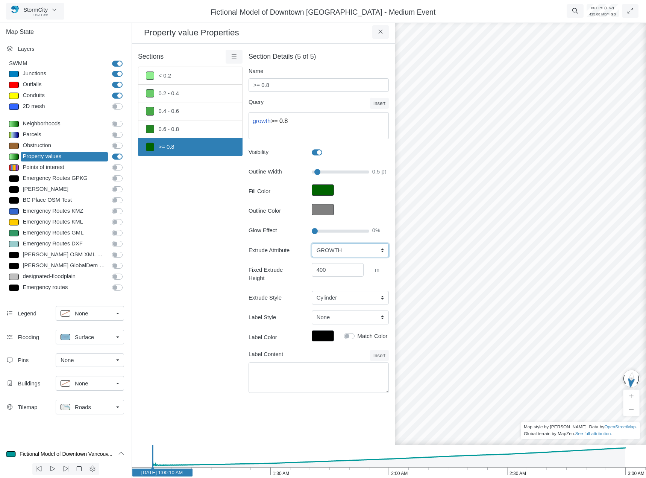
click at [312, 243] on select "None Fixed Height VALUEPERSQ GROWTH PERCENTILE" at bounding box center [350, 250] width 77 height 14
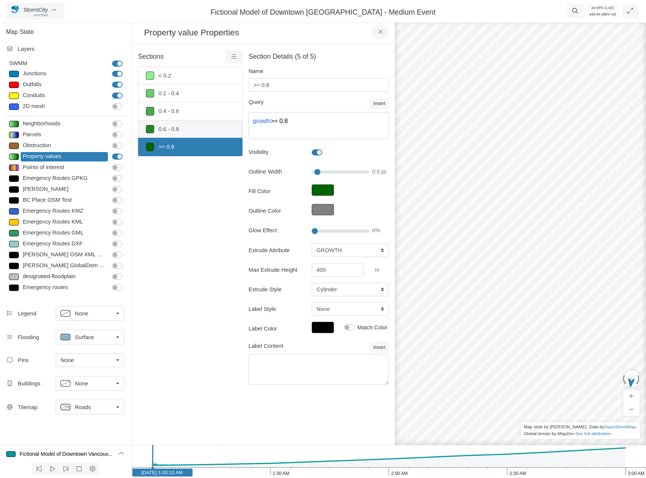
click at [215, 131] on link "0.6 - 0.8" at bounding box center [190, 129] width 105 height 18
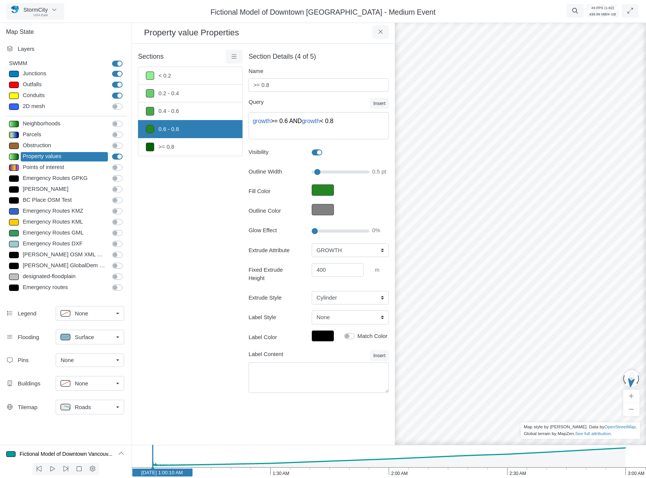
type input "0.6 - 0.8"
type textarea "growth >= 0.6 AND growth < 0.8"
select select "Fixed Height"
type input "300"
click at [336, 246] on select "None Fixed Height VALUEPERSQ GROWTH PERCENTILE" at bounding box center [350, 250] width 77 height 14
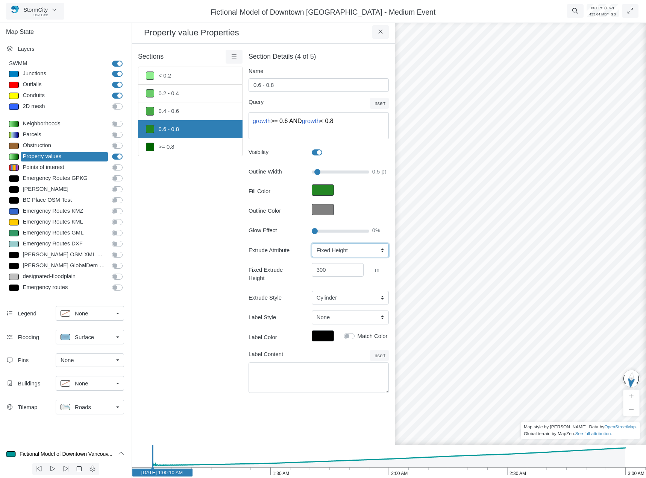
select select "GROWTH"
click at [312, 243] on select "None Fixed Height VALUEPERSQ GROWTH PERCENTILE" at bounding box center [350, 250] width 77 height 14
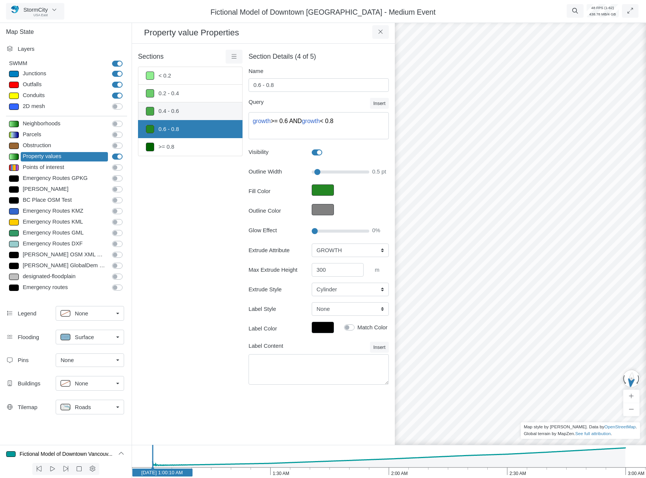
click at [196, 110] on link "0.4 - 0.6" at bounding box center [190, 111] width 105 height 18
type input "0.4 - 0.6"
type textarea "growth >= 0.4 AND growth < 0.6"
select select "Fixed Height"
type input "200"
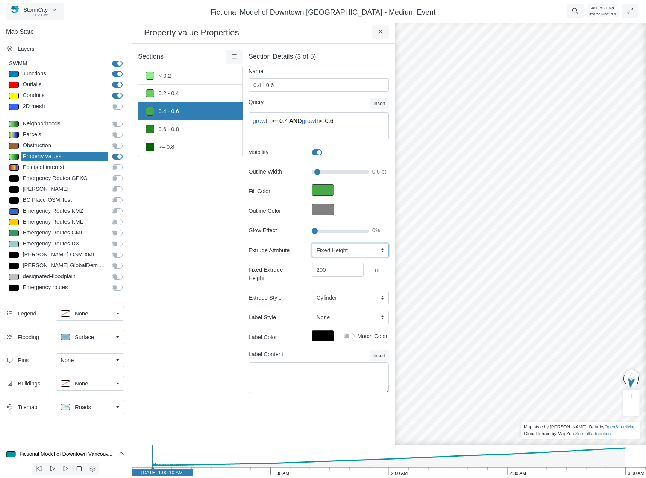
click at [336, 249] on select "None Fixed Height VALUEPERSQ GROWTH PERCENTILE" at bounding box center [350, 250] width 77 height 14
select select "GROWTH"
click at [312, 243] on select "None Fixed Height VALUEPERSQ GROWTH PERCENTILE" at bounding box center [350, 250] width 77 height 14
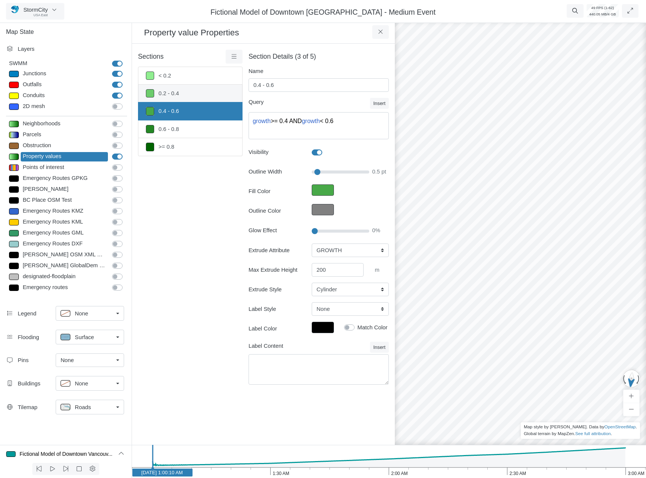
click at [202, 95] on link "0.2 - 0.4" at bounding box center [190, 94] width 105 height 18
type input "0.2 - 0.4"
type textarea "growth >= 0.2 AND growth < 0.4"
select select "Fixed Height"
type input "100"
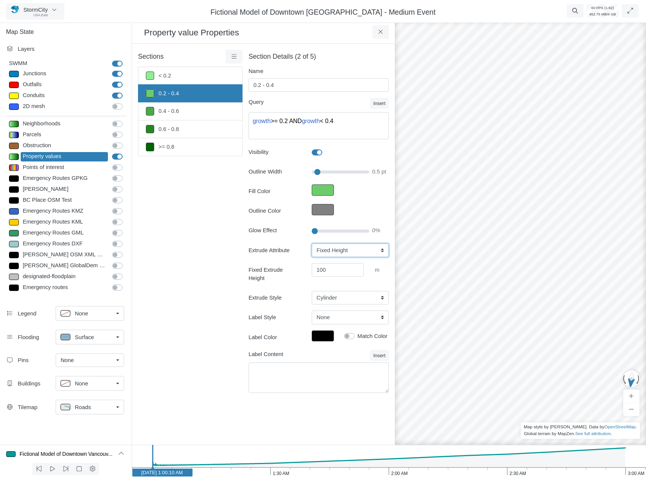
click at [346, 251] on select "None Fixed Height VALUEPERSQ GROWTH PERCENTILE" at bounding box center [350, 250] width 77 height 14
select select "GROWTH"
click at [312, 243] on select "None Fixed Height VALUEPERSQ GROWTH PERCENTILE" at bounding box center [350, 250] width 77 height 14
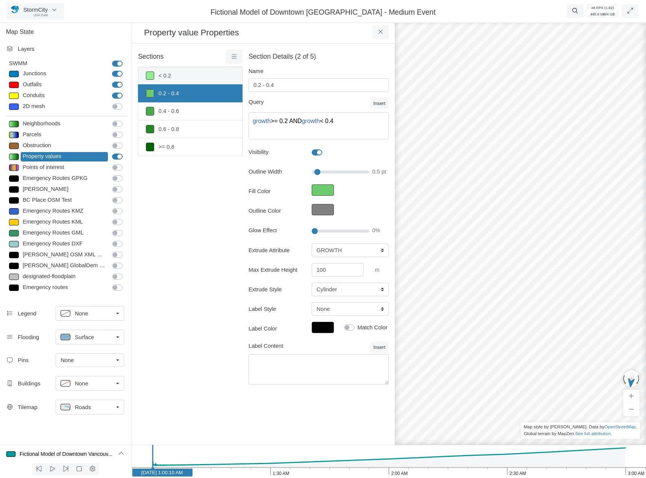
click at [191, 74] on link "< 0.2" at bounding box center [190, 76] width 105 height 18
type input "< 0.2"
type textarea "growth < 0.2"
select select "Fixed Height"
type input "0"
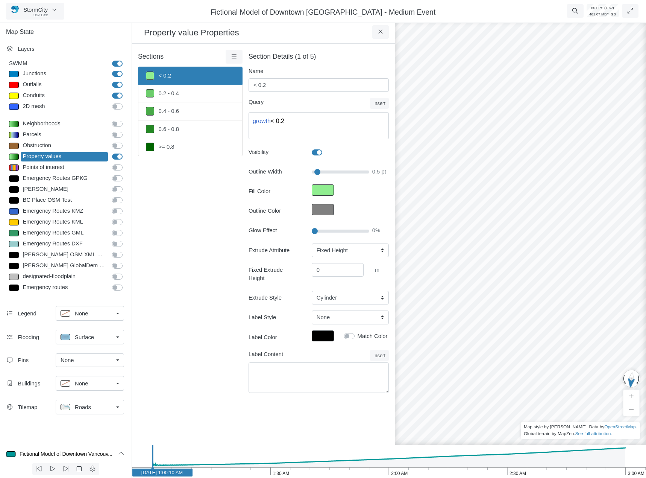
click at [336, 257] on div "Extrude Attribute None Fixed Height VALUEPERSQ GROWTH PERCENTILE Fixed Extrude …" at bounding box center [319, 273] width 140 height 61
click at [337, 251] on select "None Fixed Height VALUEPERSQ GROWTH PERCENTILE" at bounding box center [350, 250] width 77 height 14
select select "GROWTH"
click at [312, 243] on select "None Fixed Height VALUEPERSQ GROWTH PERCENTILE" at bounding box center [350, 250] width 77 height 14
drag, startPoint x: 470, startPoint y: 320, endPoint x: 484, endPoint y: 315, distance: 14.6
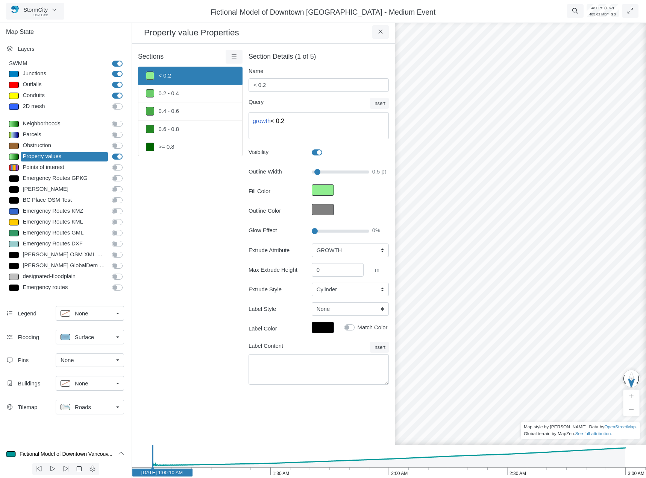
drag, startPoint x: 443, startPoint y: 357, endPoint x: 541, endPoint y: 330, distance: 101.8
click at [542, 329] on div at bounding box center [520, 248] width 646 height 458
drag, startPoint x: 461, startPoint y: 338, endPoint x: 512, endPoint y: 332, distance: 51.5
drag, startPoint x: 451, startPoint y: 342, endPoint x: 562, endPoint y: 355, distance: 111.5
click at [563, 355] on div at bounding box center [520, 248] width 646 height 458
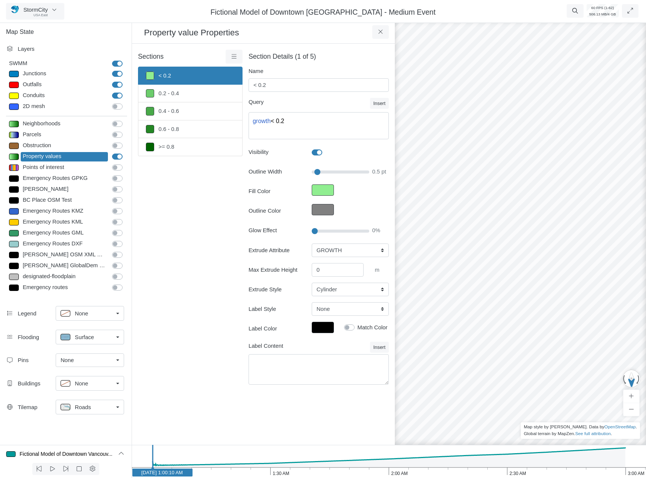
drag, startPoint x: 528, startPoint y: 350, endPoint x: 540, endPoint y: 350, distance: 11.3
click at [548, 350] on div at bounding box center [520, 248] width 646 height 458
drag, startPoint x: 499, startPoint y: 351, endPoint x: 512, endPoint y: 355, distance: 13.6
click at [523, 351] on div at bounding box center [520, 248] width 646 height 458
drag, startPoint x: 506, startPoint y: 380, endPoint x: 559, endPoint y: 364, distance: 55.0
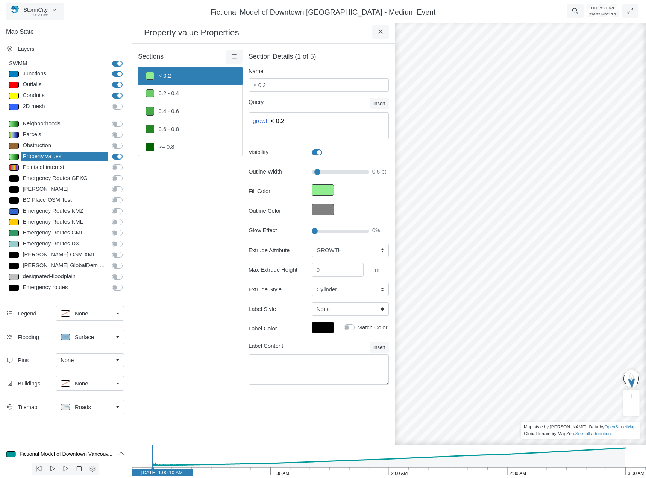
drag, startPoint x: 516, startPoint y: 380, endPoint x: 598, endPoint y: 394, distance: 84.0
click at [207, 221] on div "Sections < 0.2 0.2 - 0.4 0.4 - 0.6 0.6 - 0.8 >= 0.8 Layer Details Refraction" at bounding box center [190, 221] width 105 height 343
drag, startPoint x: 487, startPoint y: 334, endPoint x: 511, endPoint y: 351, distance: 28.9
click at [379, 34] on icon at bounding box center [380, 32] width 4 height 4
